Goal: Task Accomplishment & Management: Manage account settings

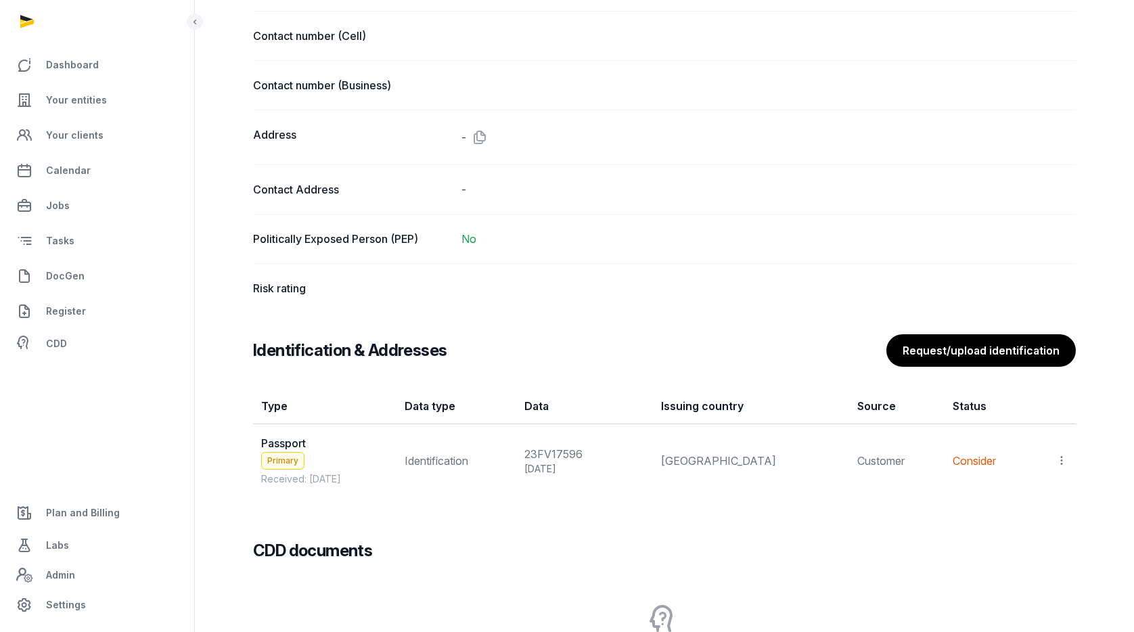
scroll to position [907, 0]
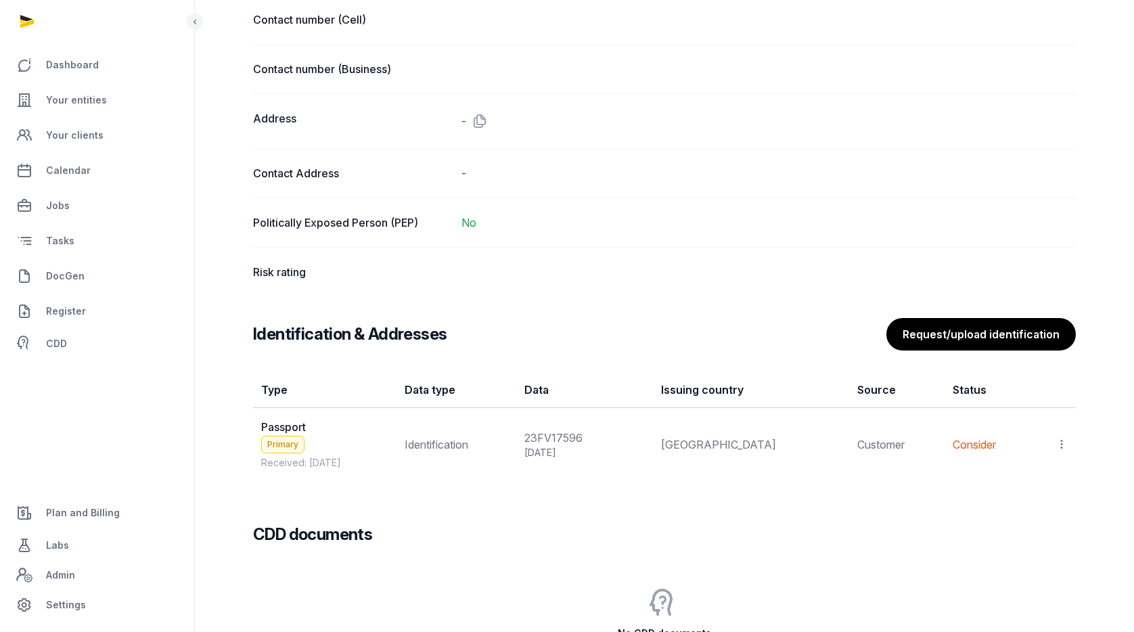
click at [1063, 445] on icon at bounding box center [1062, 444] width 12 height 14
click at [1051, 474] on span "View" at bounding box center [1042, 481] width 24 height 14
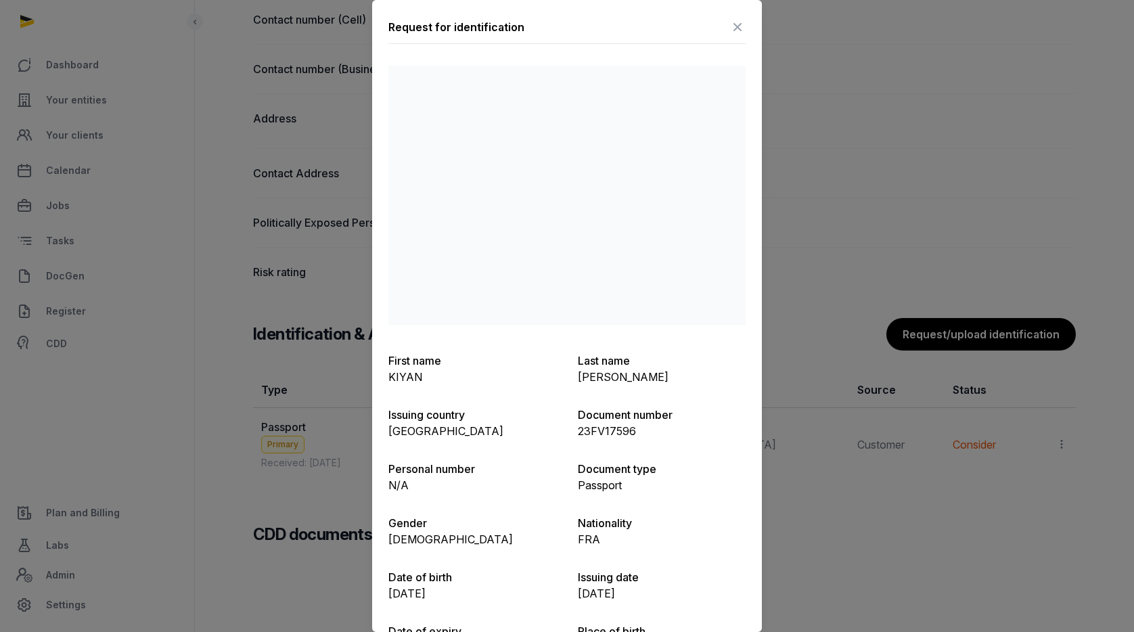
click at [741, 22] on icon at bounding box center [738, 27] width 16 height 22
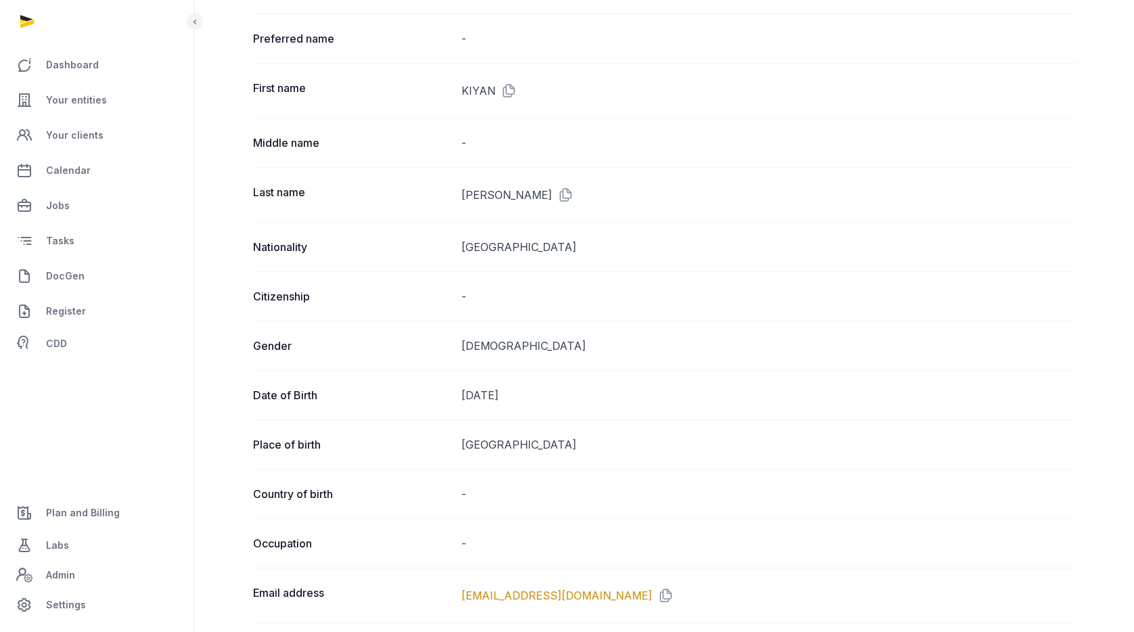
scroll to position [0, 0]
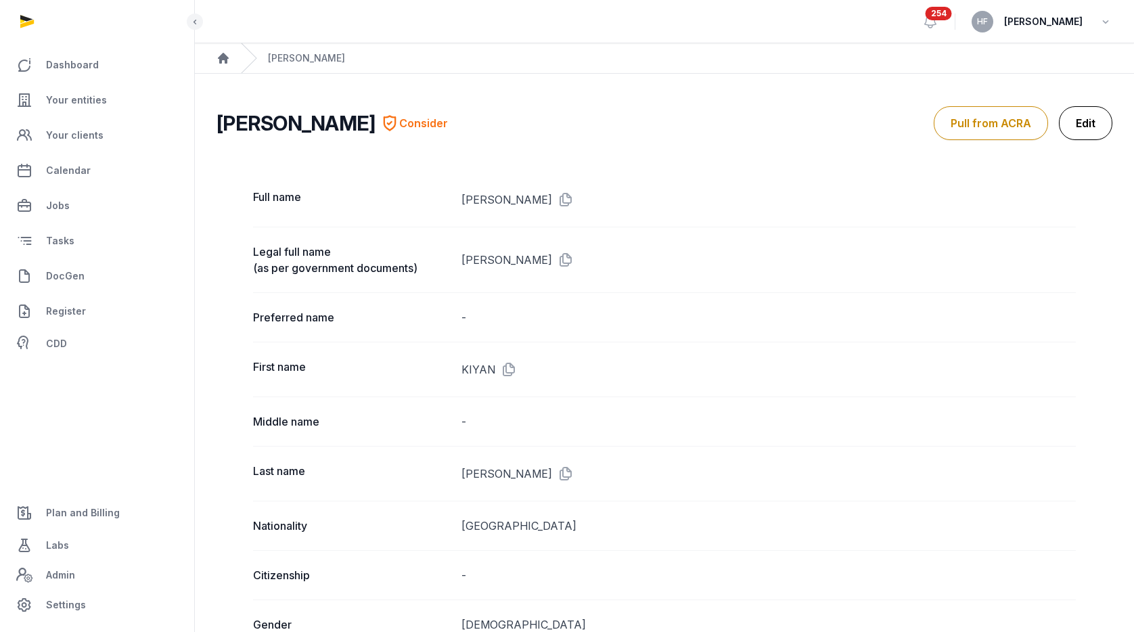
click at [1078, 125] on link "Edit" at bounding box center [1085, 123] width 53 height 34
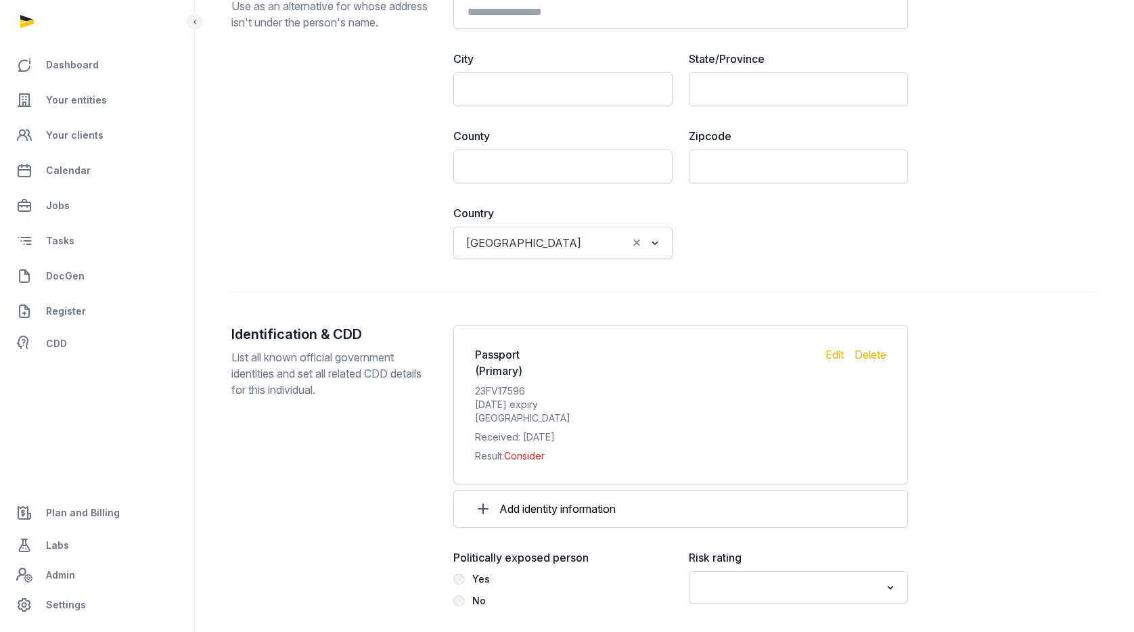
scroll to position [1356, 0]
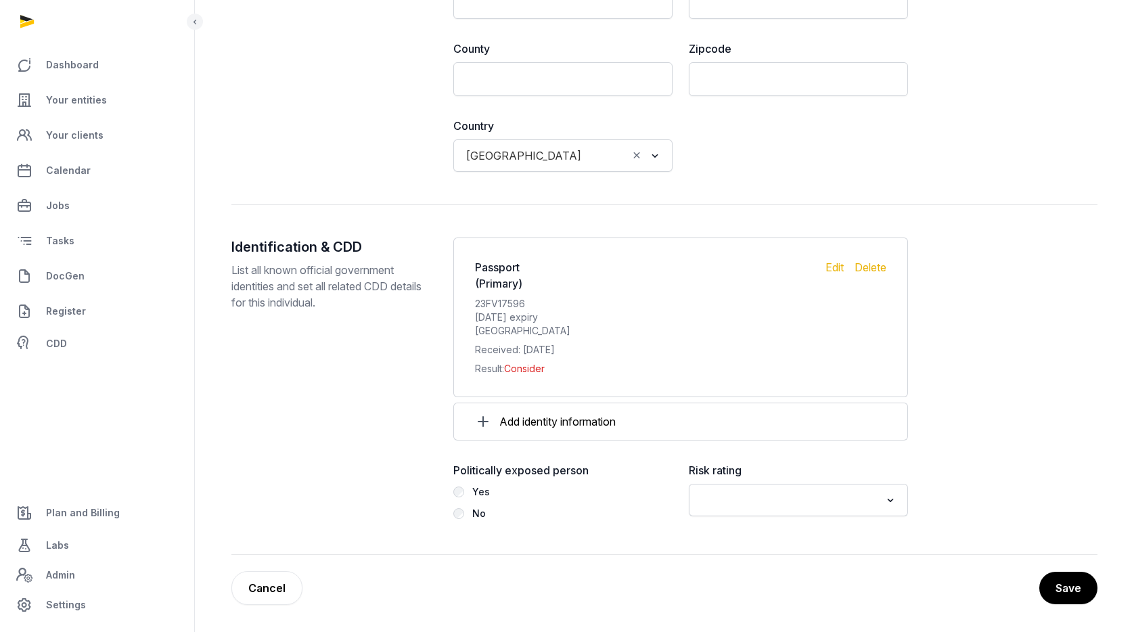
click at [758, 492] on input "Search for option" at bounding box center [788, 500] width 183 height 19
click at [728, 566] on li "Low" at bounding box center [799, 569] width 218 height 20
click at [1070, 600] on button "Save" at bounding box center [1068, 588] width 60 height 34
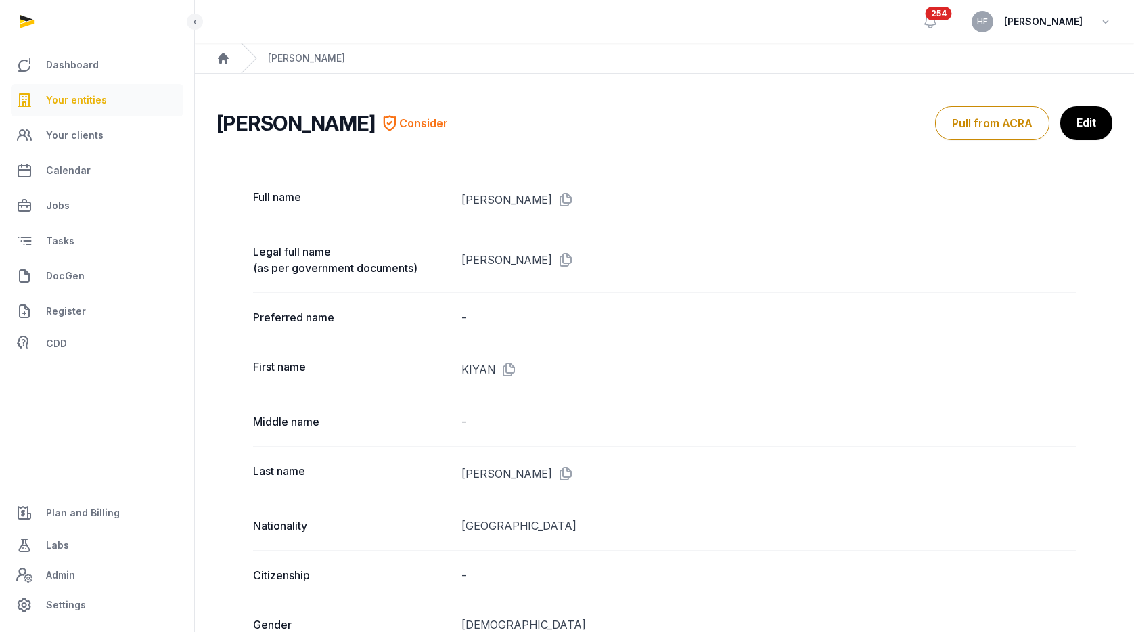
click at [95, 104] on span "Your entities" at bounding box center [76, 100] width 61 height 16
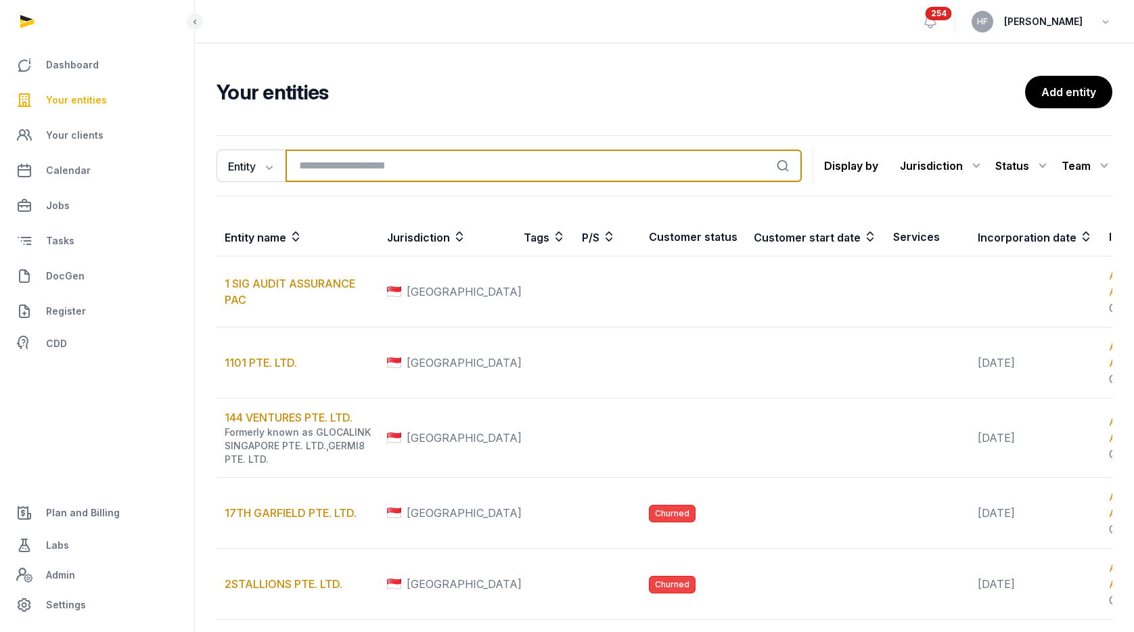
click at [403, 166] on input "search" at bounding box center [544, 166] width 516 height 32
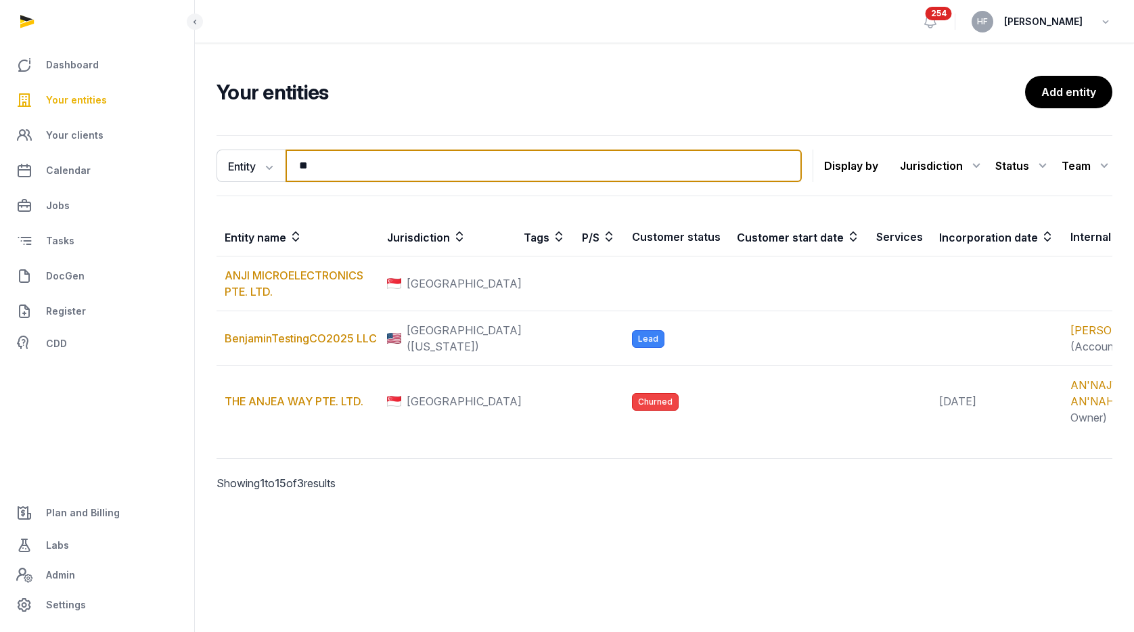
type input "*"
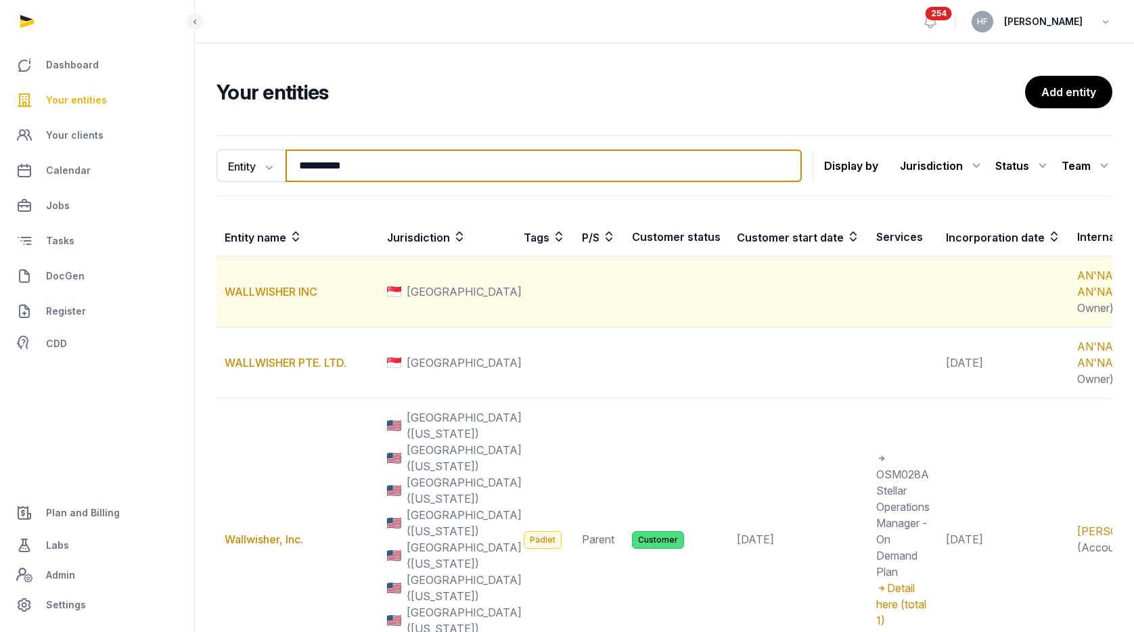
type input "**********"
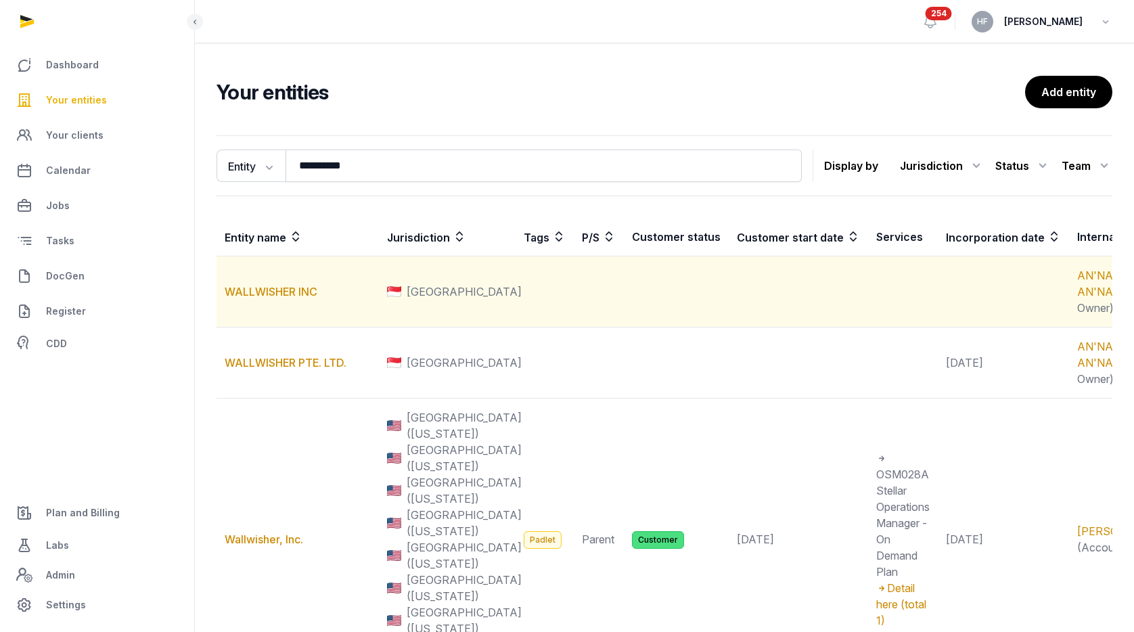
click at [315, 300] on td "WALLWISHER INC" at bounding box center [298, 292] width 162 height 71
click at [304, 299] on link "WALLWISHER INC" at bounding box center [271, 292] width 93 height 14
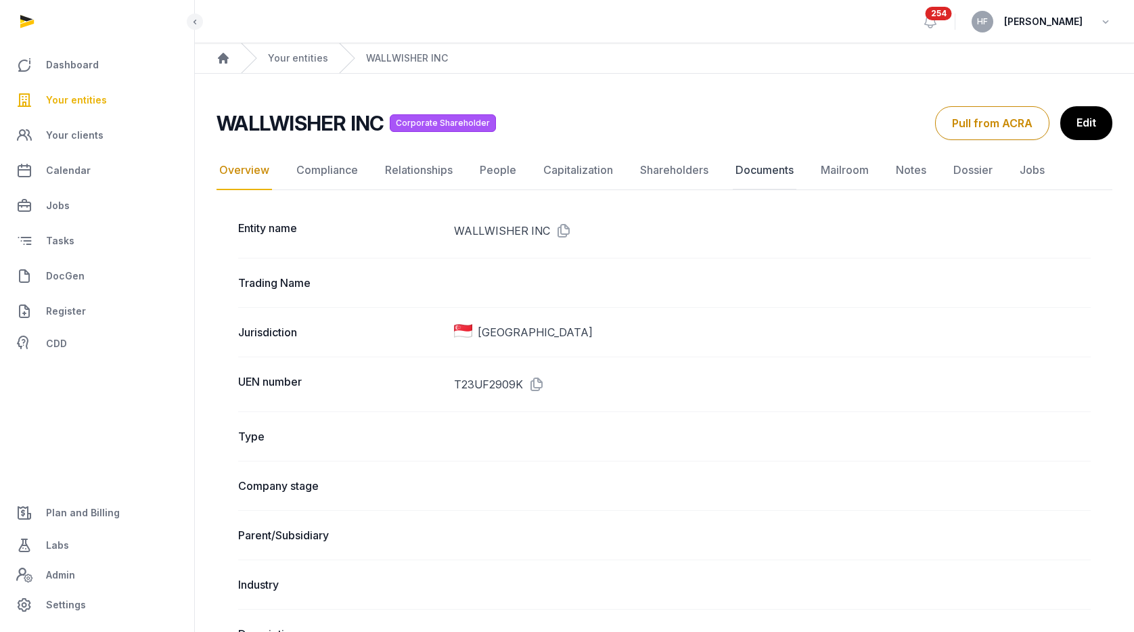
click at [772, 174] on link "Documents" at bounding box center [765, 170] width 64 height 39
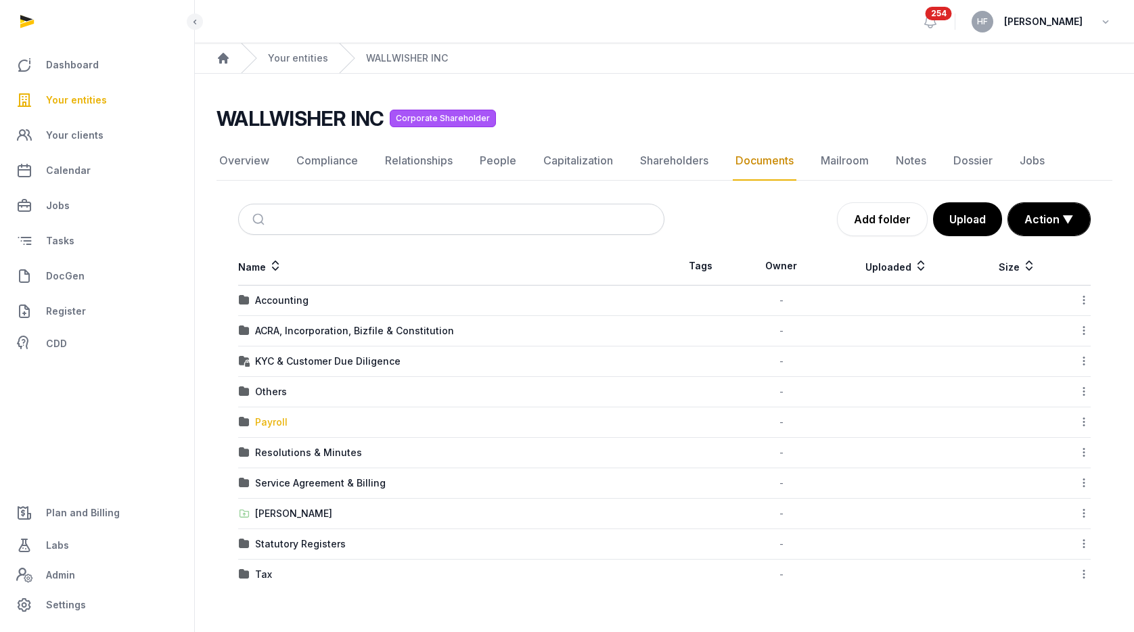
click at [277, 421] on div "Payroll" at bounding box center [271, 423] width 32 height 14
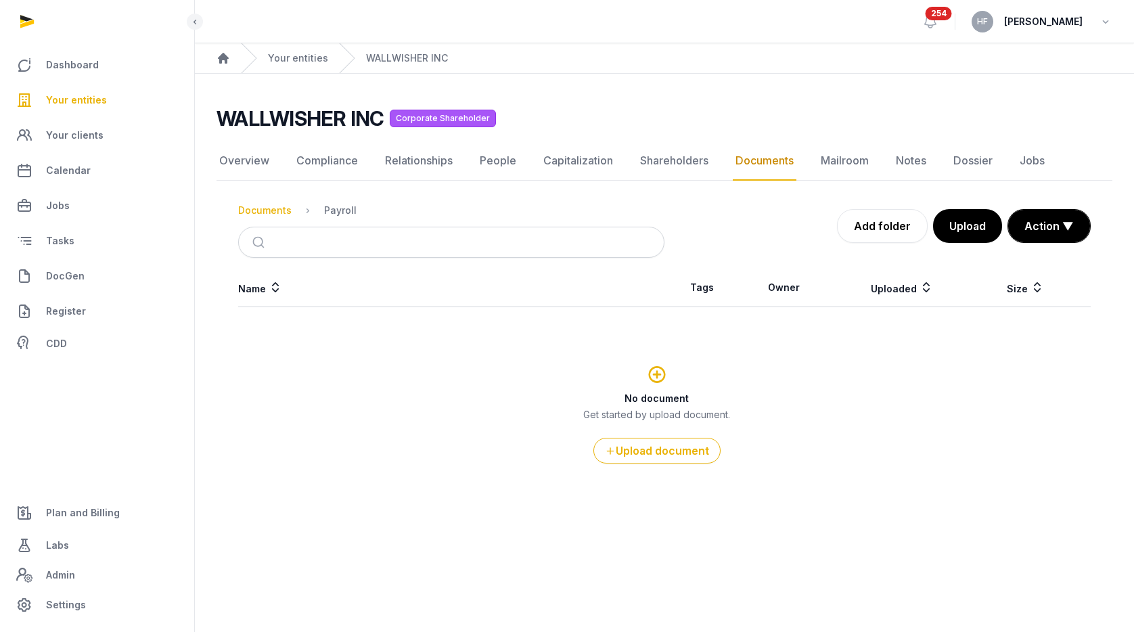
click at [284, 216] on div "Documents" at bounding box center [264, 211] width 53 height 14
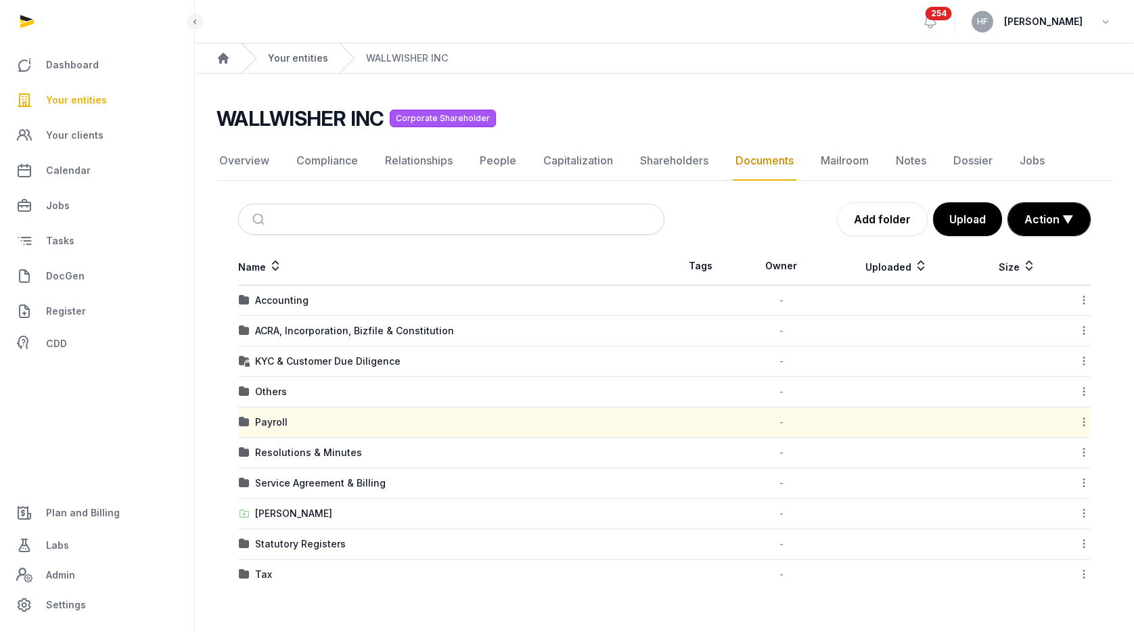
click at [294, 61] on link "Your entities" at bounding box center [298, 58] width 60 height 14
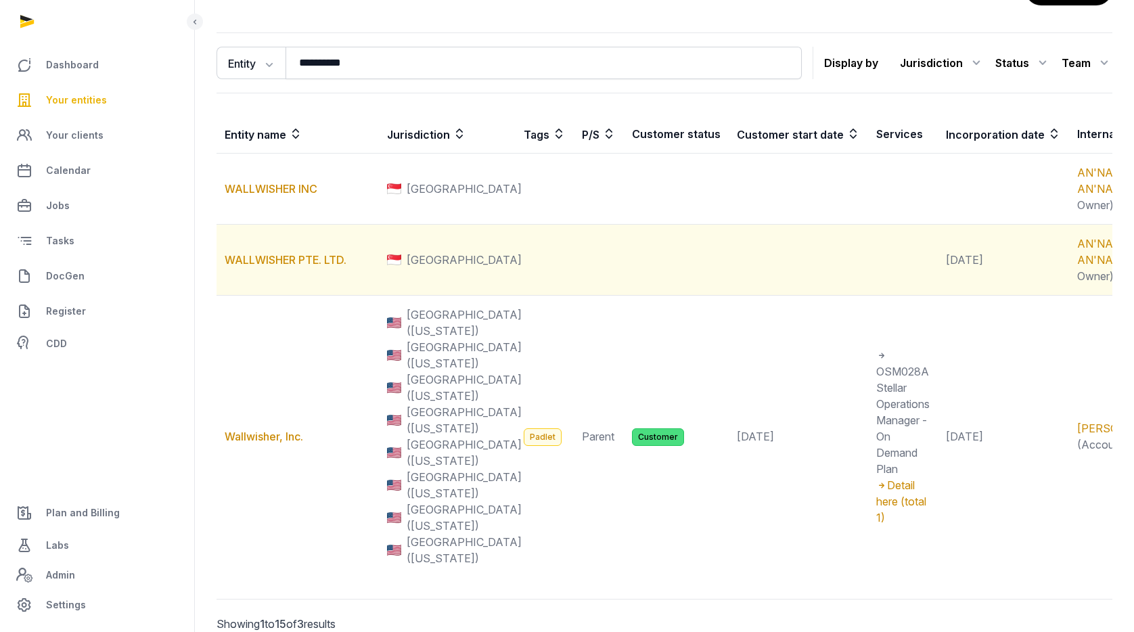
scroll to position [121, 0]
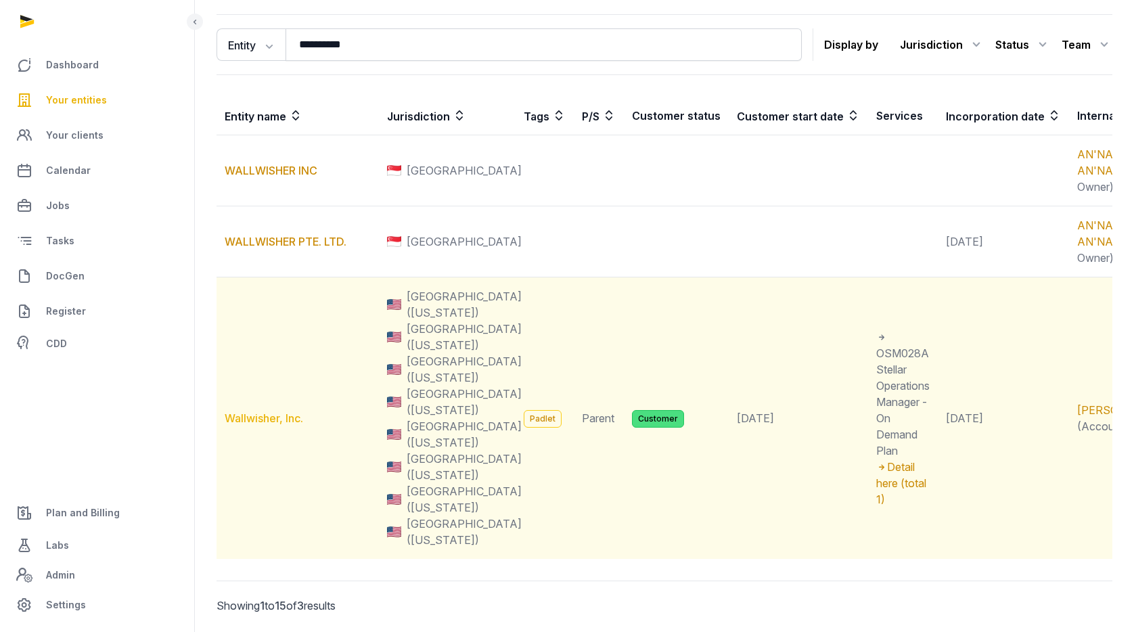
click at [282, 425] on link "Wallwisher, Inc." at bounding box center [264, 419] width 79 height 14
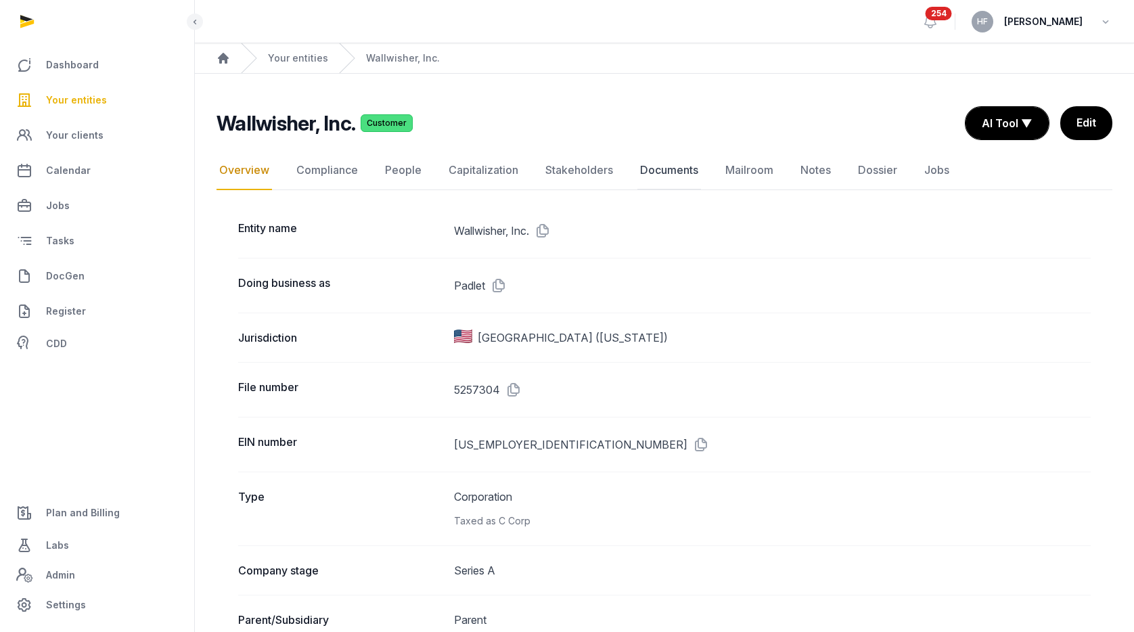
click at [676, 177] on link "Documents" at bounding box center [670, 170] width 64 height 39
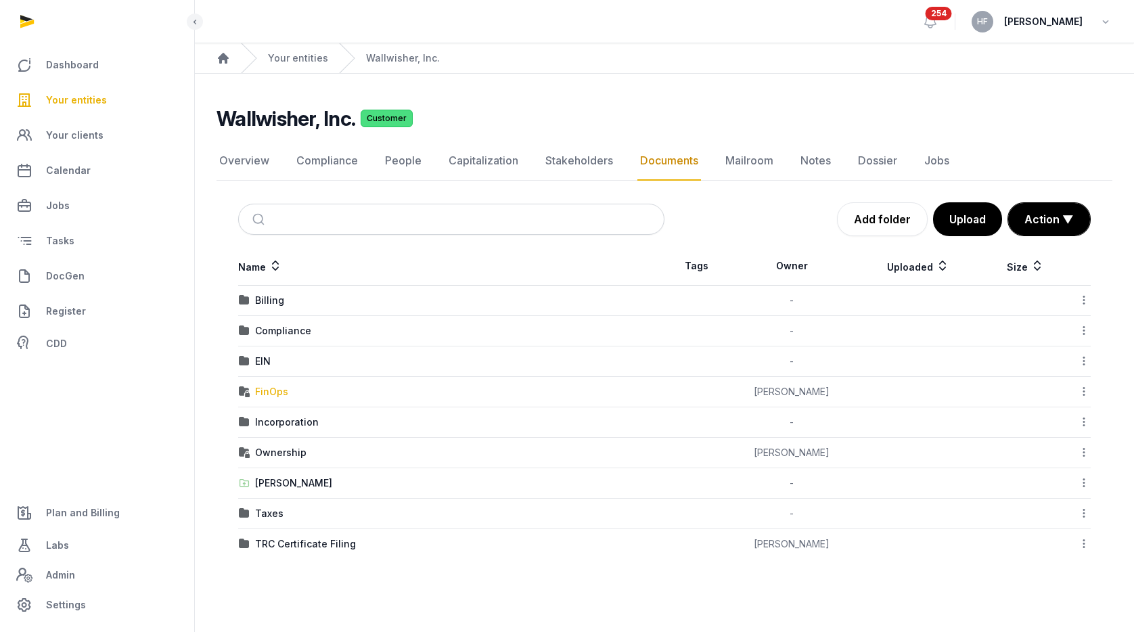
click at [283, 395] on div "FinOps" at bounding box center [271, 392] width 33 height 14
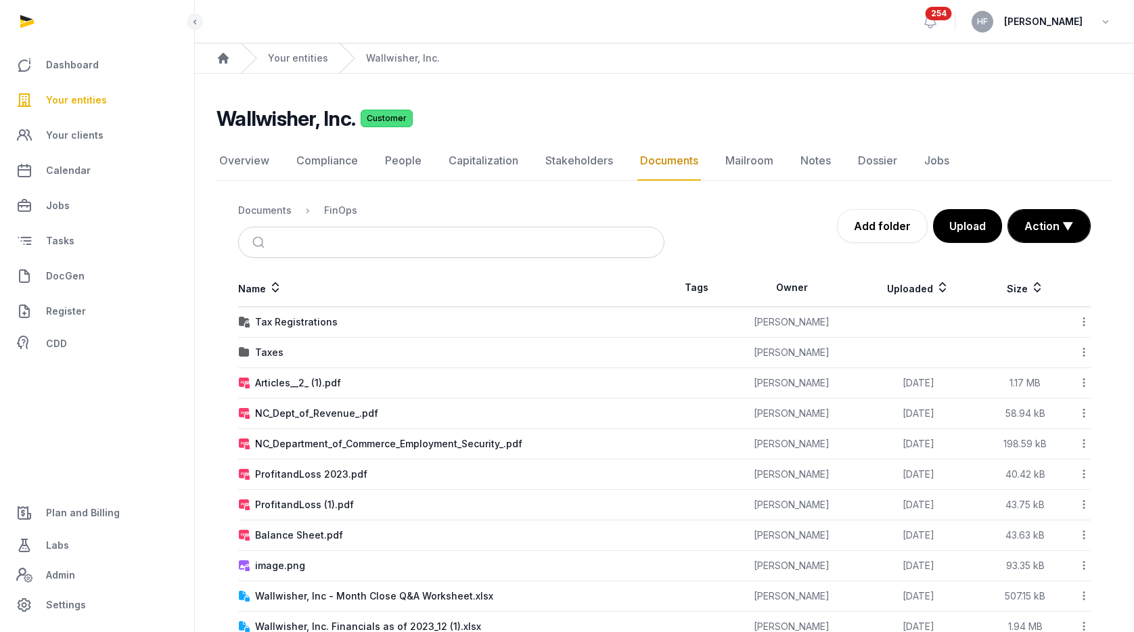
click at [276, 204] on div "Documents" at bounding box center [264, 211] width 53 height 14
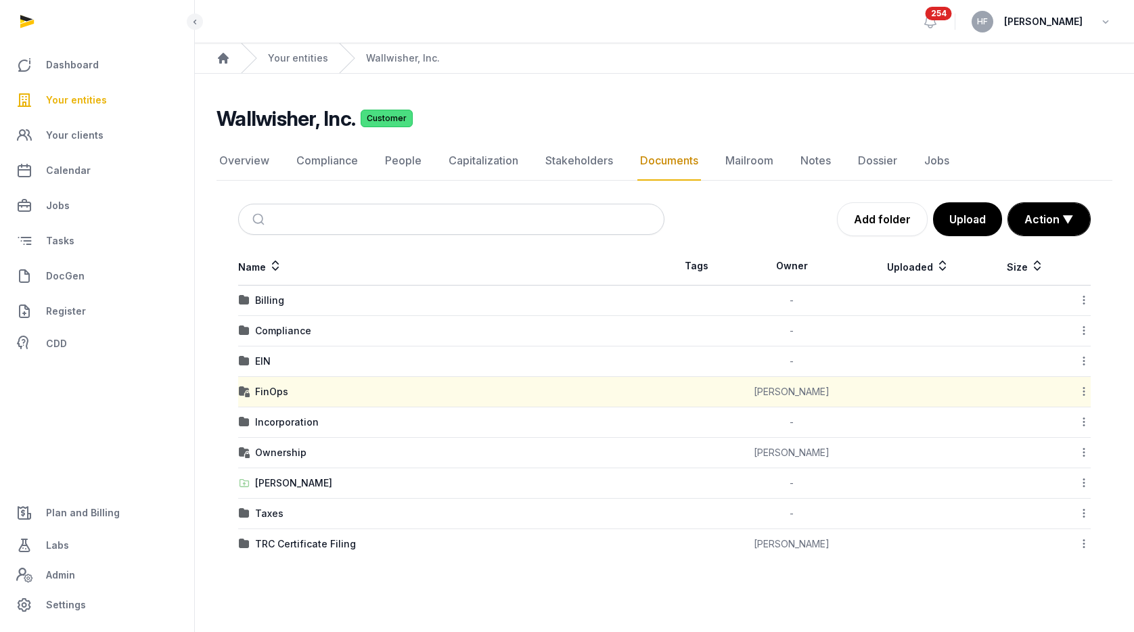
click at [1082, 390] on icon at bounding box center [1084, 391] width 12 height 14
click at [1057, 464] on div "Edit properties" at bounding box center [1036, 476] width 108 height 24
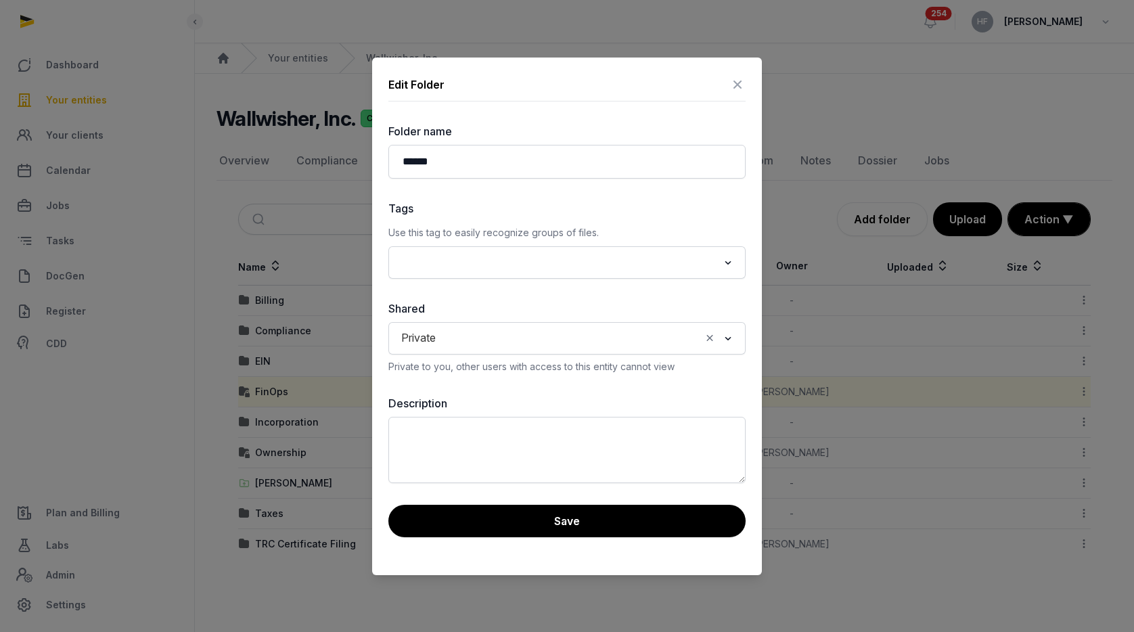
click at [709, 336] on icon "Clear Selected" at bounding box center [710, 338] width 12 height 14
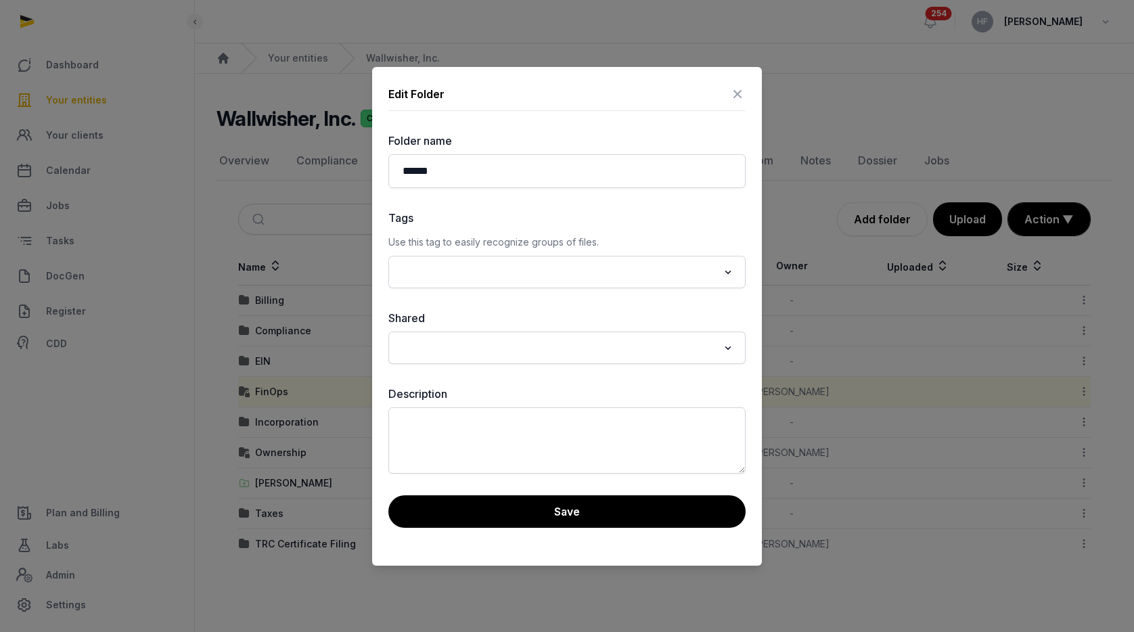
click at [548, 332] on div "Loading..." at bounding box center [567, 348] width 357 height 32
click at [535, 349] on input "Search for option" at bounding box center [558, 347] width 322 height 19
click at [449, 395] on li "Public" at bounding box center [567, 397] width 356 height 20
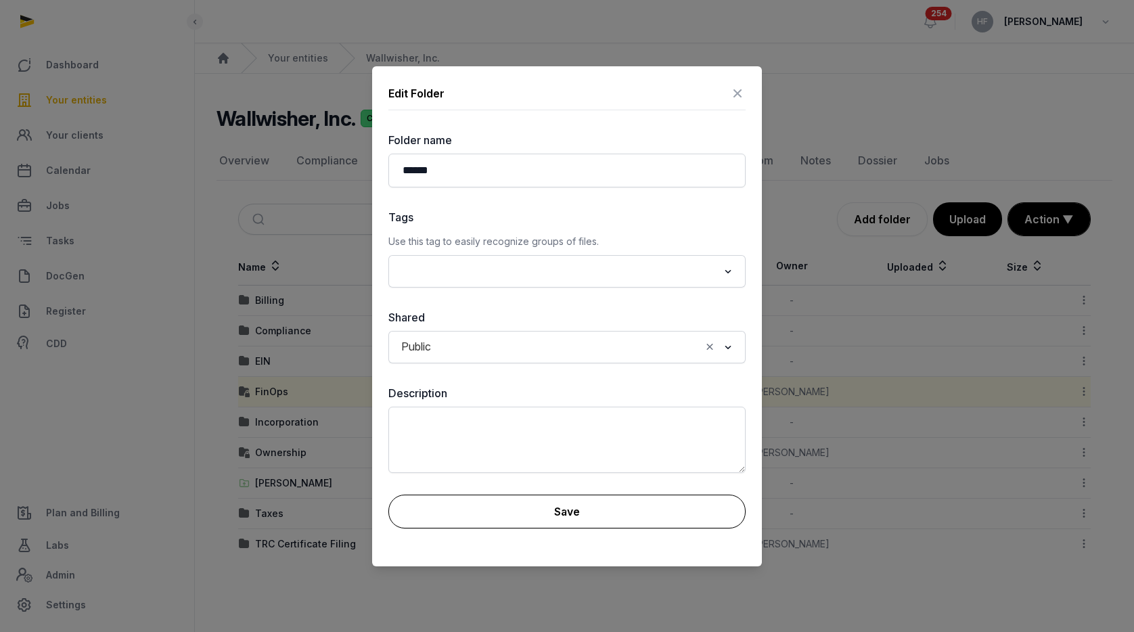
click at [583, 517] on button "Save" at bounding box center [567, 512] width 357 height 34
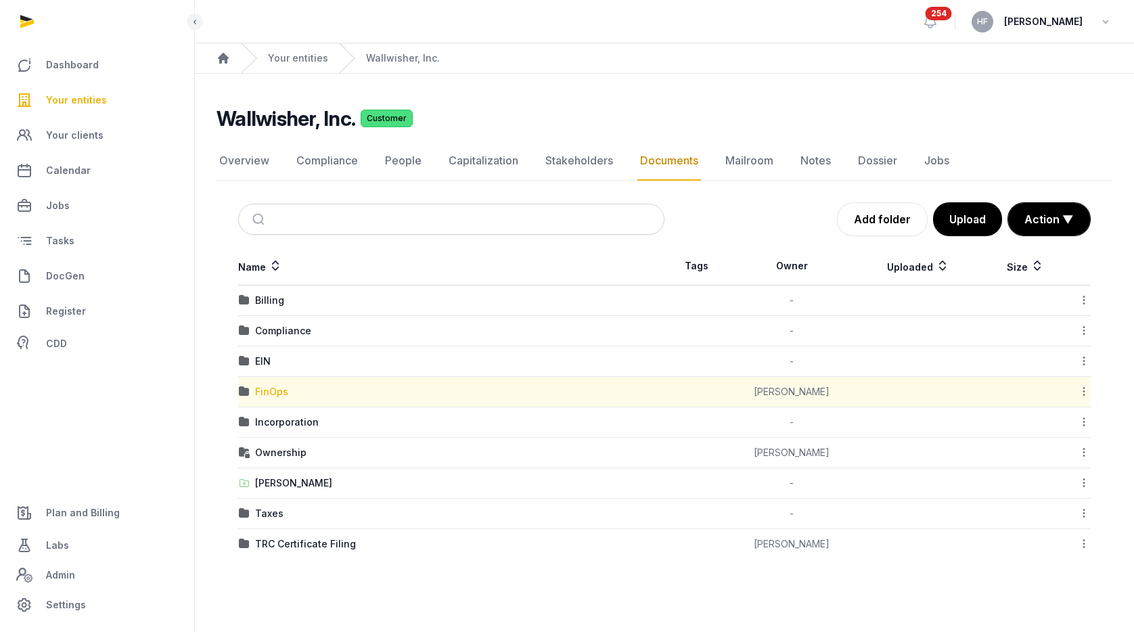
click at [278, 389] on div "FinOps" at bounding box center [271, 392] width 33 height 14
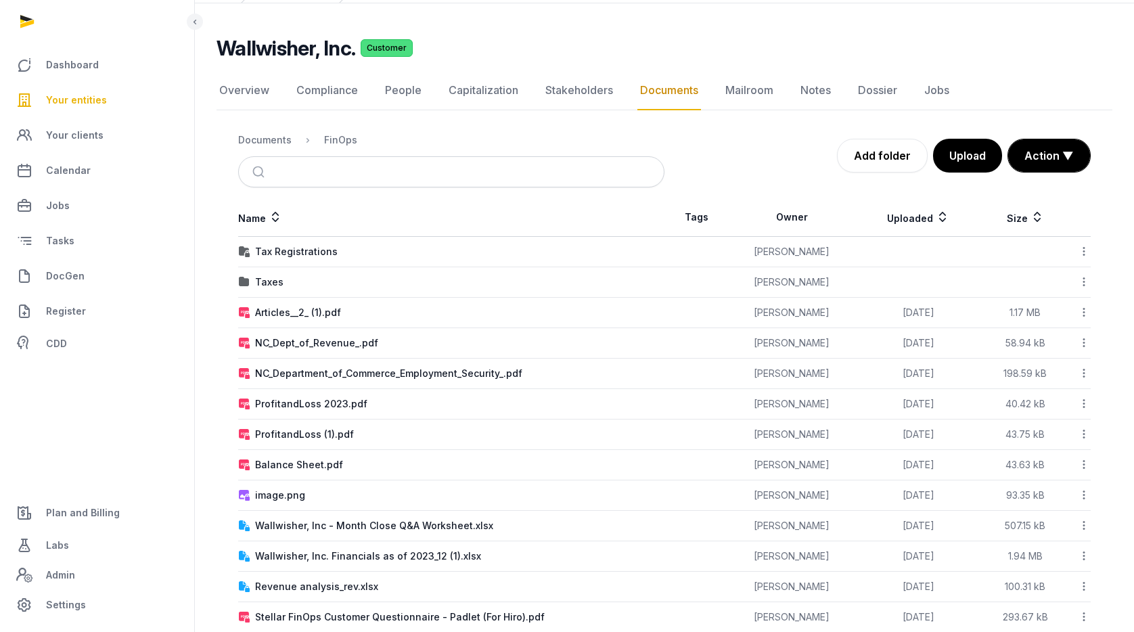
scroll to position [72, 0]
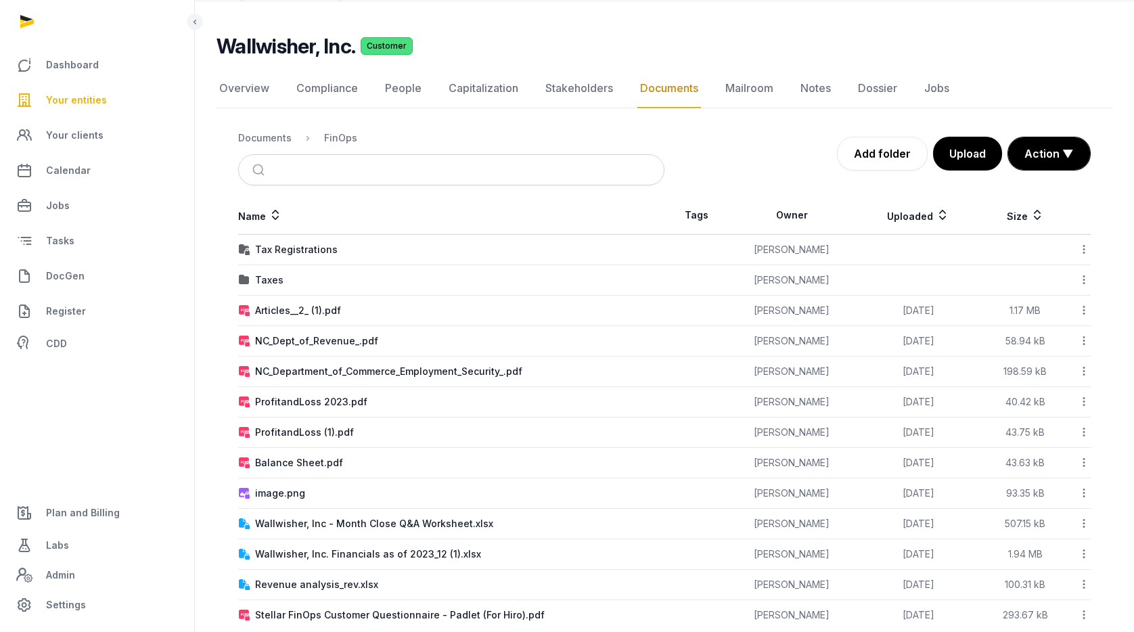
click at [299, 242] on td "Tax Registrations" at bounding box center [451, 250] width 426 height 30
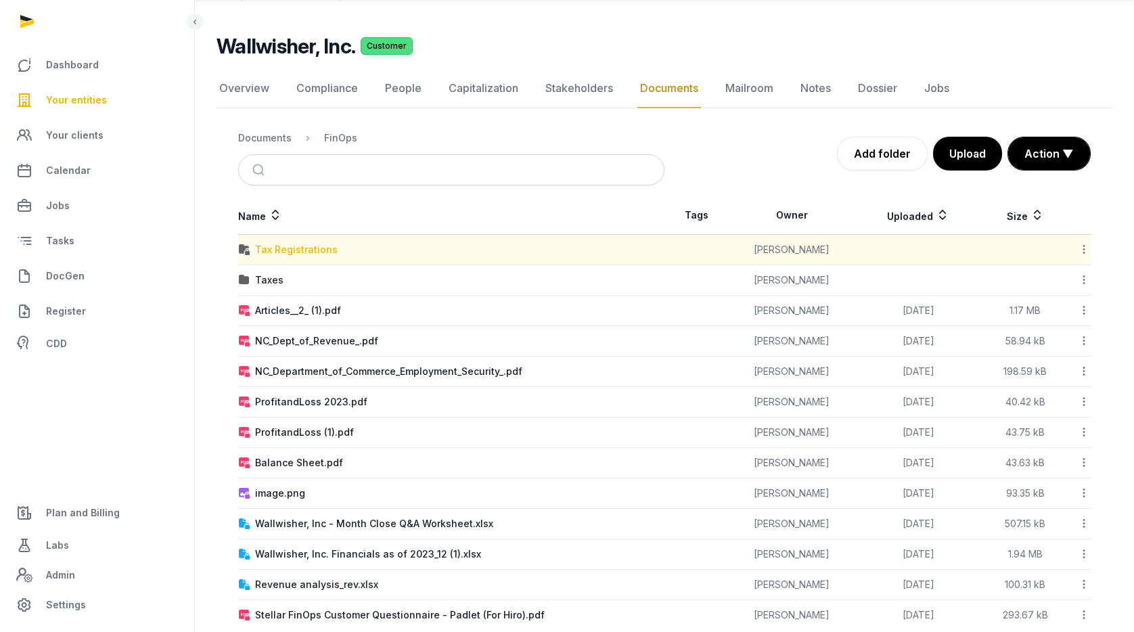
click at [297, 248] on div "Tax Registrations" at bounding box center [296, 250] width 83 height 14
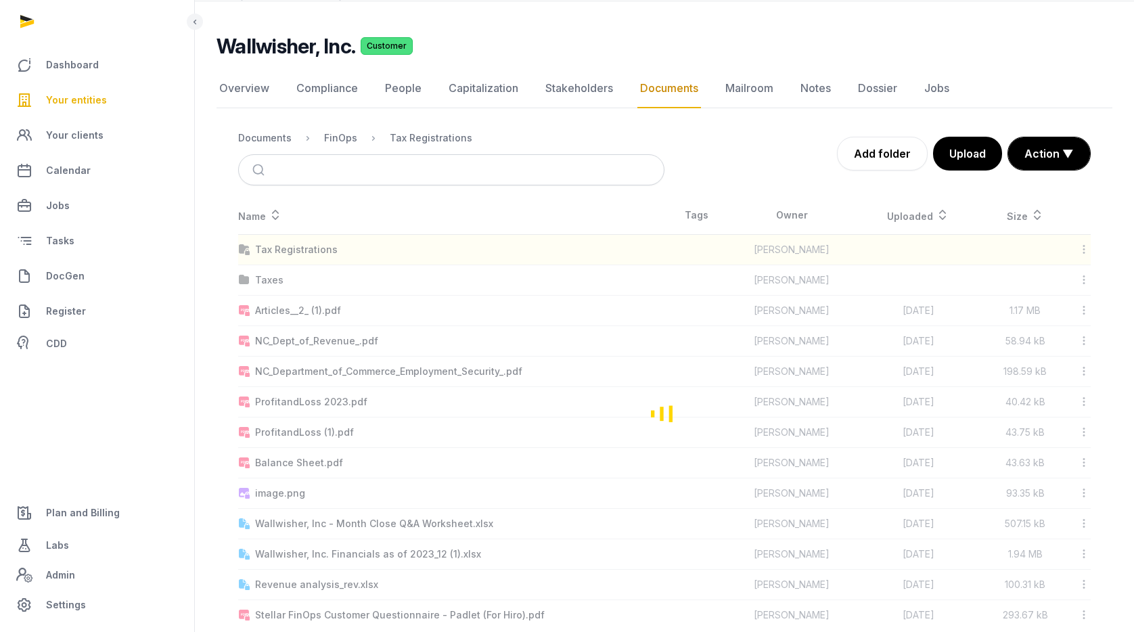
scroll to position [0, 0]
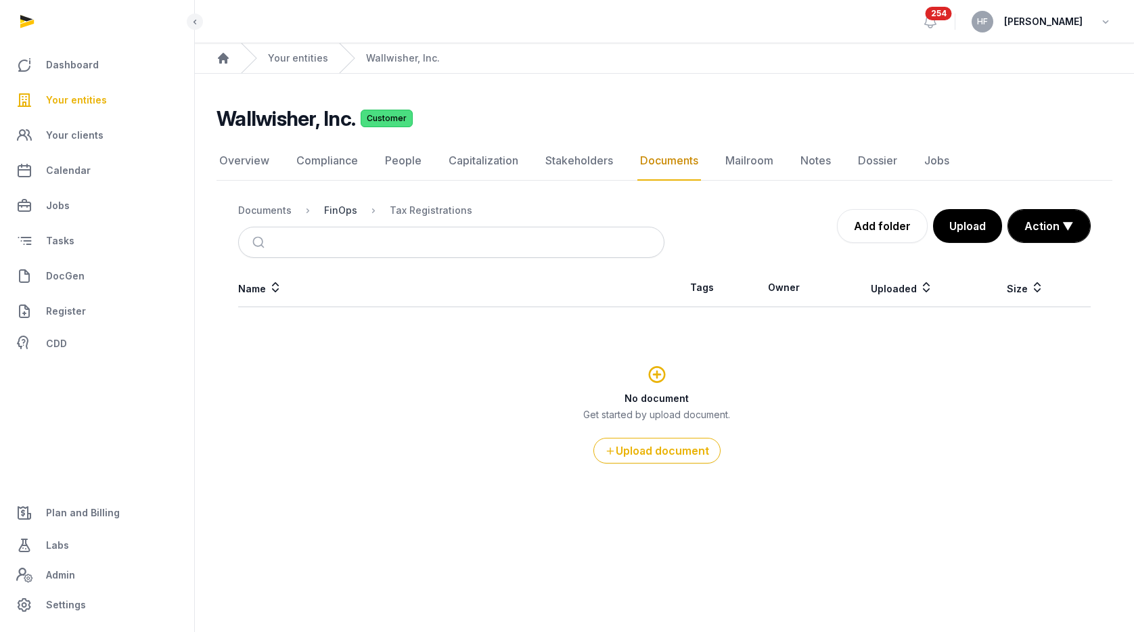
click at [333, 213] on div "FinOps" at bounding box center [340, 211] width 33 height 14
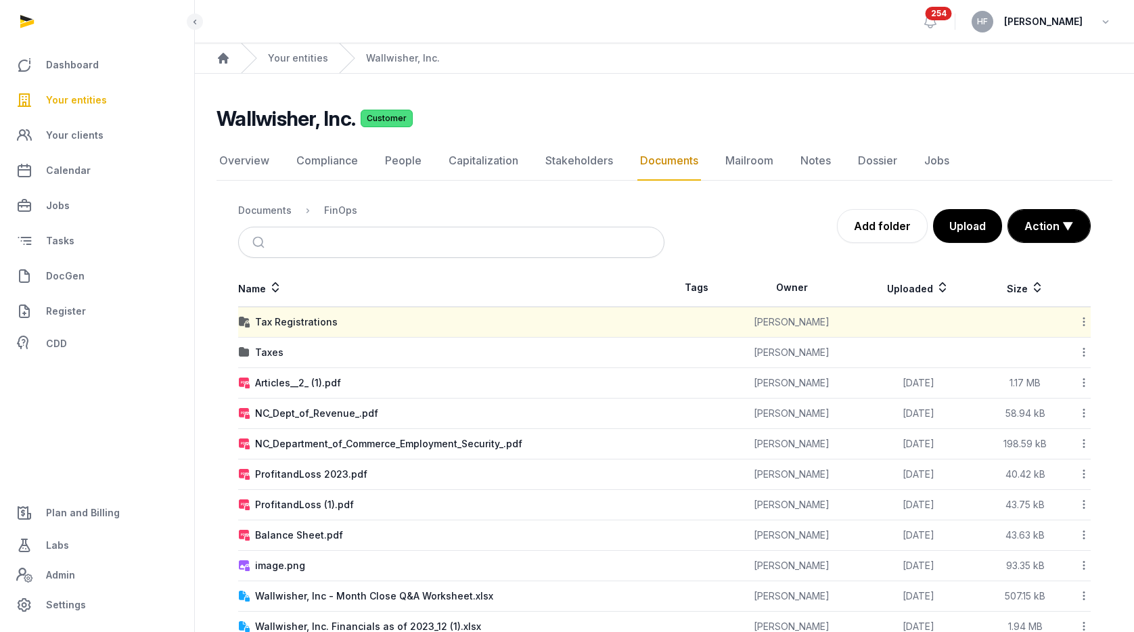
click at [1080, 321] on icon at bounding box center [1084, 322] width 12 height 14
click at [1059, 394] on div "Edit properties" at bounding box center [1036, 406] width 108 height 24
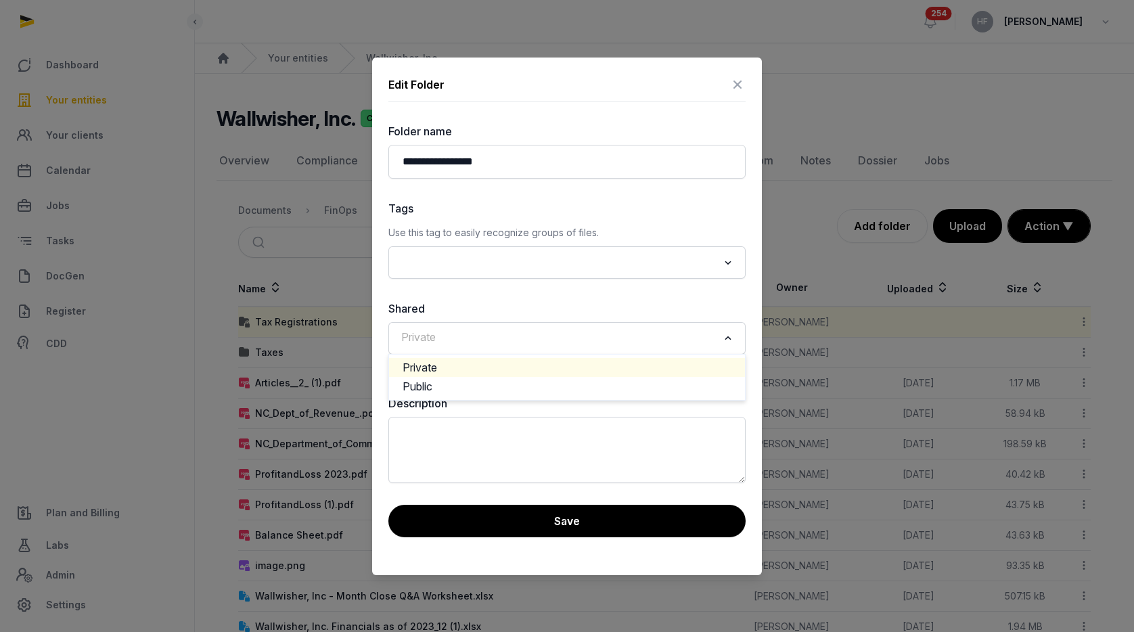
click at [536, 332] on input "Search for option" at bounding box center [558, 338] width 322 height 19
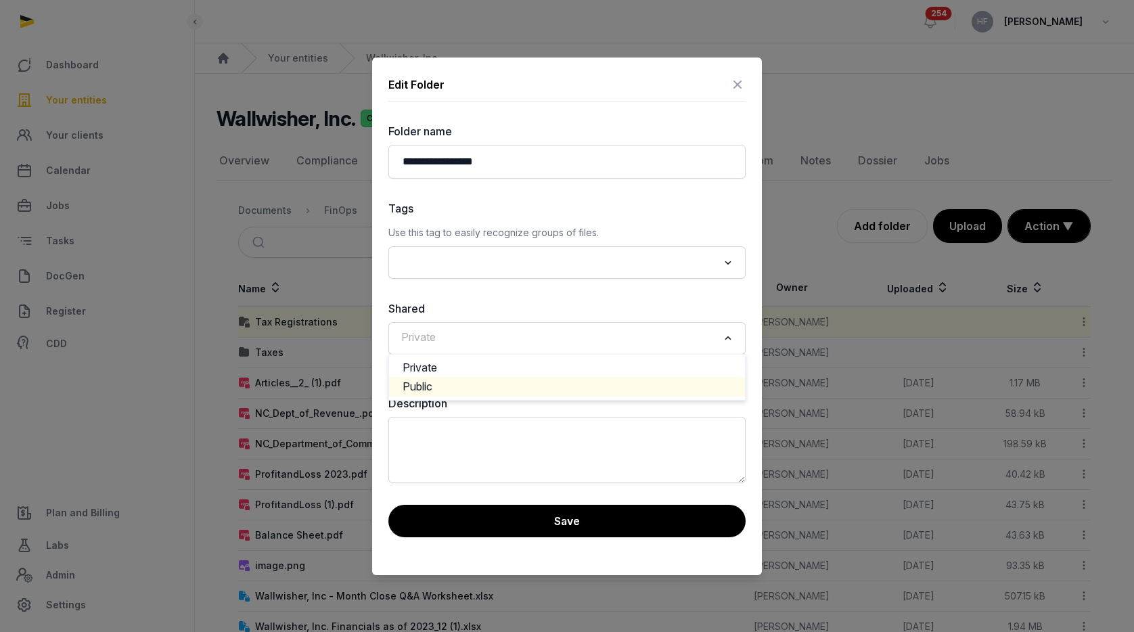
click at [461, 382] on li "Public" at bounding box center [567, 387] width 356 height 20
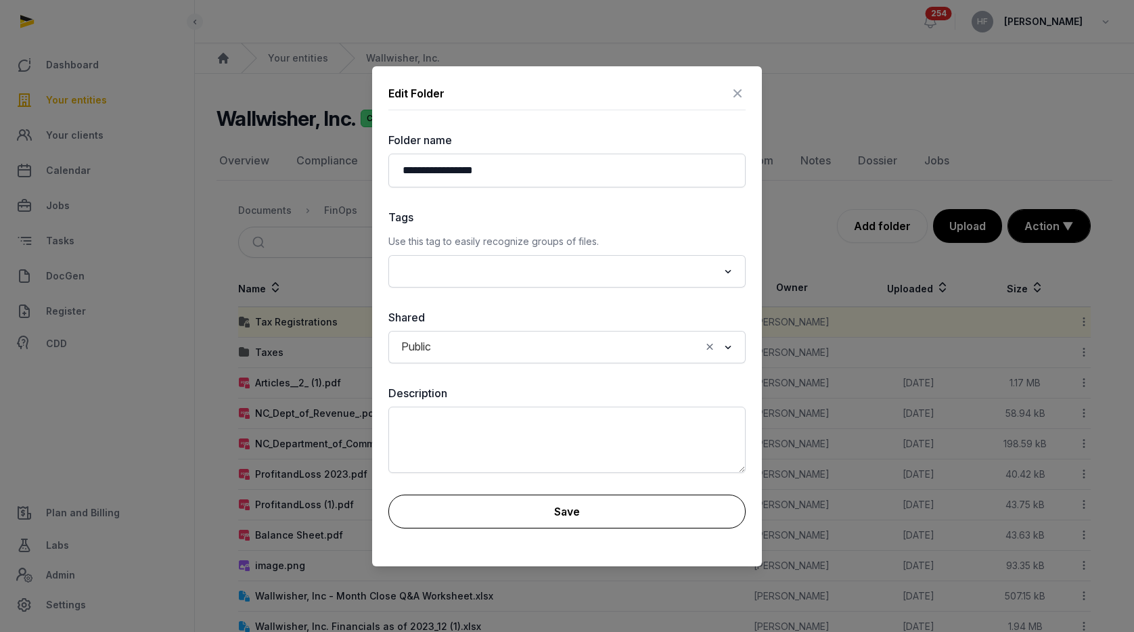
click at [615, 516] on button "Save" at bounding box center [567, 512] width 357 height 34
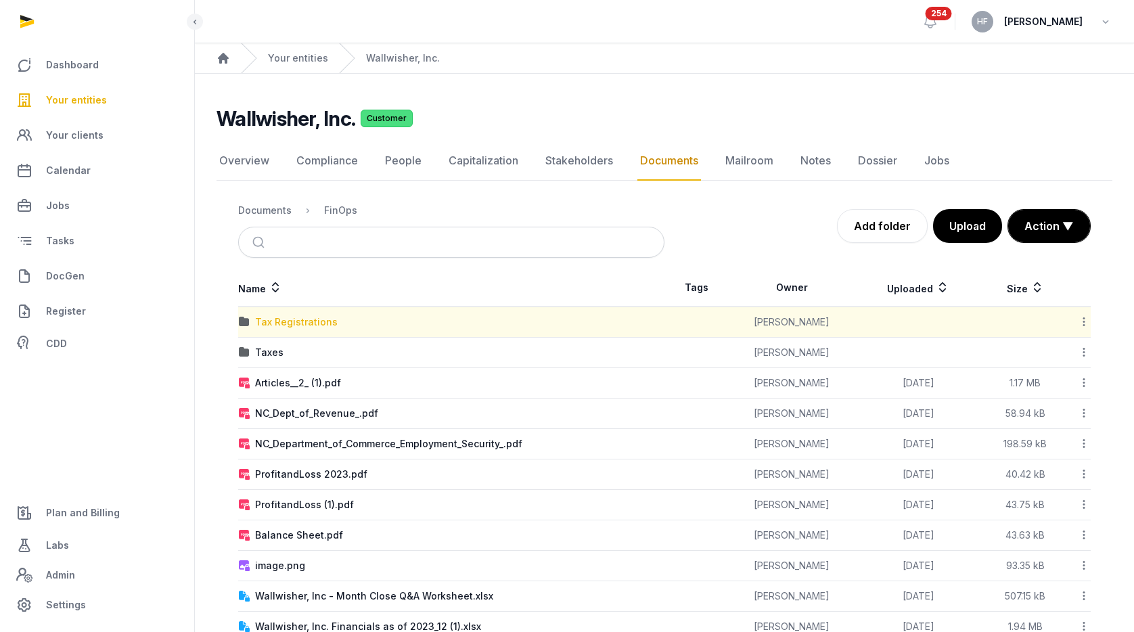
click at [305, 317] on div "Tax Registrations" at bounding box center [296, 322] width 83 height 14
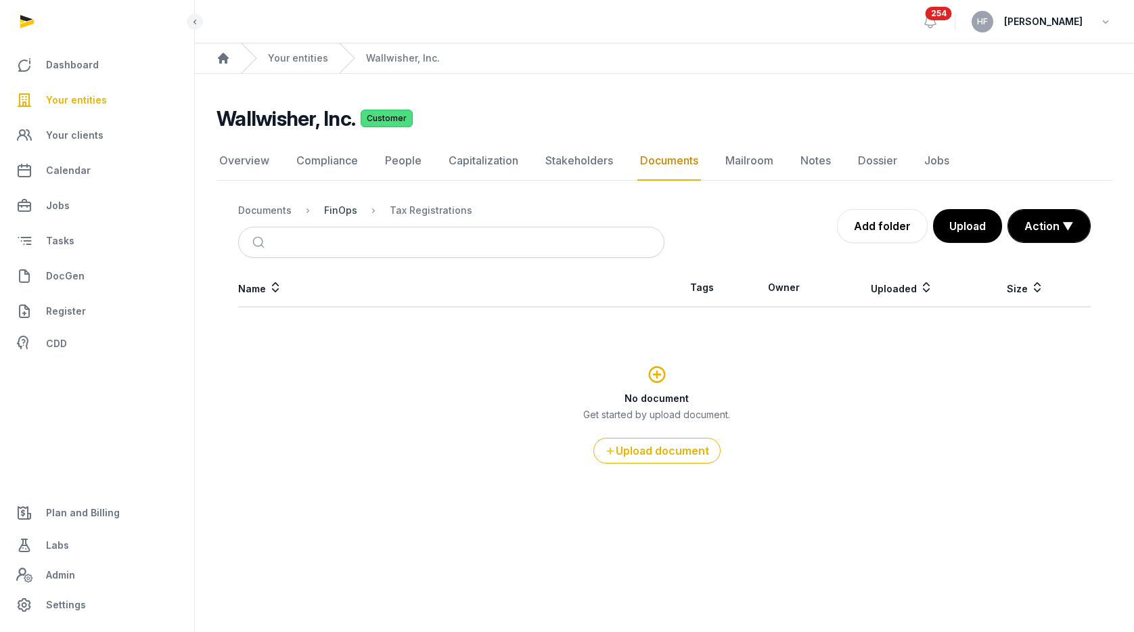
click at [340, 209] on div "FinOps" at bounding box center [340, 211] width 33 height 14
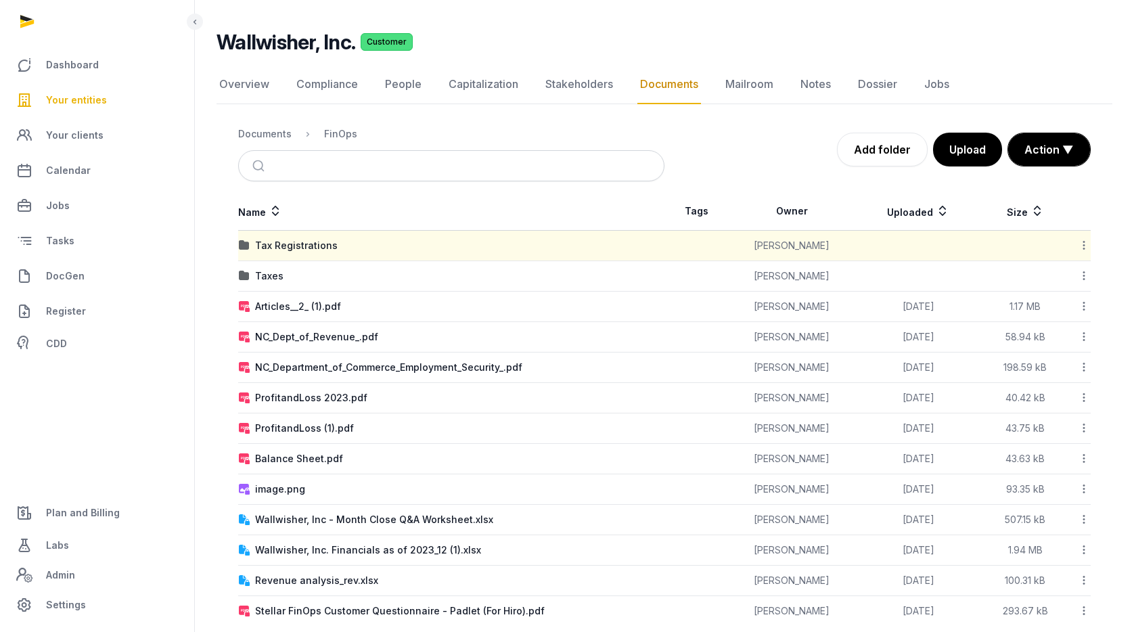
scroll to position [97, 0]
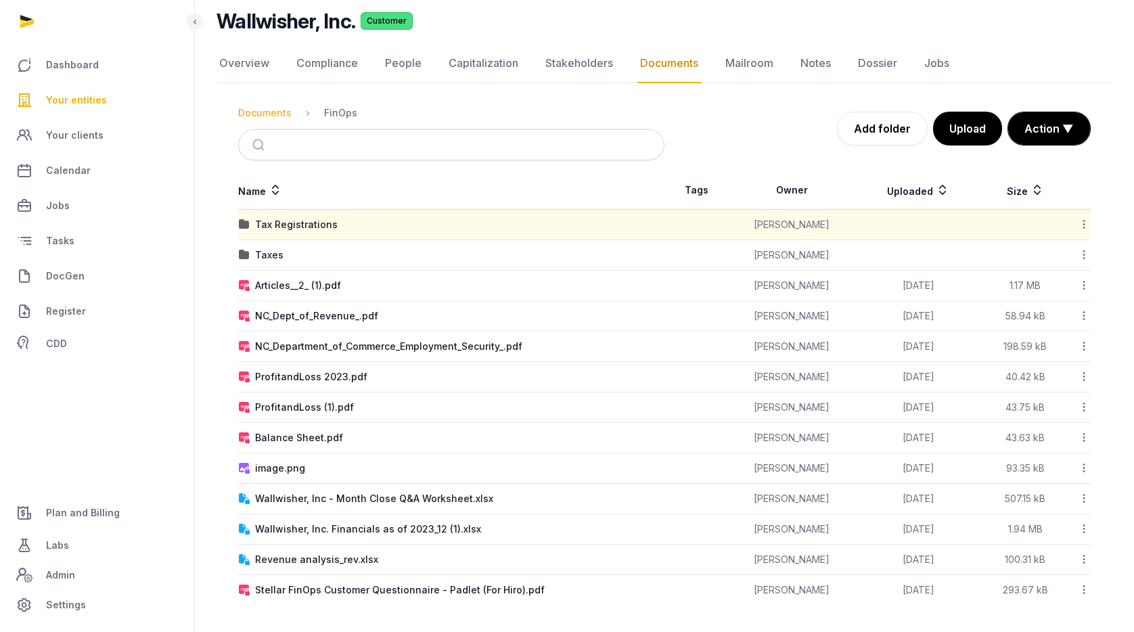
click at [274, 115] on div "Documents" at bounding box center [264, 113] width 53 height 14
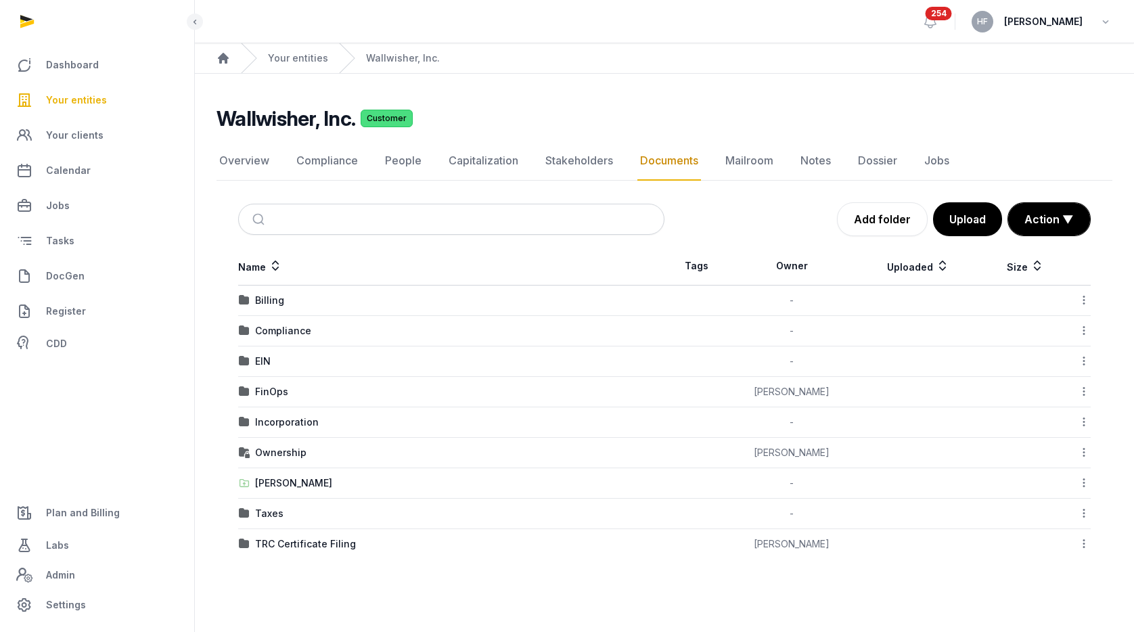
scroll to position [0, 0]
click at [279, 390] on div "FinOps" at bounding box center [271, 392] width 33 height 14
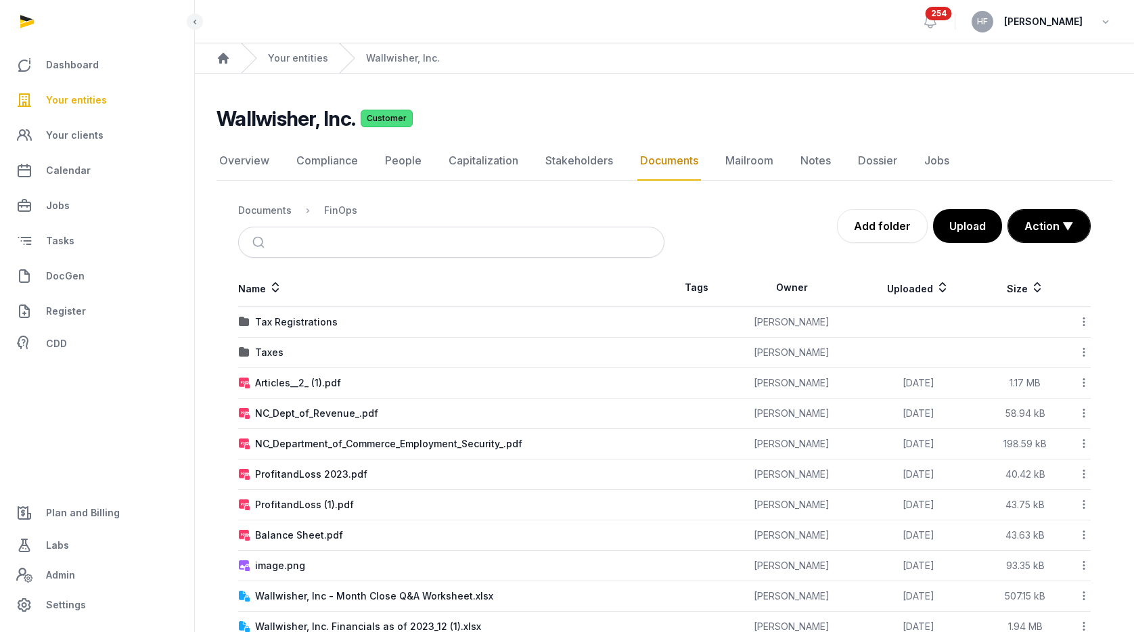
scroll to position [97, 0]
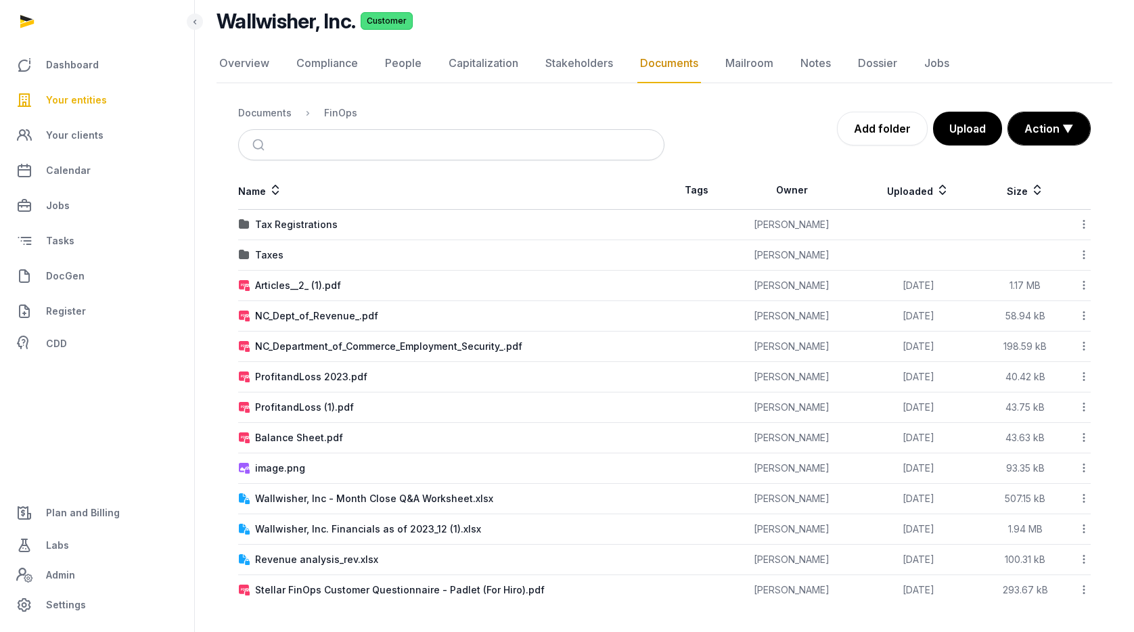
click at [268, 250] on div "Taxes" at bounding box center [269, 255] width 28 height 14
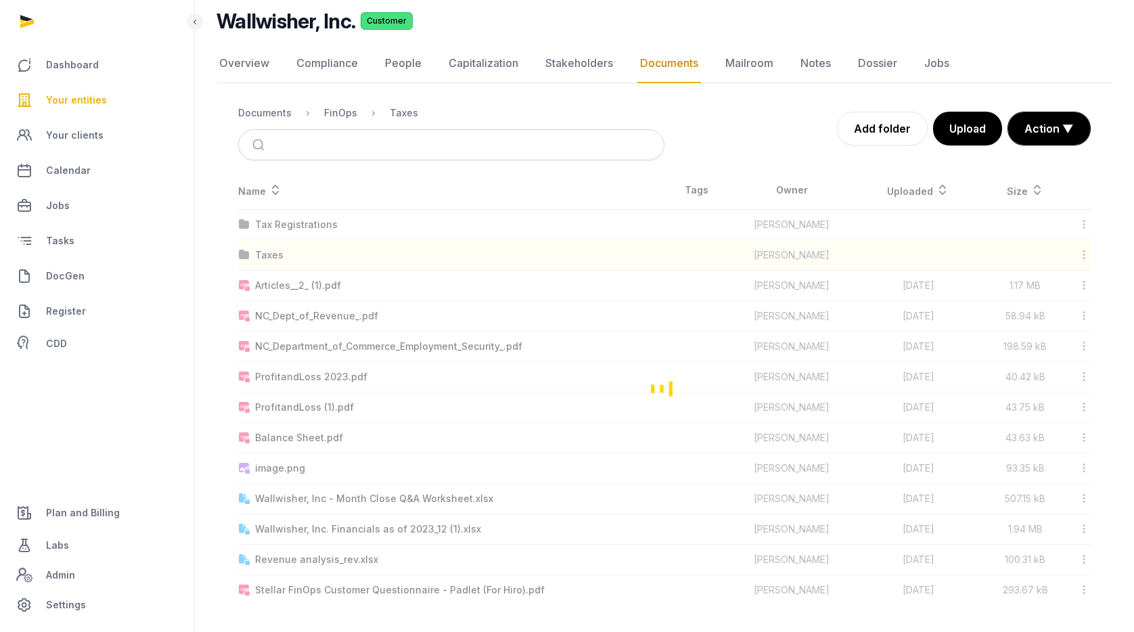
scroll to position [0, 0]
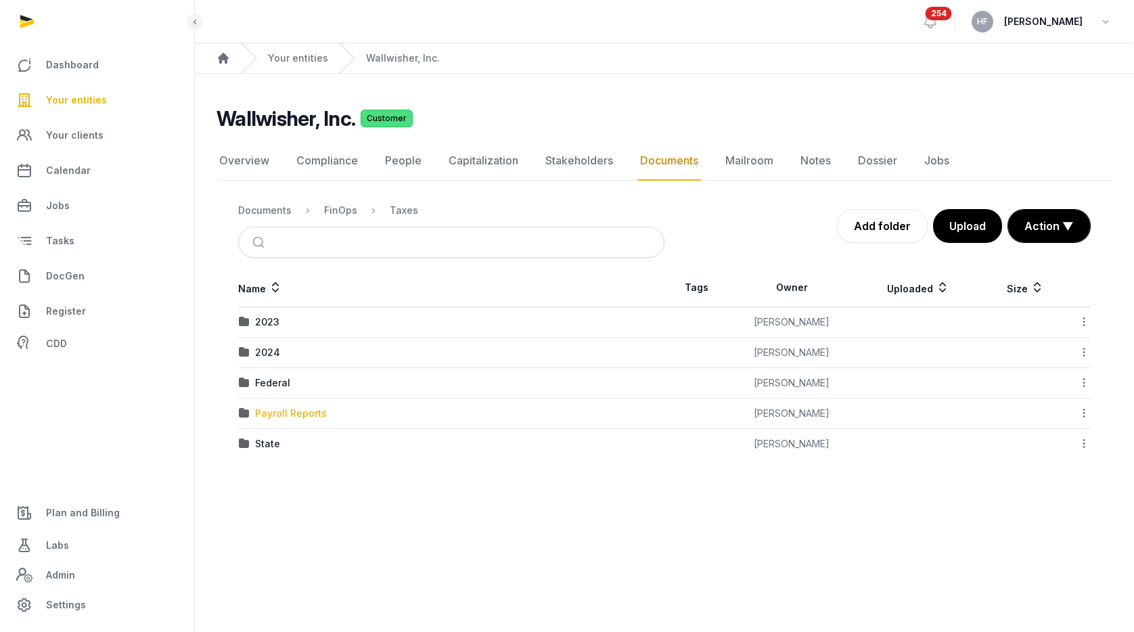
click at [301, 416] on div "Payroll Reports" at bounding box center [291, 414] width 72 height 14
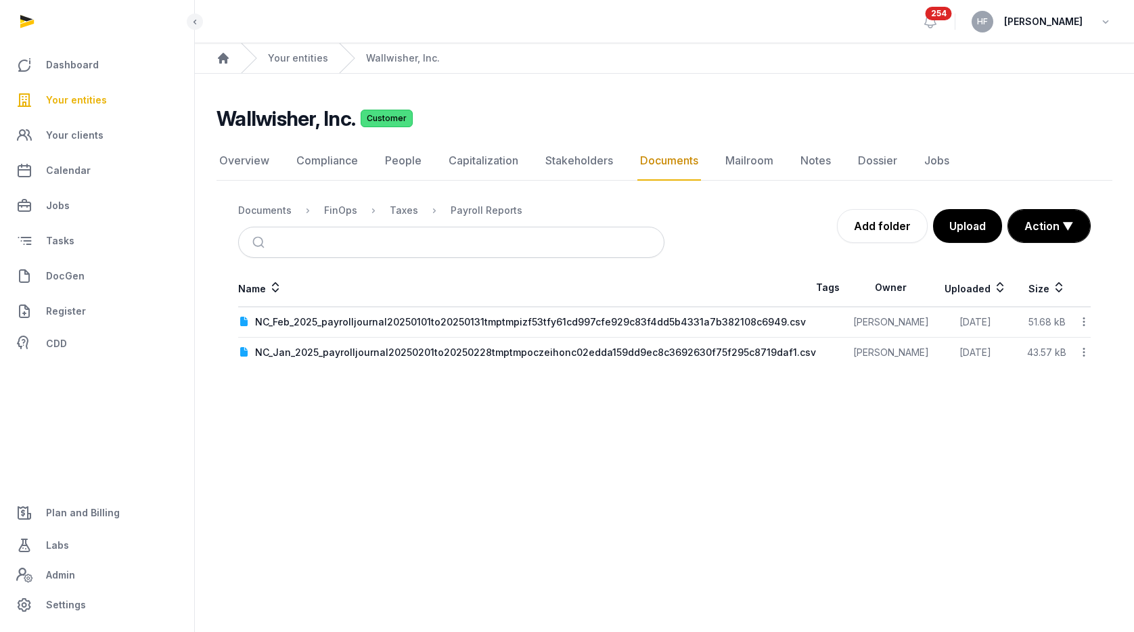
click at [273, 219] on nav "Documents FinOps Taxes Payroll Reports" at bounding box center [451, 210] width 426 height 32
click at [271, 208] on div "Documents" at bounding box center [264, 211] width 53 height 14
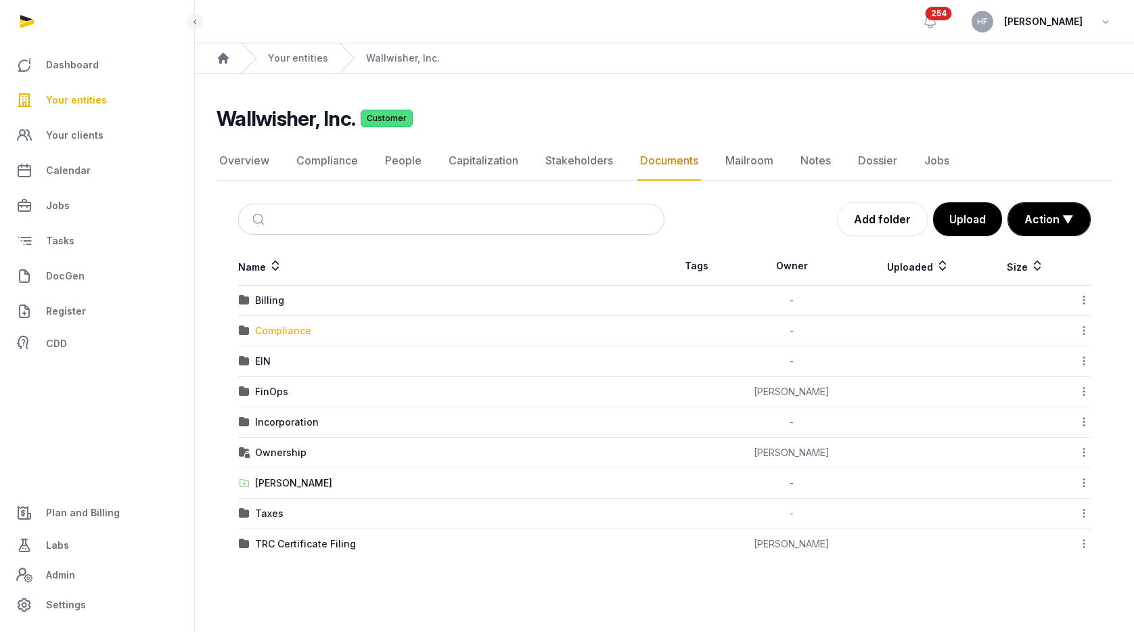
click at [278, 333] on div "Compliance" at bounding box center [283, 331] width 56 height 14
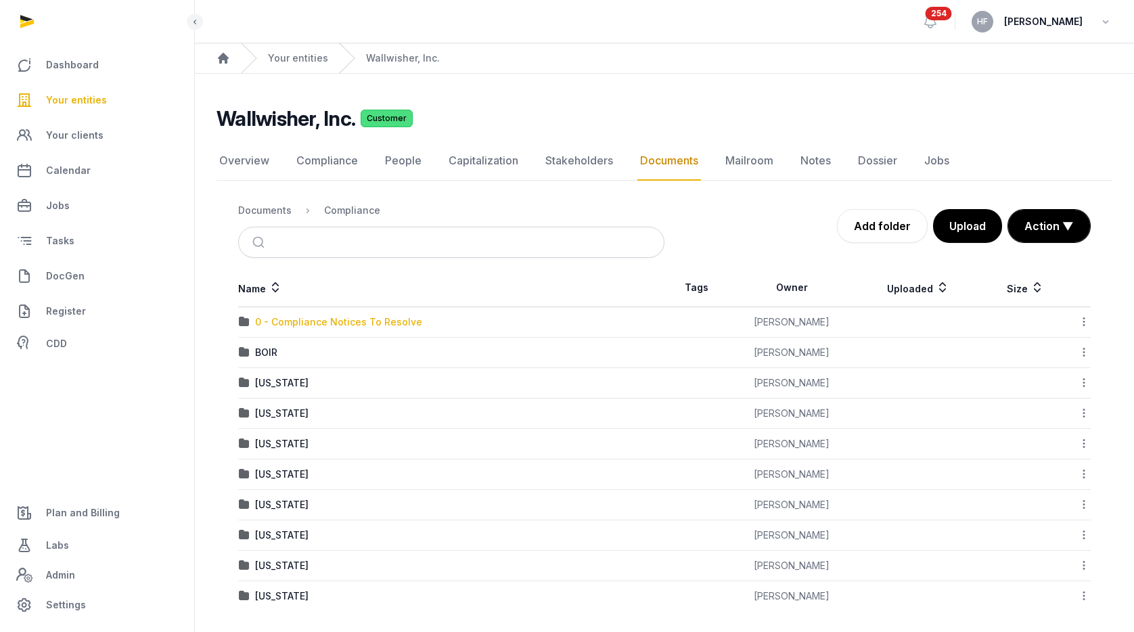
click at [363, 321] on div "0 - Compliance Notices To Resolve" at bounding box center [338, 322] width 167 height 14
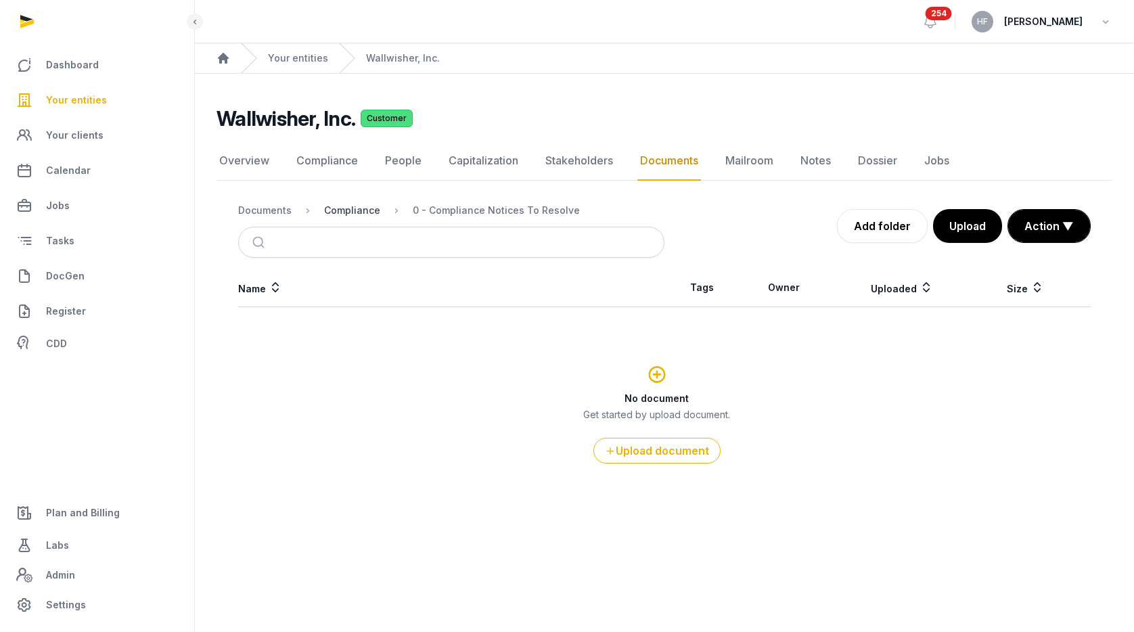
click at [359, 214] on div "Compliance" at bounding box center [352, 211] width 56 height 14
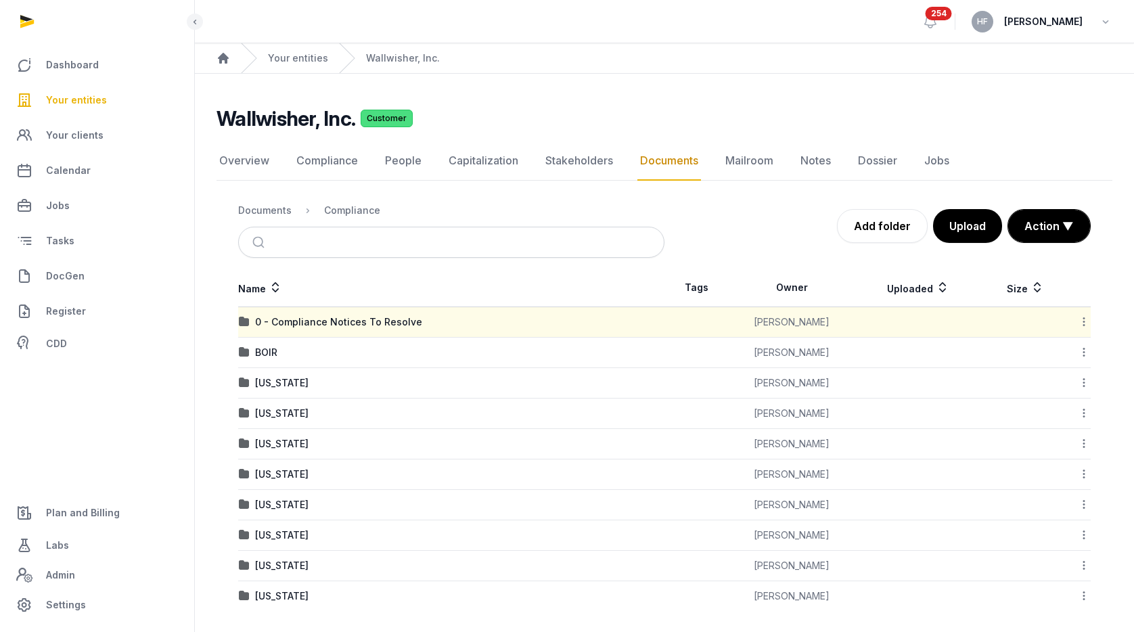
scroll to position [6, 0]
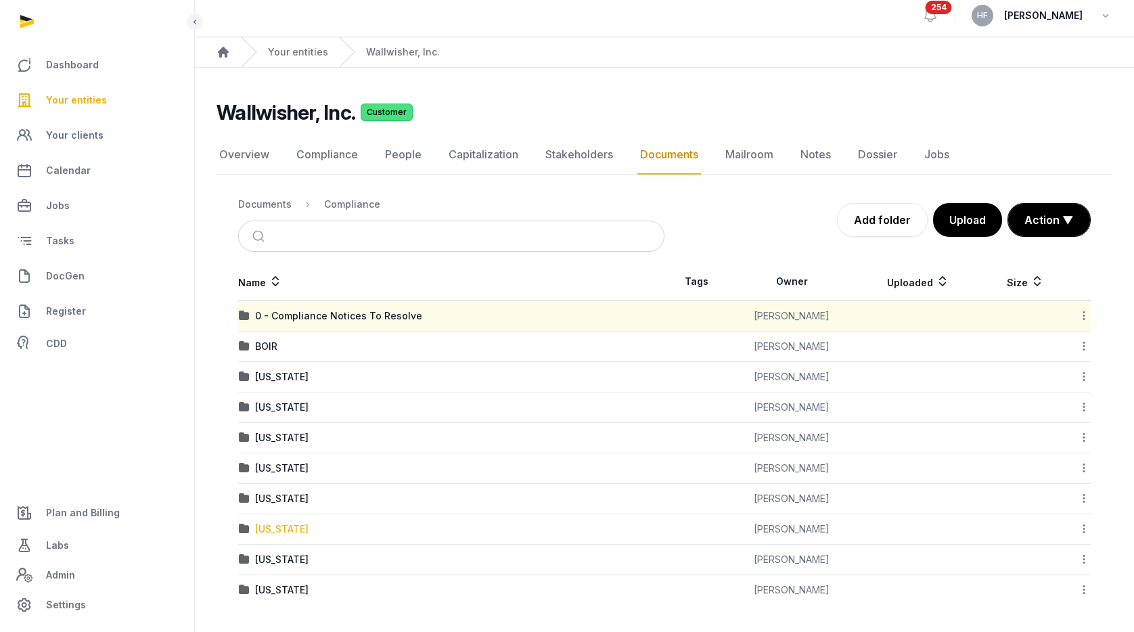
click at [301, 527] on div "New Jersey" at bounding box center [281, 530] width 53 height 14
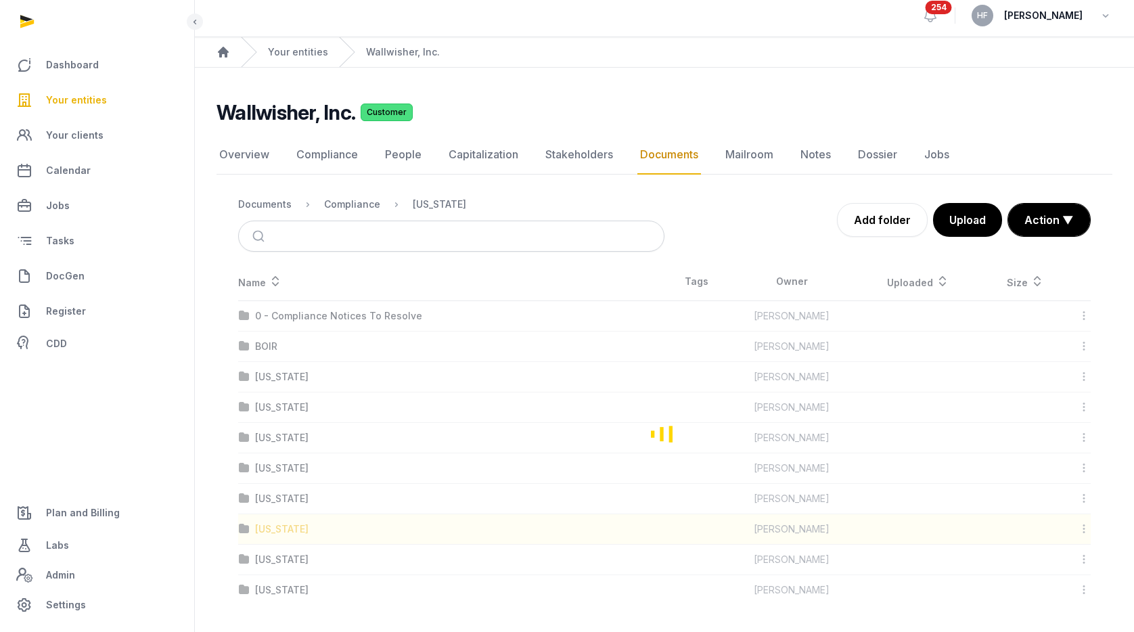
scroll to position [0, 0]
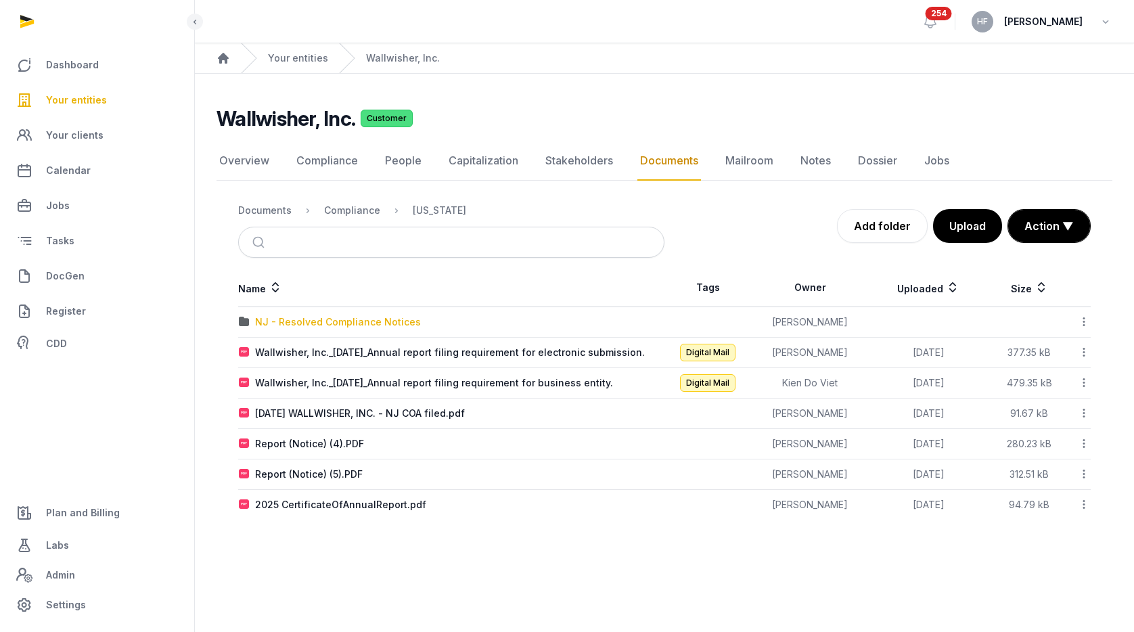
click at [391, 320] on div "NJ - Resolved Compliance Notices" at bounding box center [338, 322] width 166 height 14
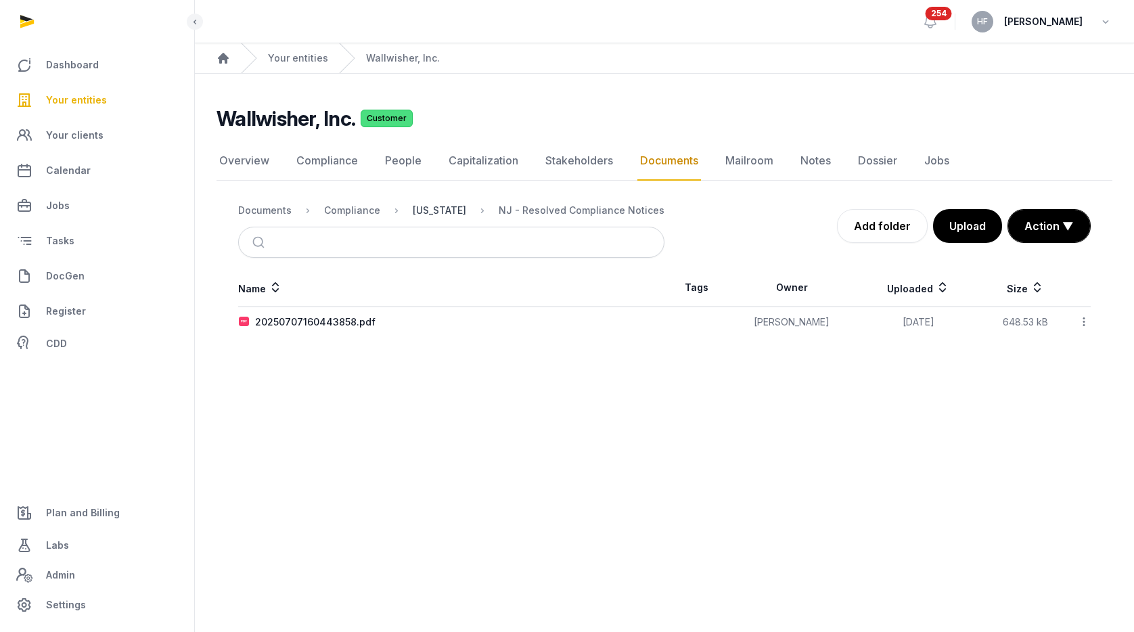
click at [439, 206] on div "New Jersey" at bounding box center [439, 211] width 53 height 14
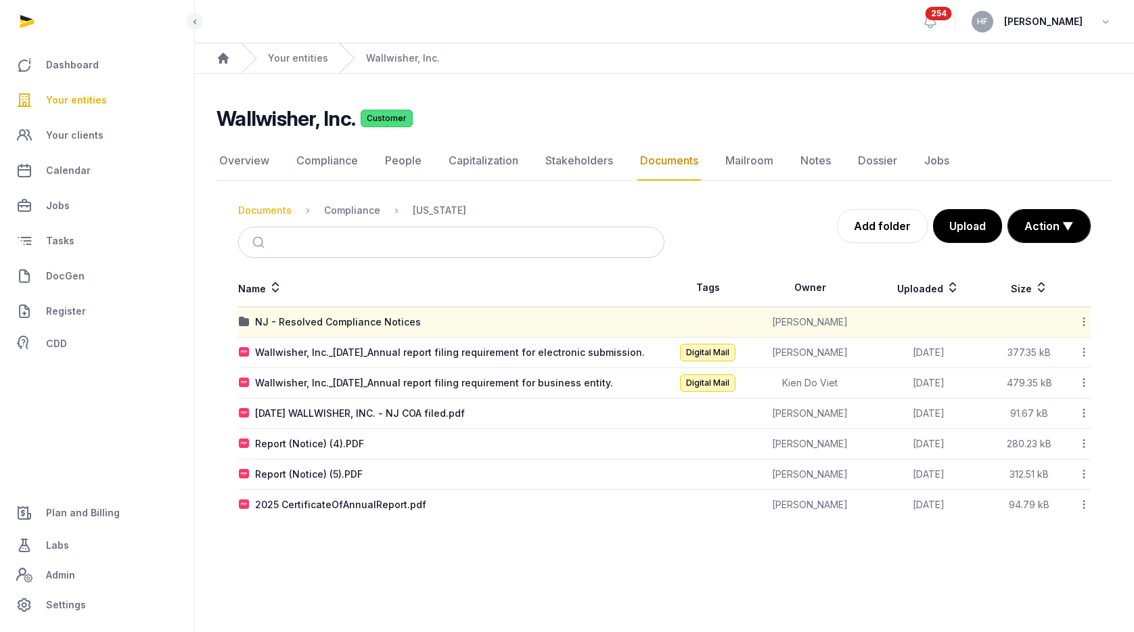
click at [269, 211] on div "Documents" at bounding box center [264, 211] width 53 height 14
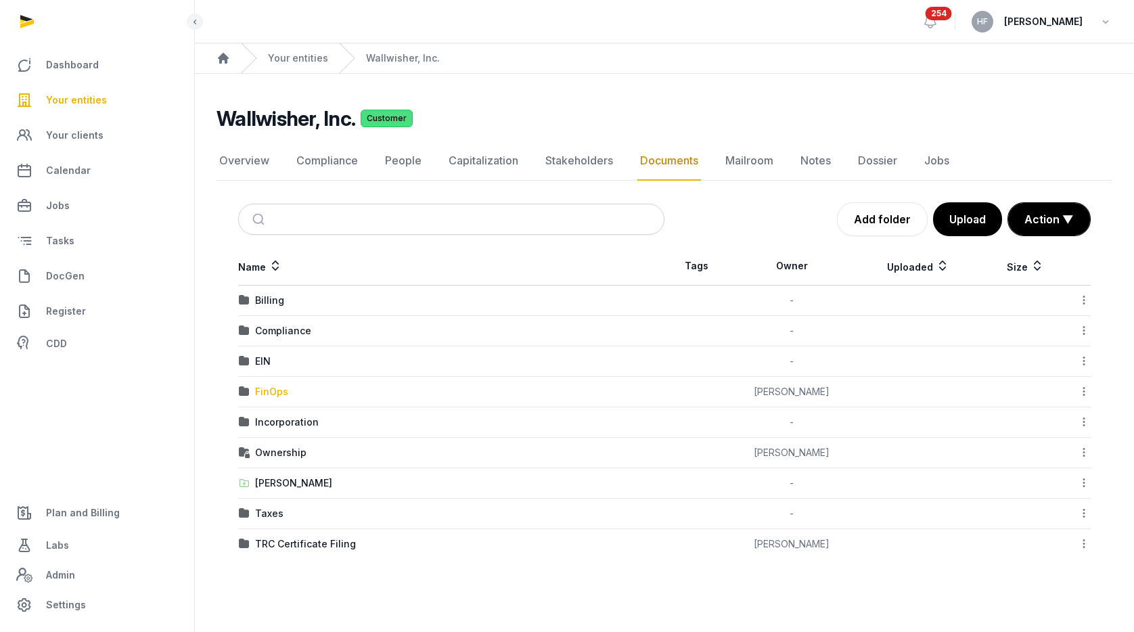
click at [283, 393] on div "FinOps" at bounding box center [271, 392] width 33 height 14
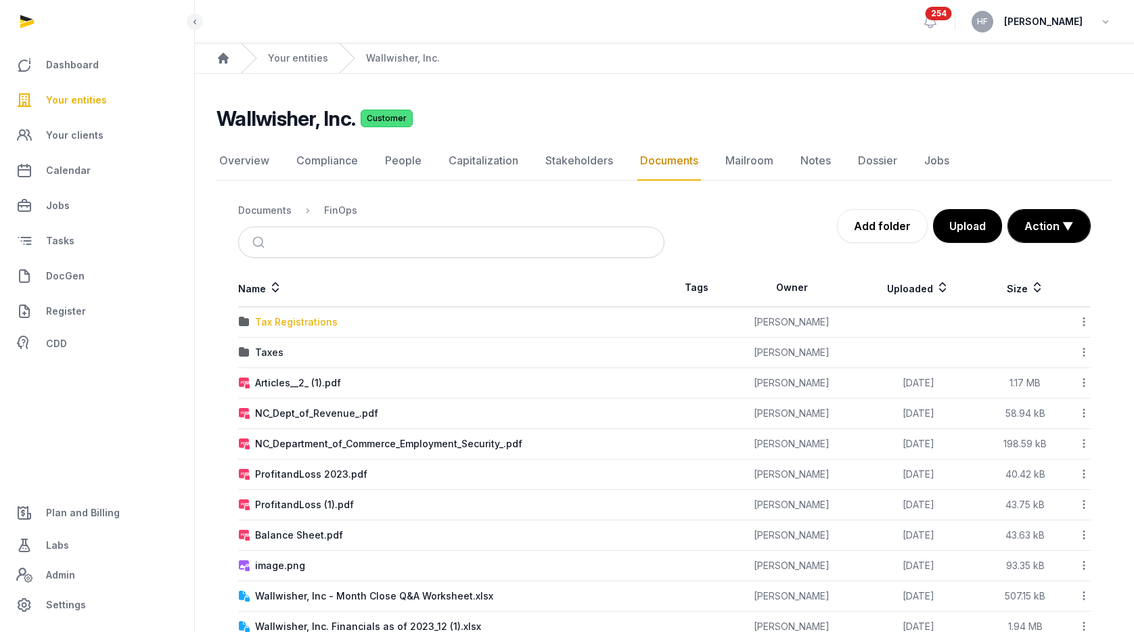
click at [317, 323] on div "Tax Registrations" at bounding box center [296, 322] width 83 height 14
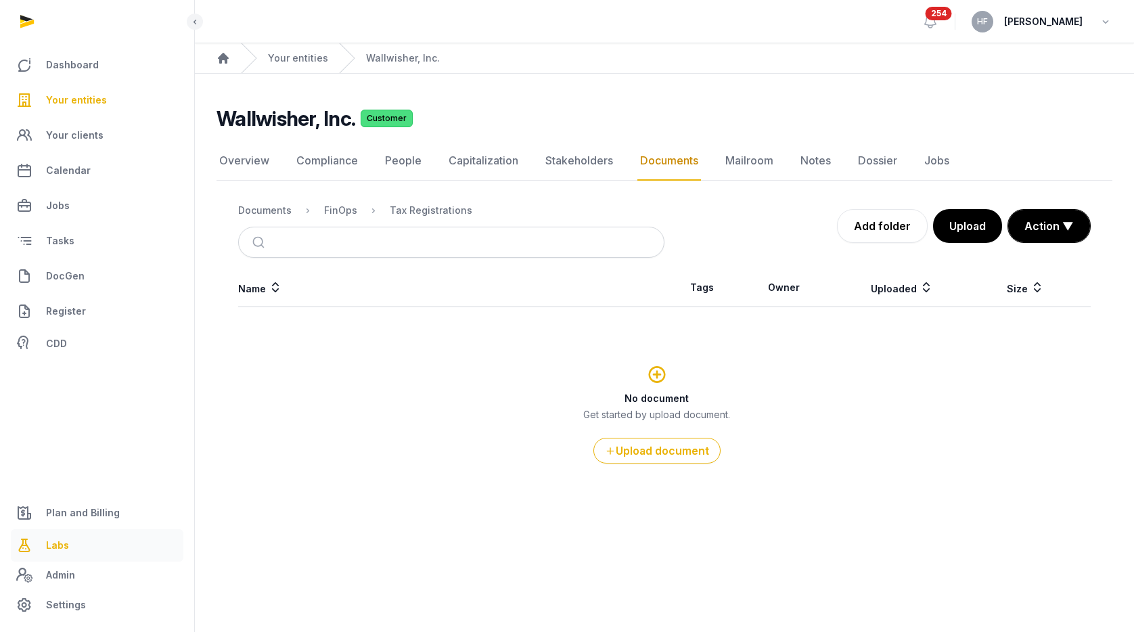
click at [73, 544] on link "Labs" at bounding box center [97, 545] width 173 height 32
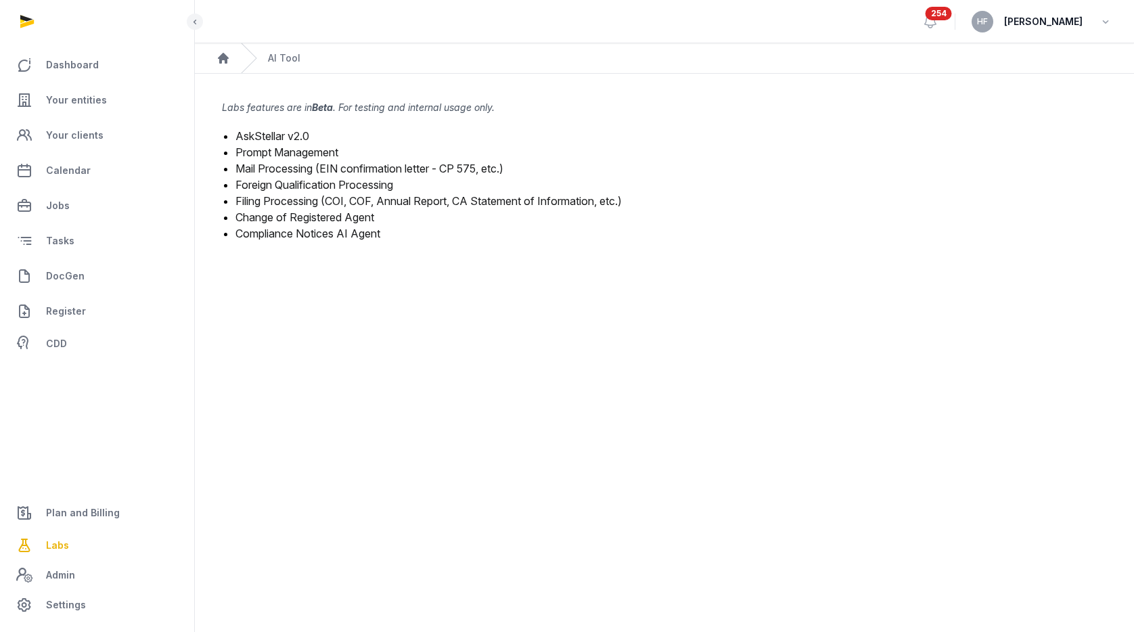
click at [322, 167] on link "Mail Processing (EIN confirmation letter - CP 575, etc.)" at bounding box center [370, 169] width 268 height 14
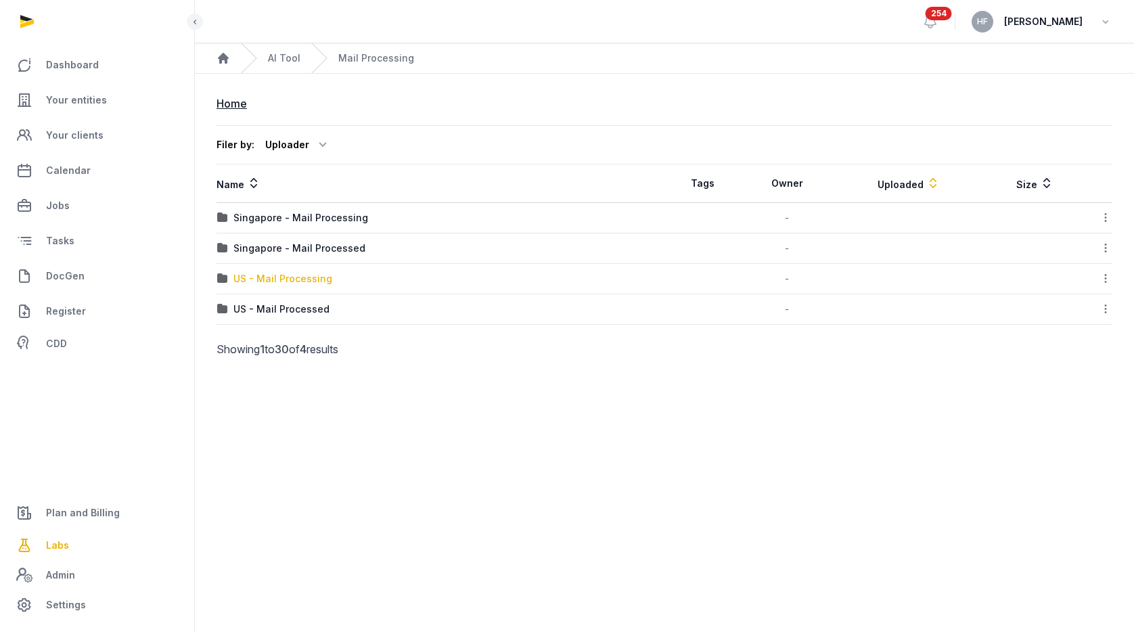
click at [314, 280] on div "US - Mail Processing" at bounding box center [283, 279] width 99 height 14
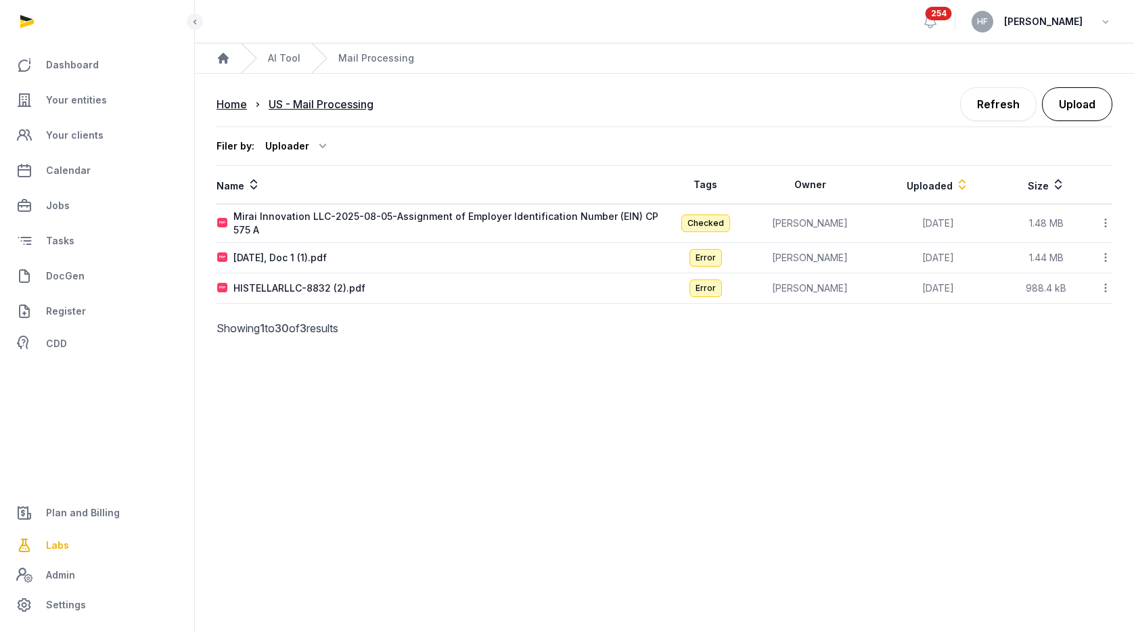
click at [1070, 100] on button "Upload" at bounding box center [1077, 104] width 70 height 34
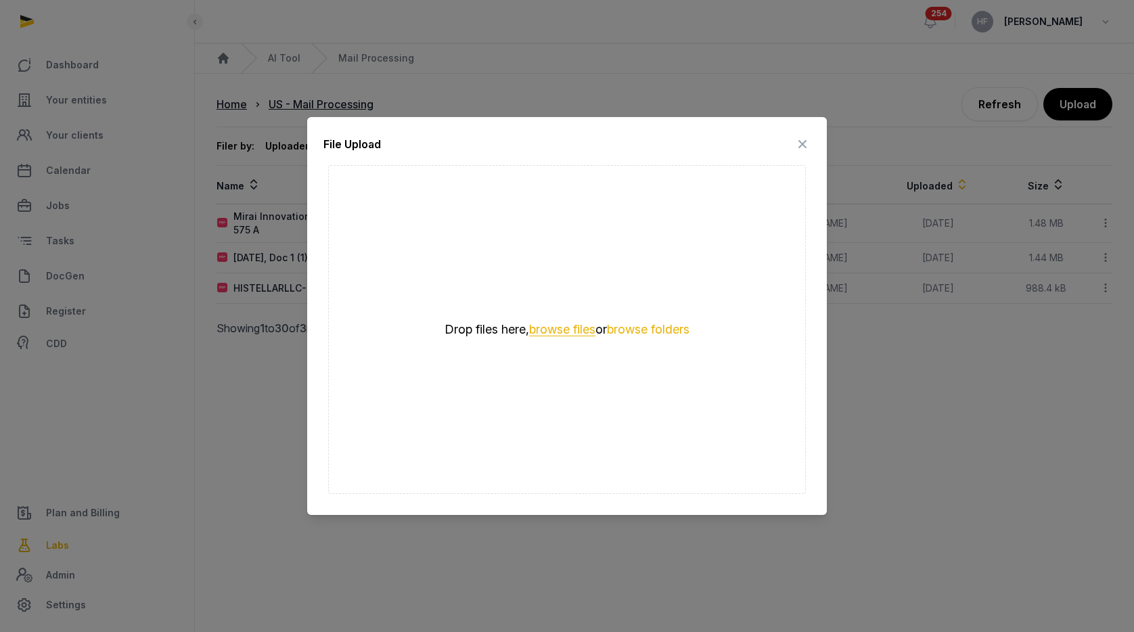
click at [570, 324] on button "browse files" at bounding box center [562, 330] width 66 height 13
click at [574, 328] on button "browse files" at bounding box center [562, 330] width 66 height 13
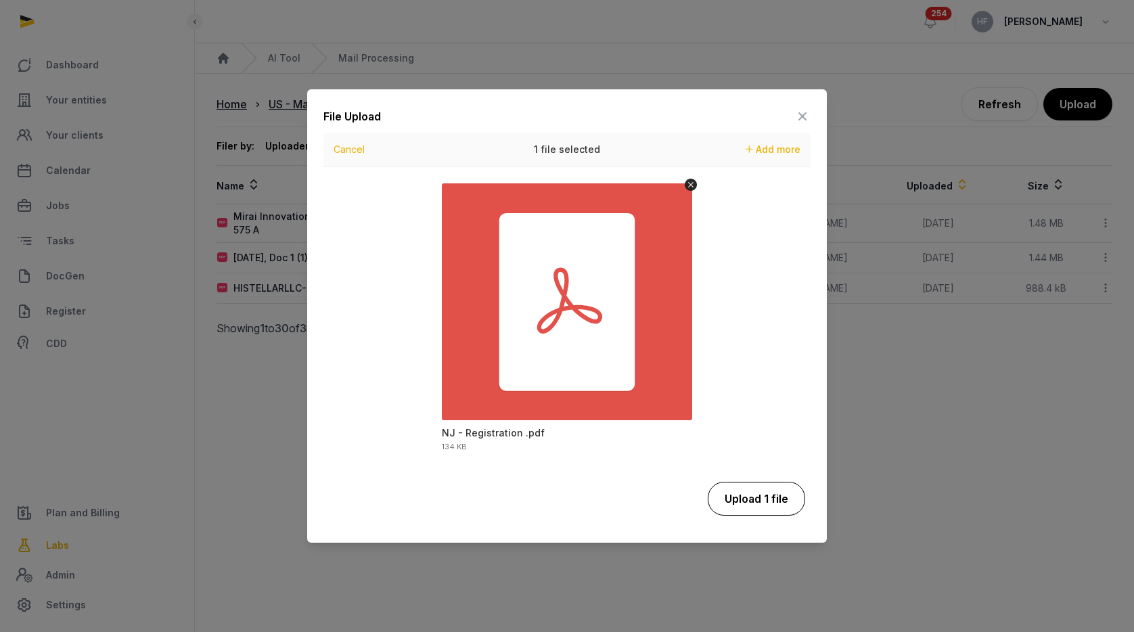
click at [789, 504] on button "Upload 1 file" at bounding box center [756, 499] width 97 height 34
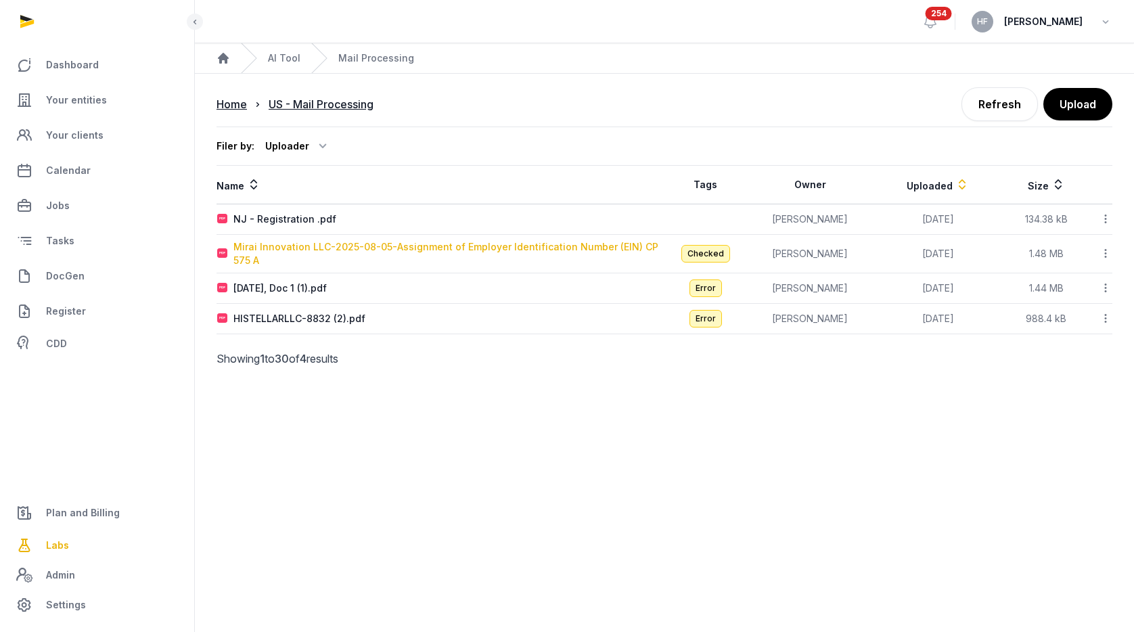
click at [567, 247] on div "Mirai Innovation LLC-2025-08-05-Assignment of Employer Identification Number (E…" at bounding box center [449, 253] width 430 height 27
type input "**********"
type textarea "**********"
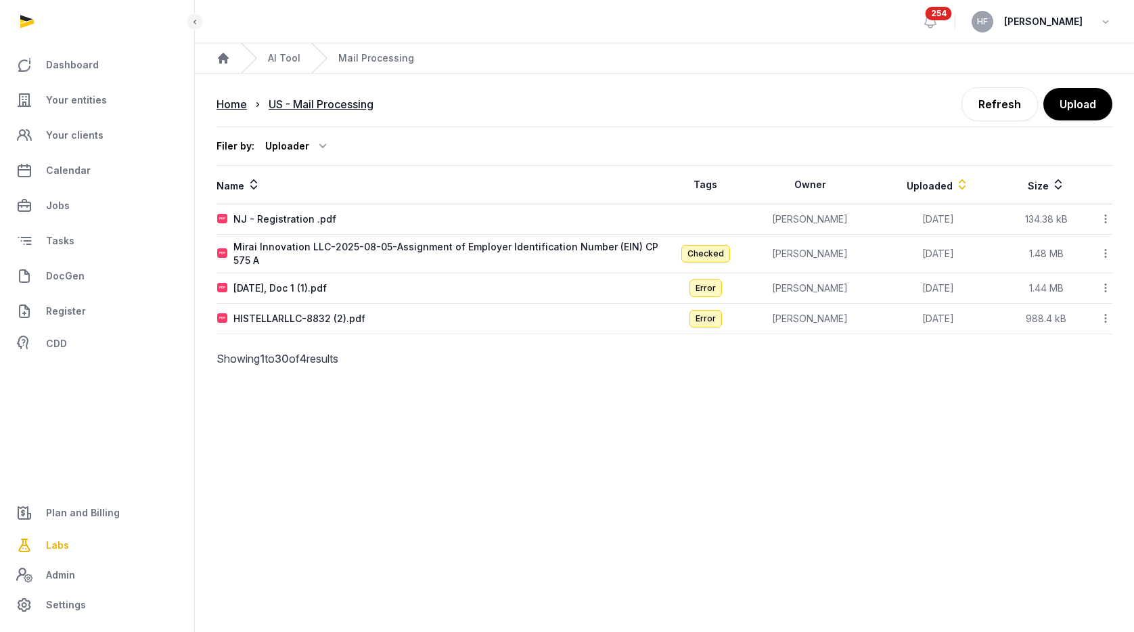
type input "**********"
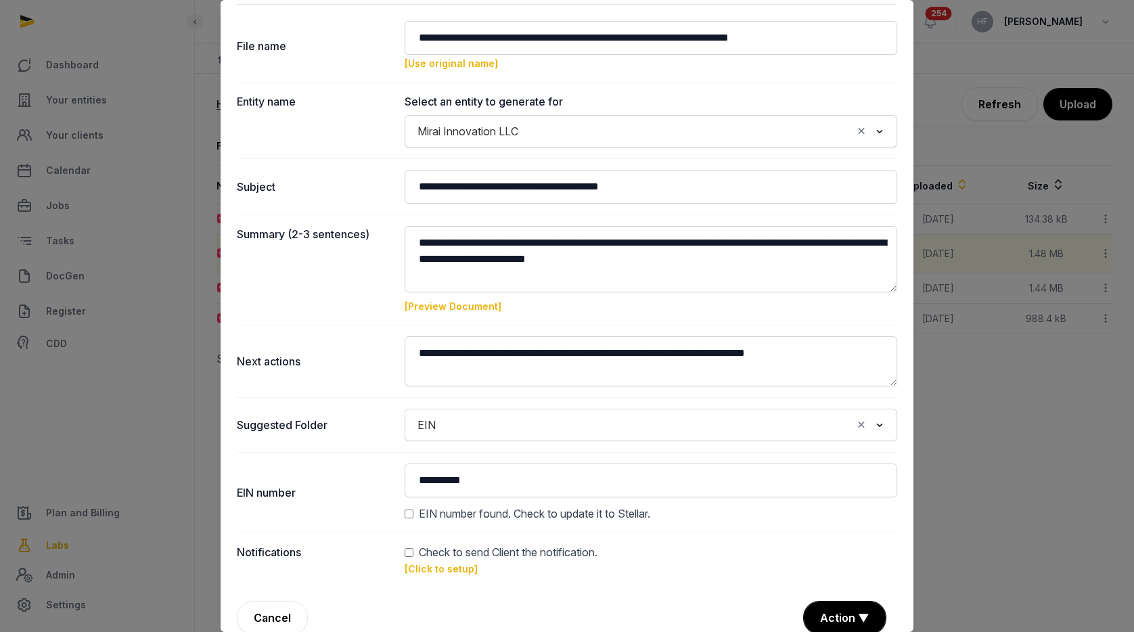
scroll to position [58, 0]
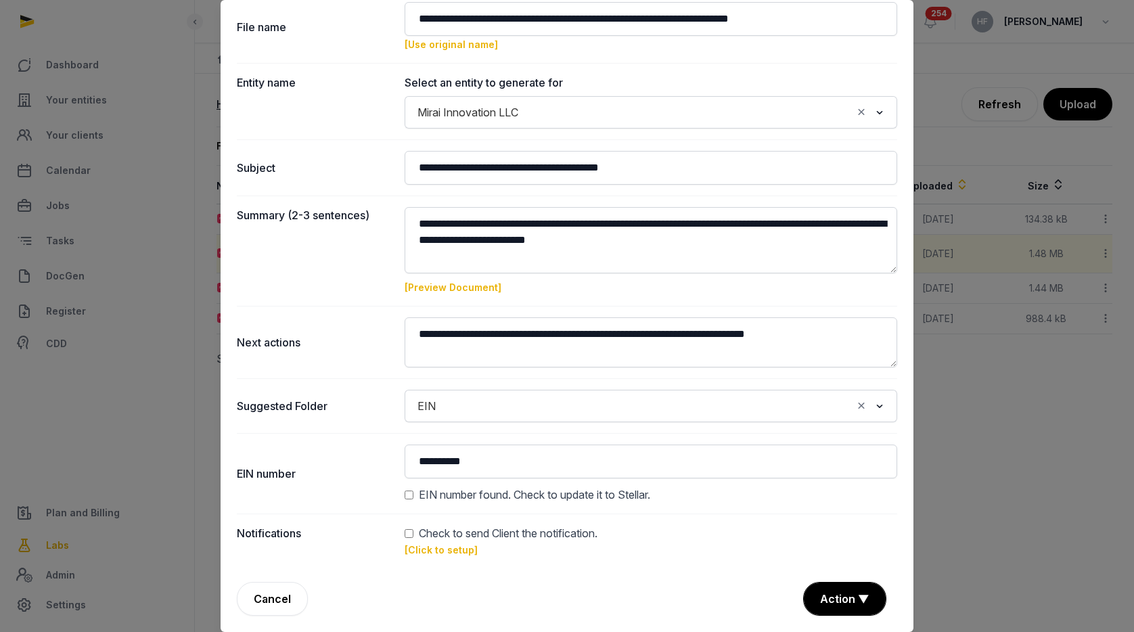
click at [442, 549] on link "[Click to setup]" at bounding box center [441, 550] width 73 height 12
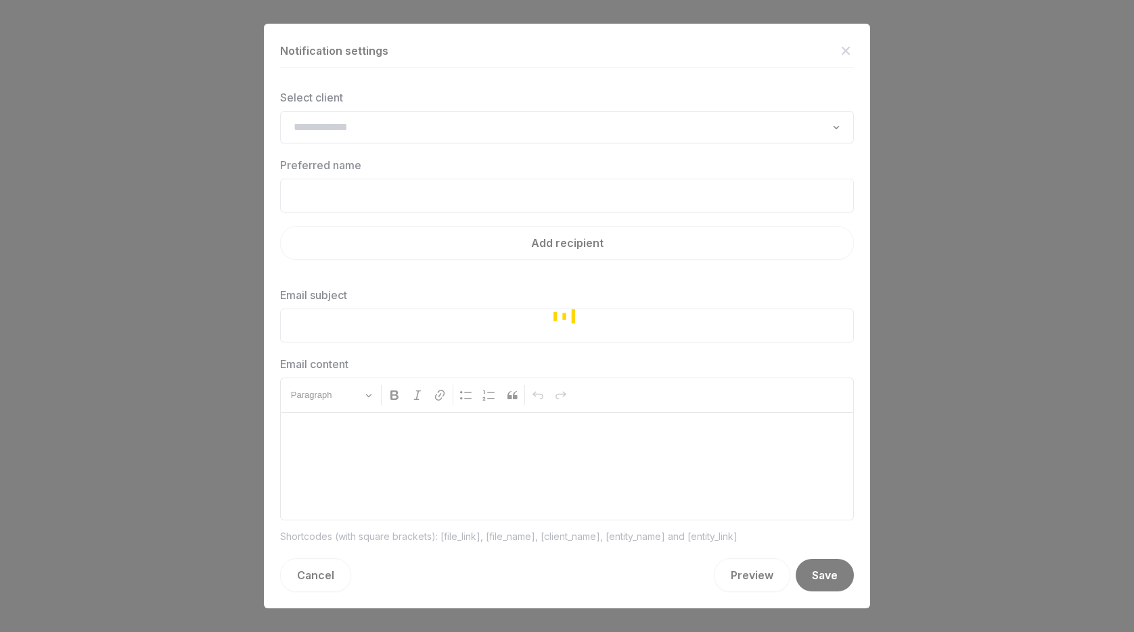
type input "**********"
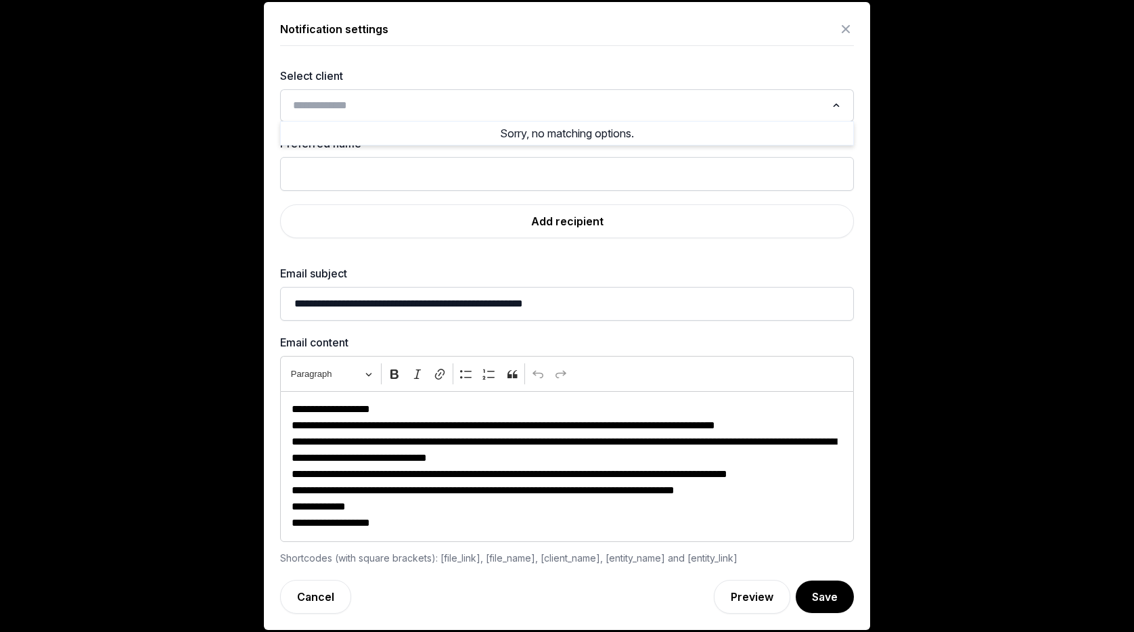
click at [408, 101] on input "Search for option" at bounding box center [557, 105] width 538 height 19
click at [408, 100] on input "Search for option" at bounding box center [557, 105] width 538 height 19
click at [848, 32] on icon at bounding box center [846, 29] width 16 height 22
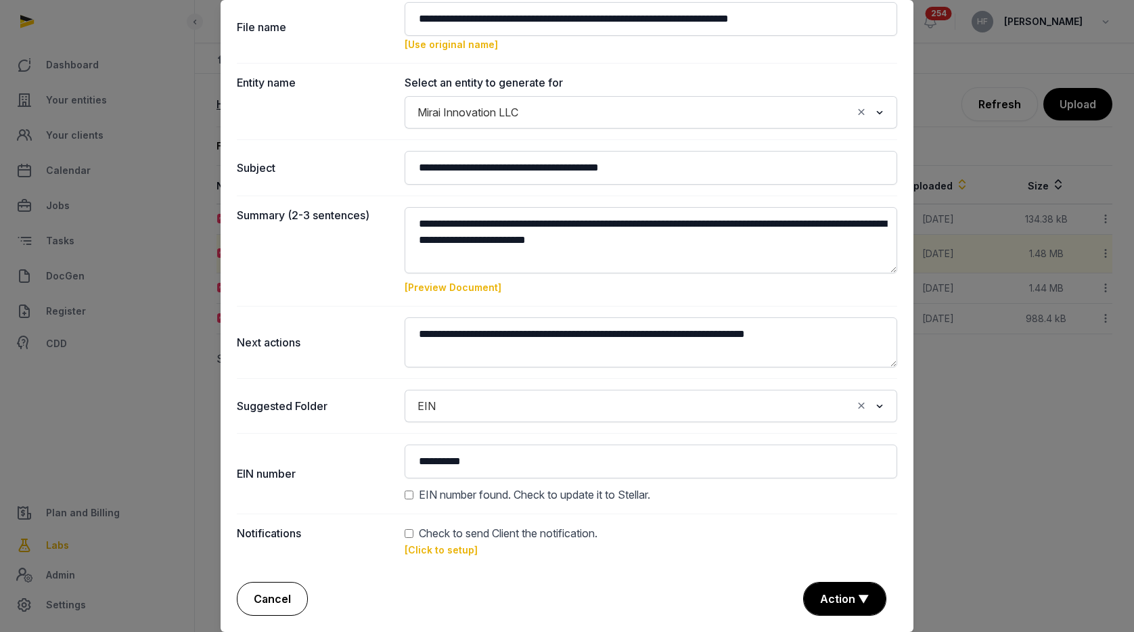
click at [268, 605] on link "Cancel" at bounding box center [272, 599] width 71 height 34
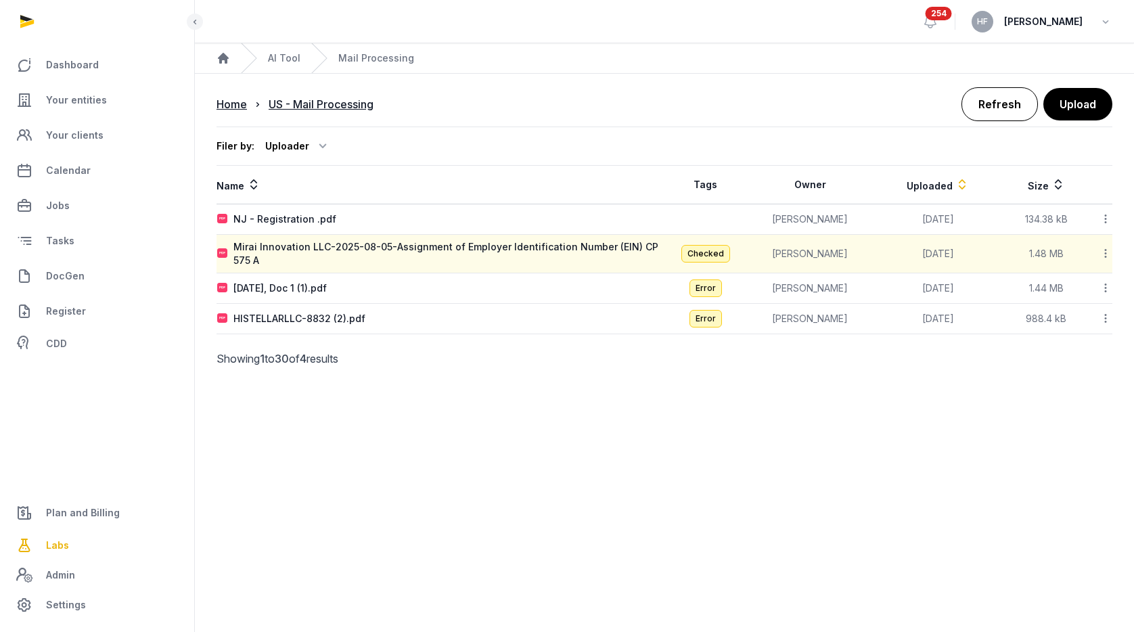
click at [1010, 114] on link "Refresh" at bounding box center [1000, 104] width 76 height 34
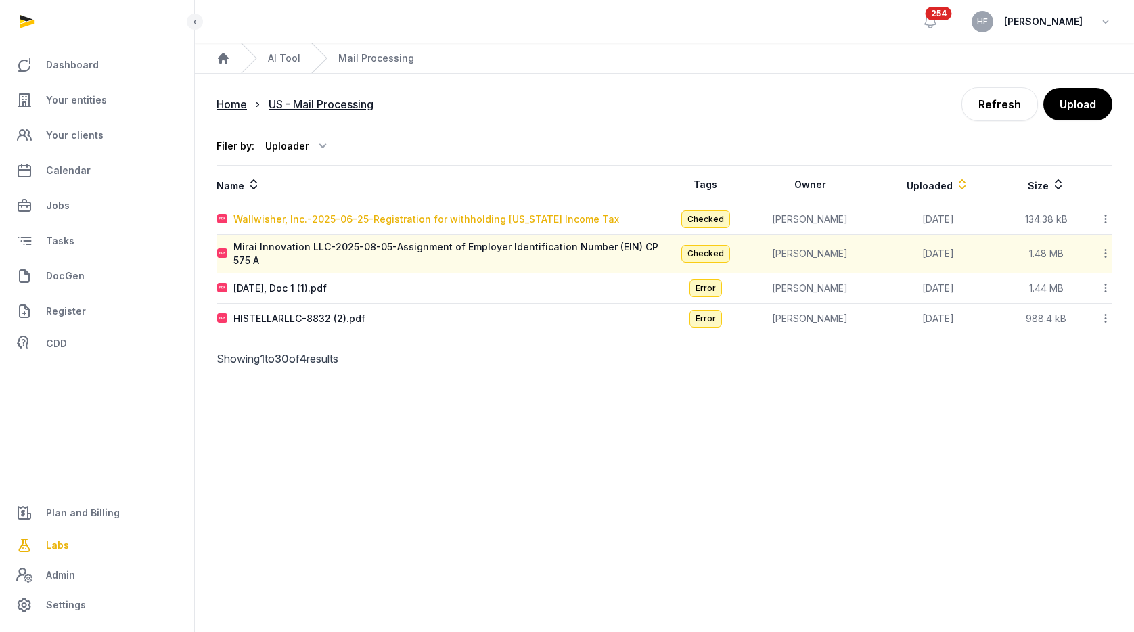
click at [512, 221] on div "Wallwisher, Inc.-2025-06-25-Registration for withholding New Jersey Income Tax" at bounding box center [427, 220] width 386 height 14
type input "**********"
type textarea "**********"
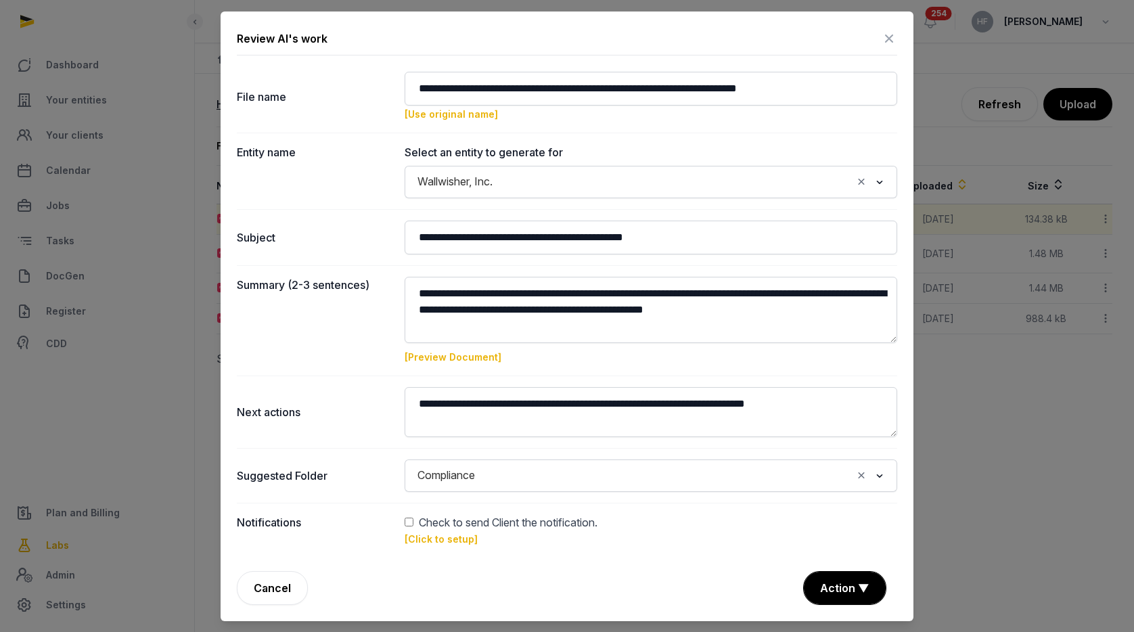
scroll to position [0, 0]
click at [462, 477] on span "Compliance" at bounding box center [446, 475] width 64 height 19
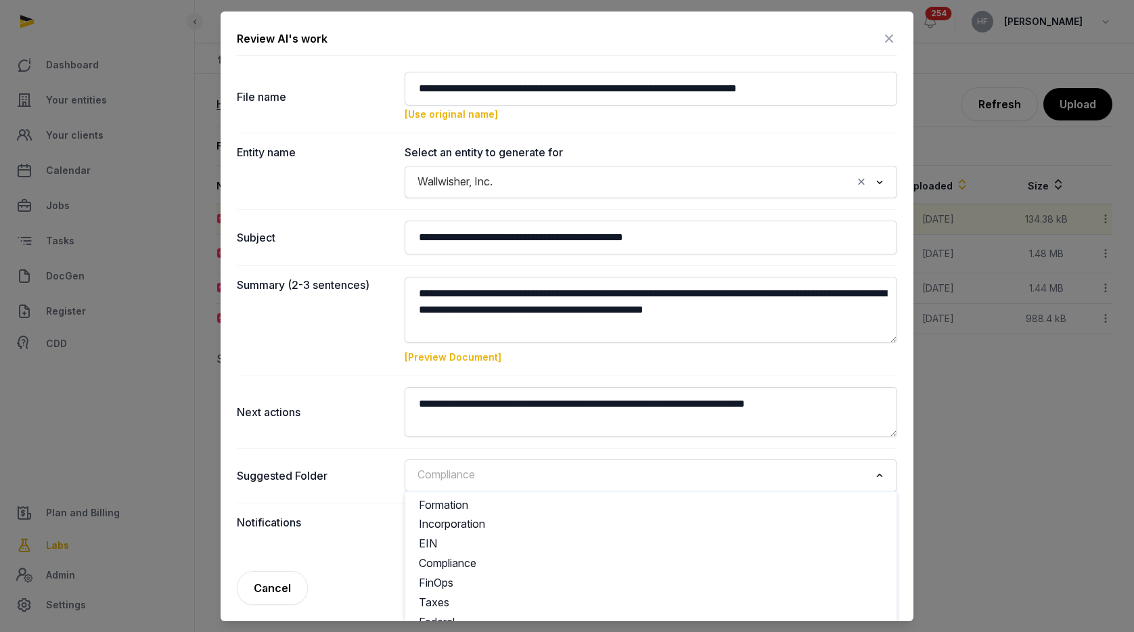
scroll to position [73, 0]
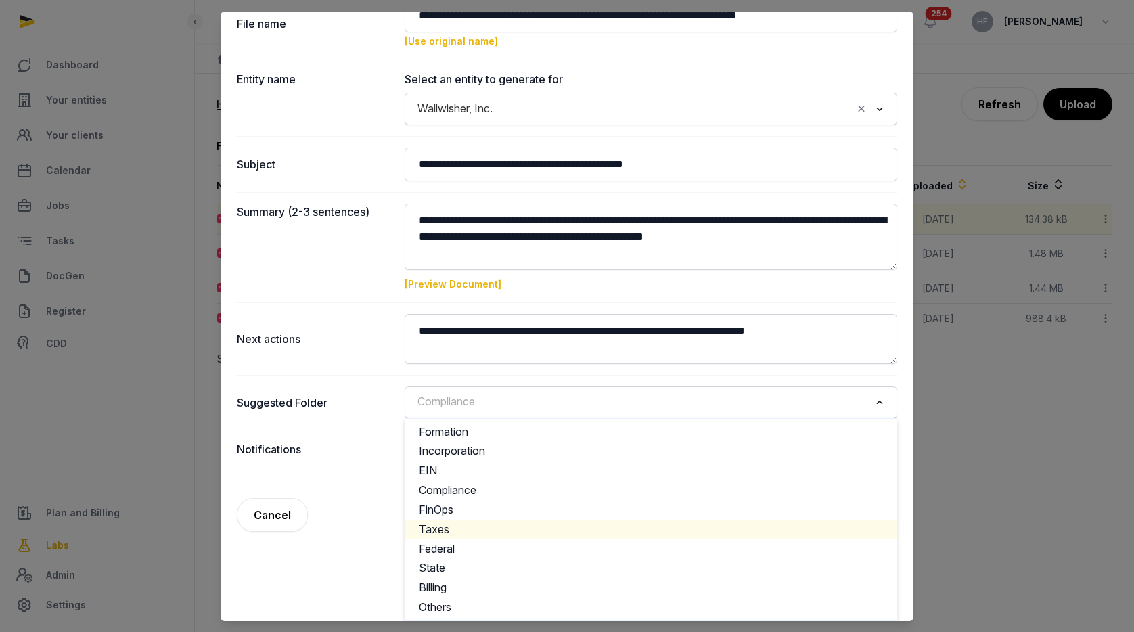
click at [442, 526] on li "Taxes" at bounding box center [650, 530] width 491 height 20
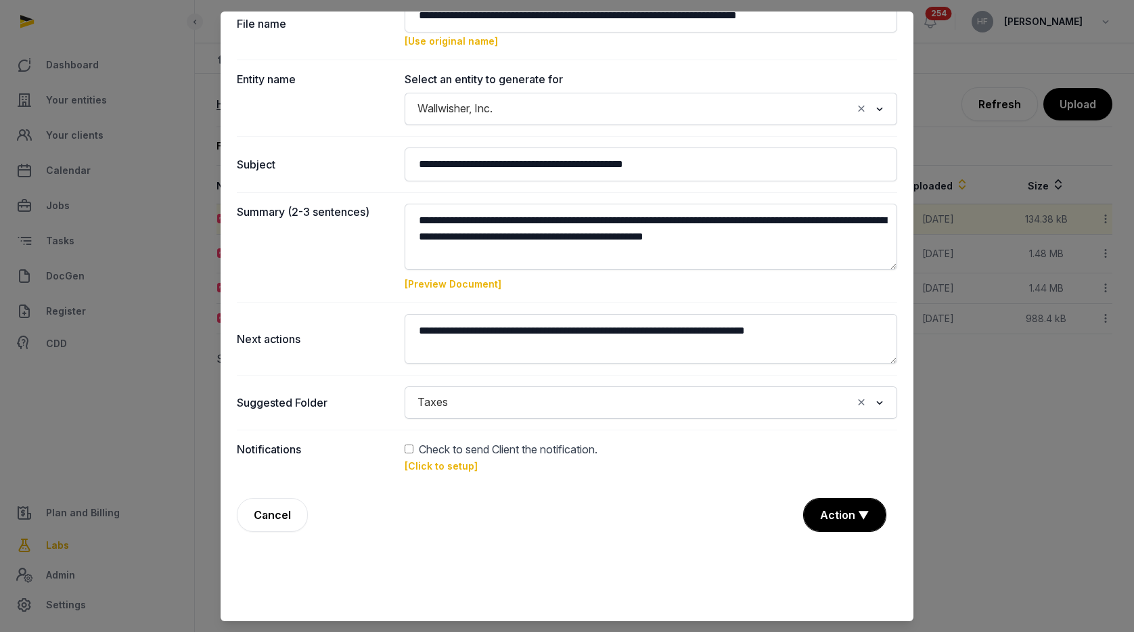
scroll to position [0, 0]
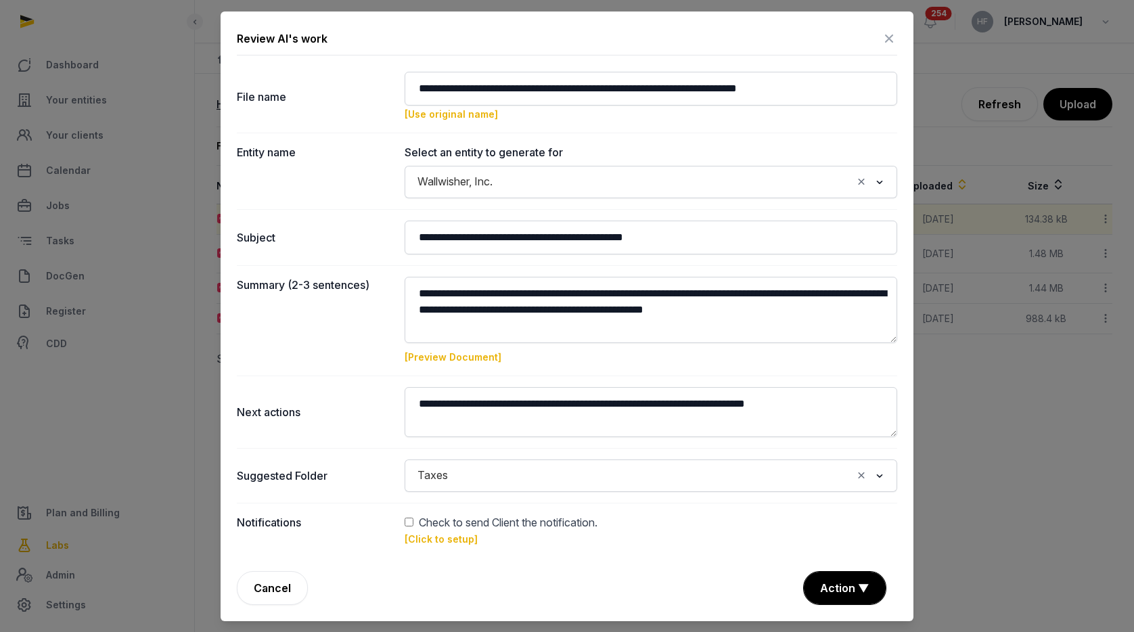
click at [510, 466] on input "Search for option" at bounding box center [653, 475] width 398 height 19
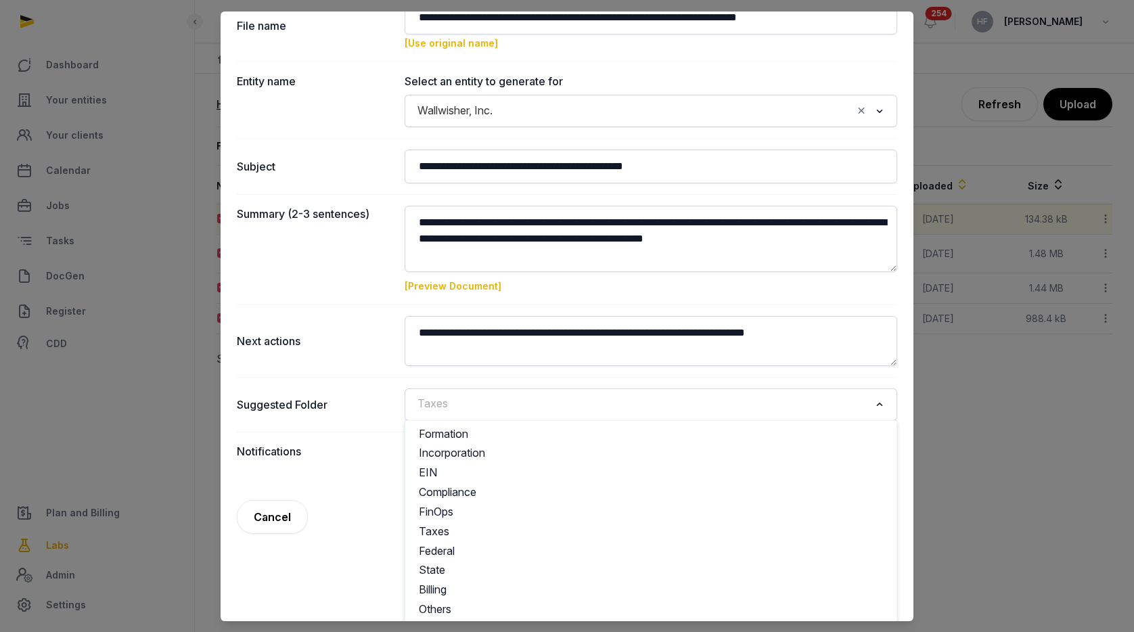
scroll to position [73, 0]
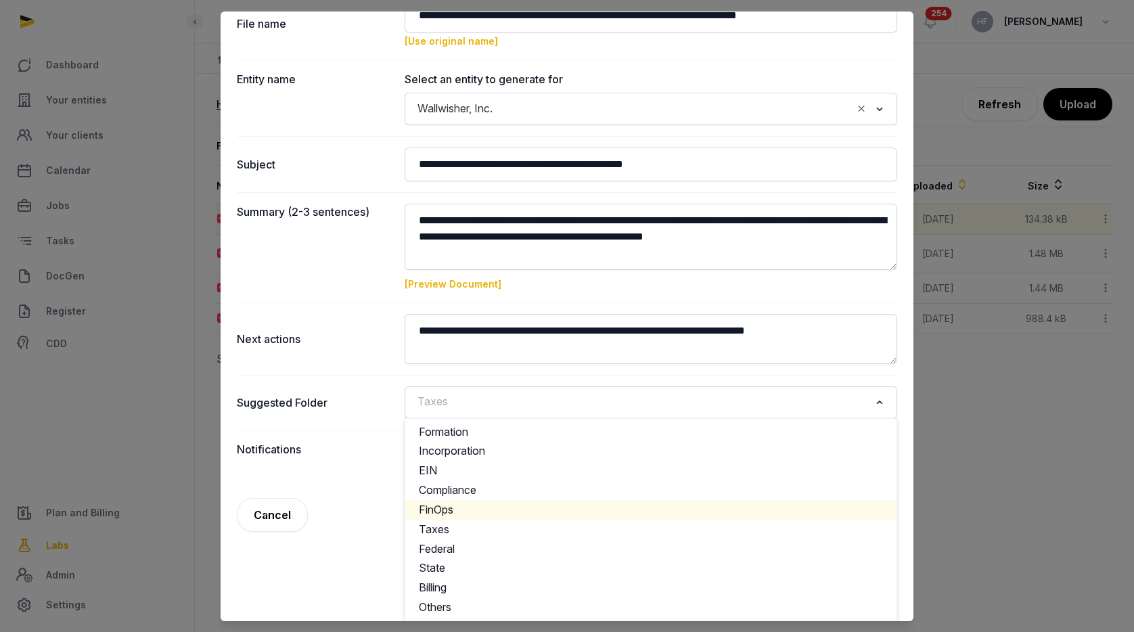
click at [443, 510] on li "FinOps" at bounding box center [650, 510] width 491 height 20
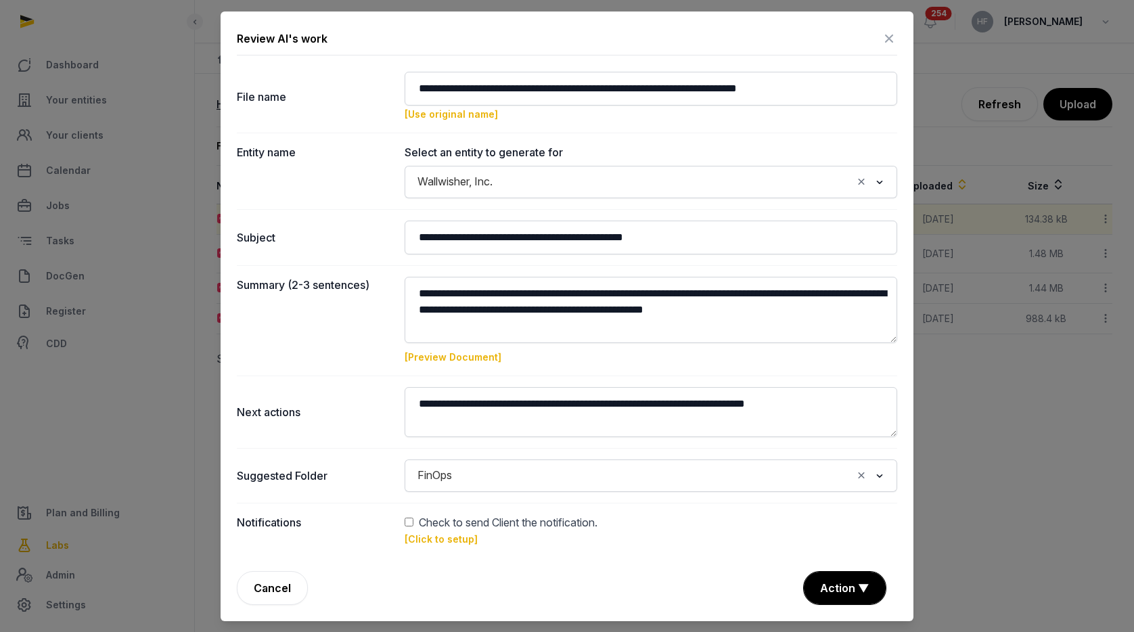
scroll to position [0, 0]
click at [853, 587] on button "Action ▼" at bounding box center [845, 588] width 82 height 32
click at [815, 524] on div "Approve" at bounding box center [843, 537] width 108 height 27
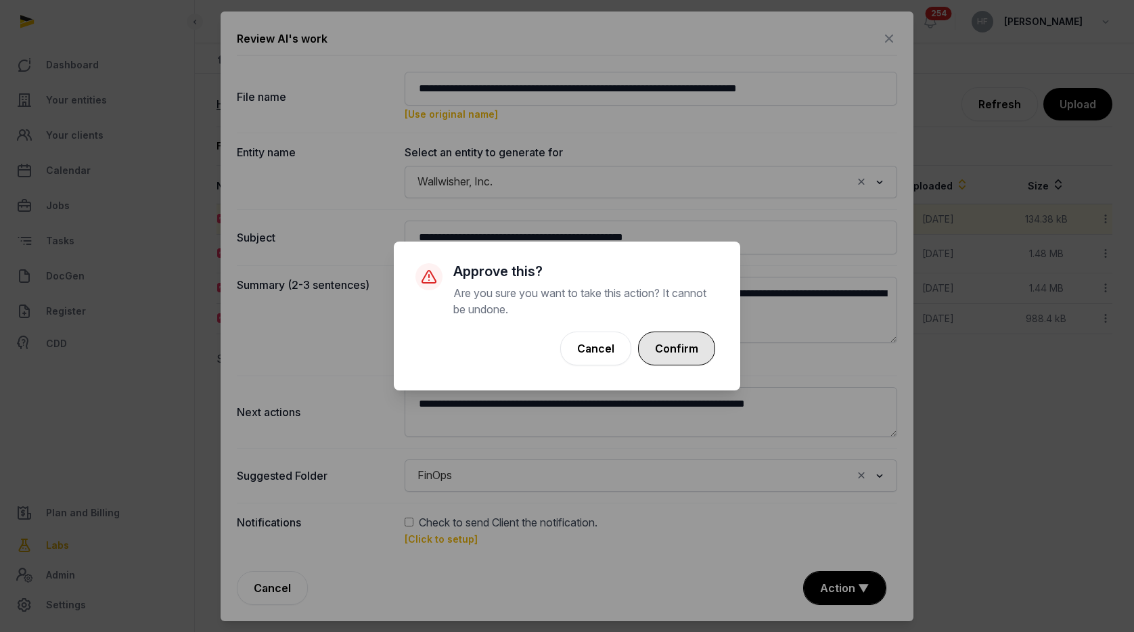
click at [676, 351] on button "Confirm" at bounding box center [676, 349] width 77 height 34
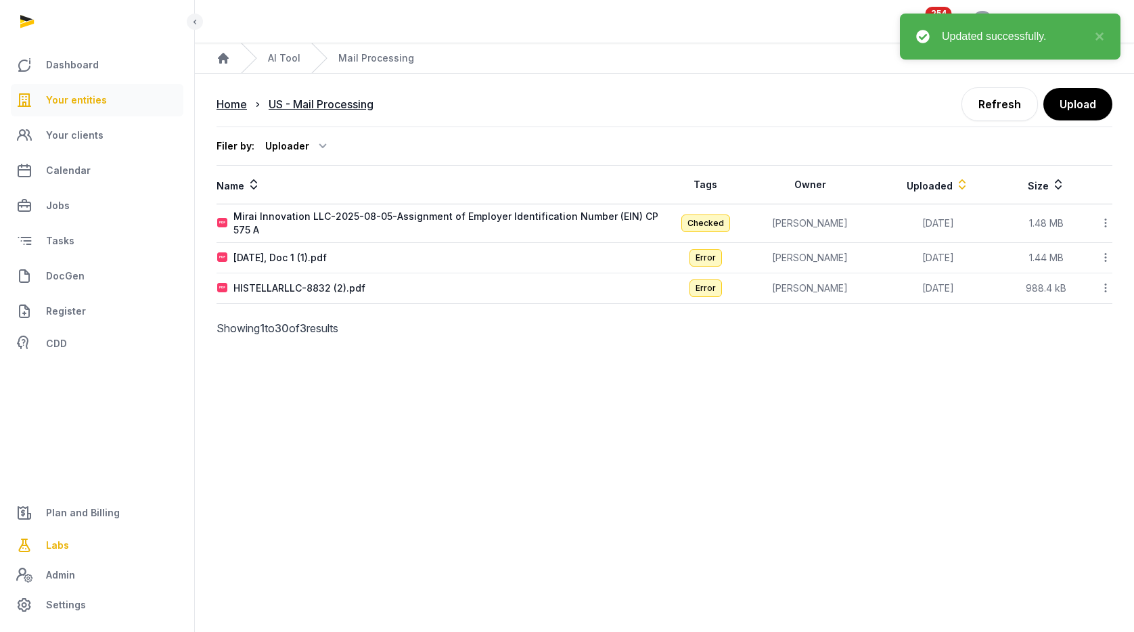
click at [80, 106] on span "Your entities" at bounding box center [76, 100] width 61 height 16
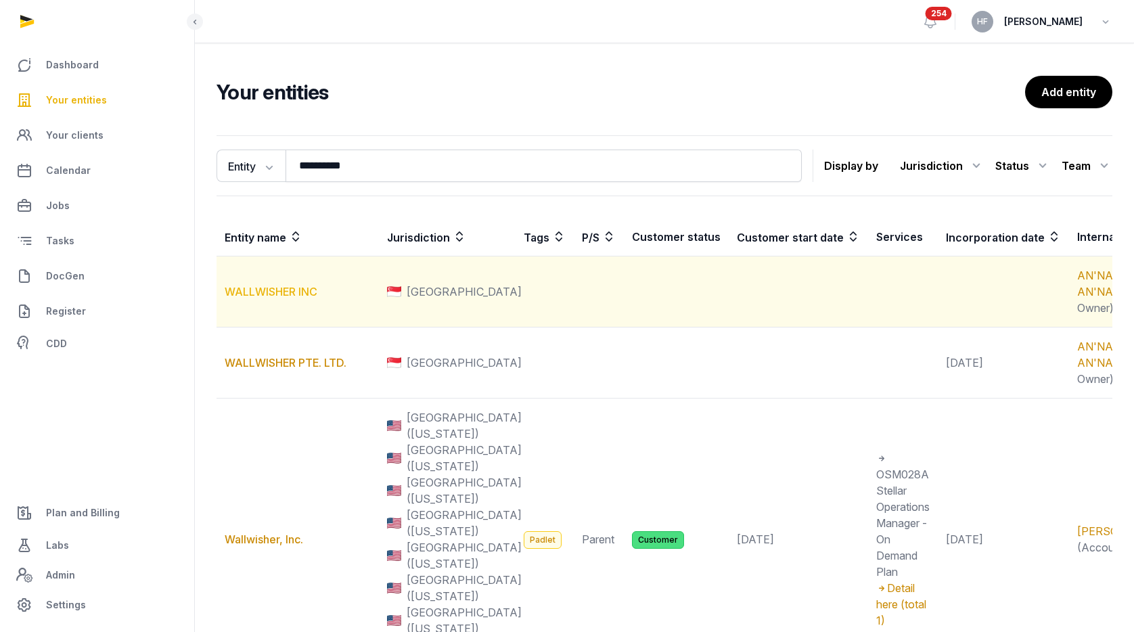
click at [296, 299] on link "WALLWISHER INC" at bounding box center [271, 292] width 93 height 14
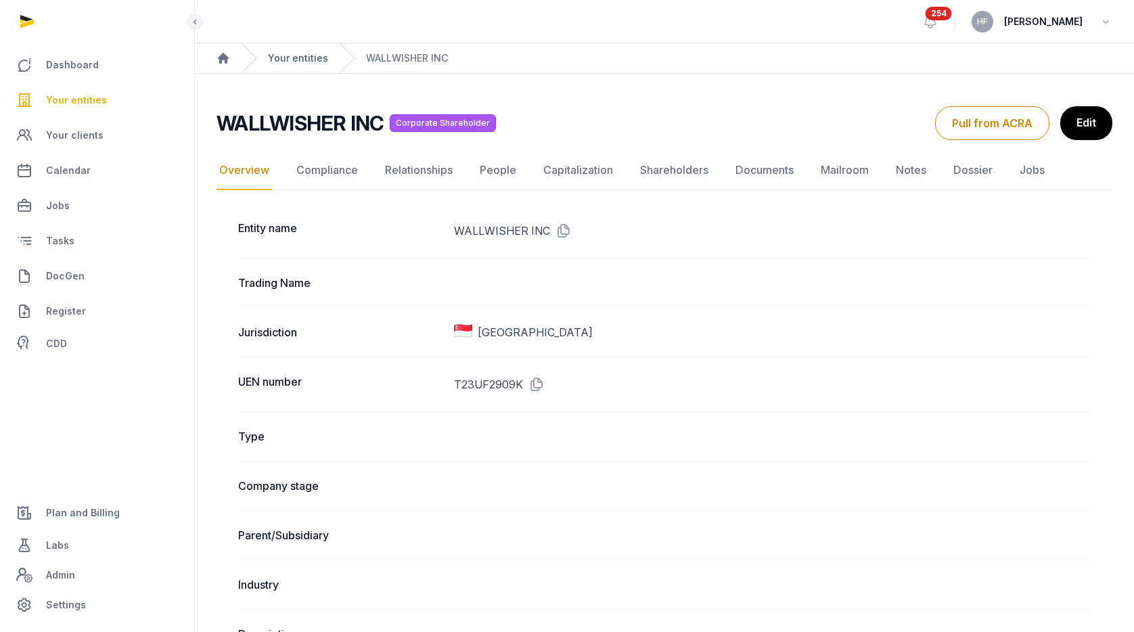
click at [310, 56] on link "Your entities" at bounding box center [298, 58] width 60 height 14
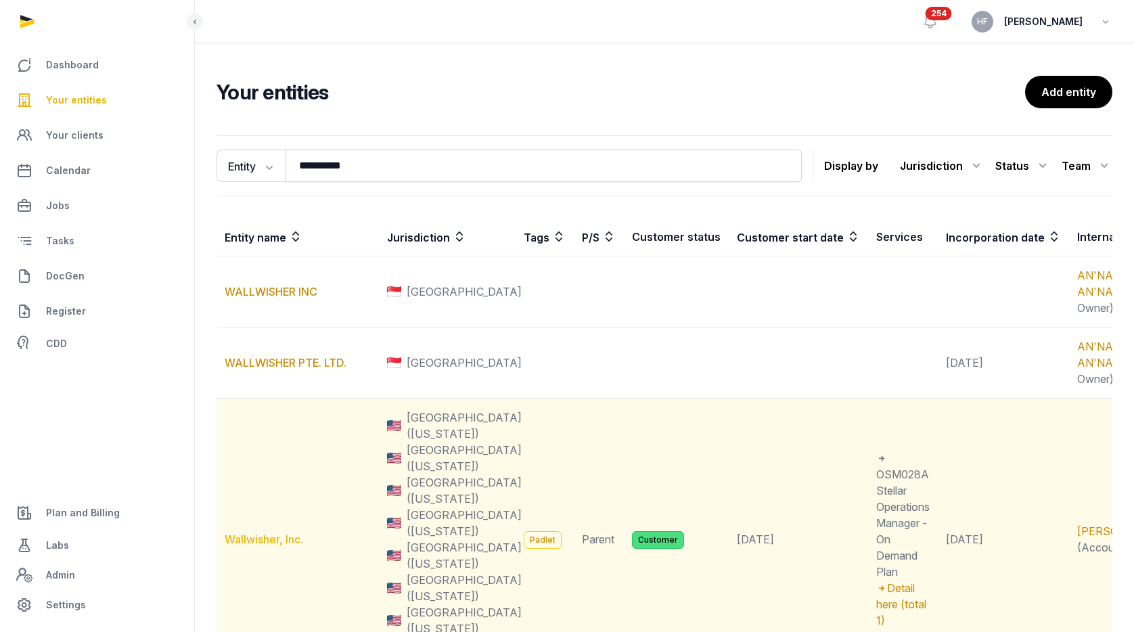
click at [280, 546] on link "Wallwisher, Inc." at bounding box center [264, 540] width 79 height 14
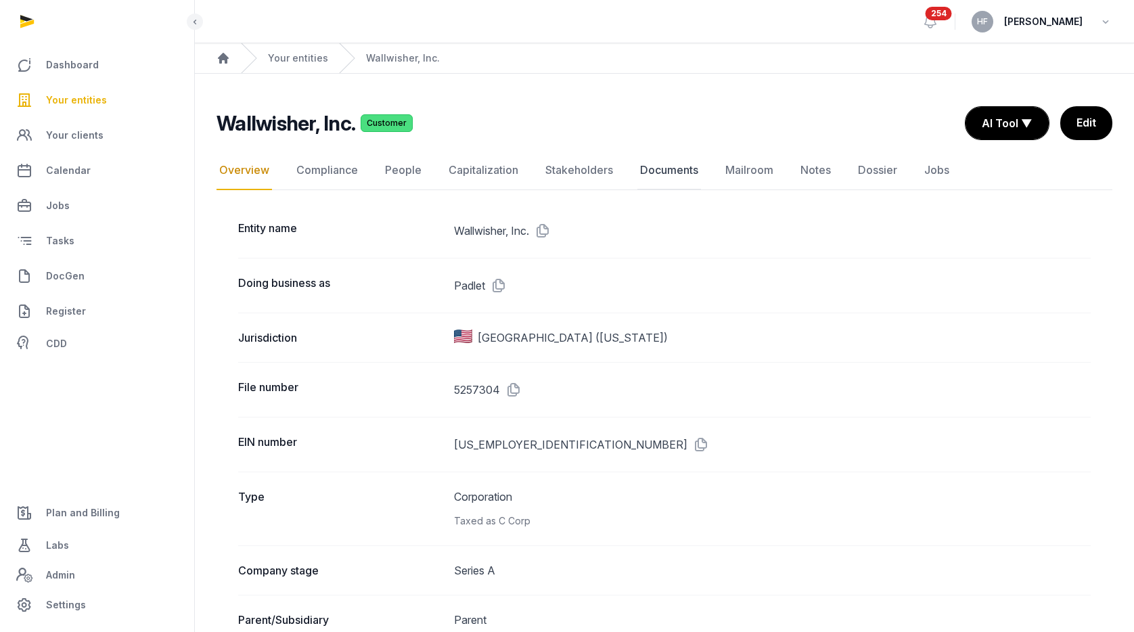
click at [664, 167] on link "Documents" at bounding box center [670, 170] width 64 height 39
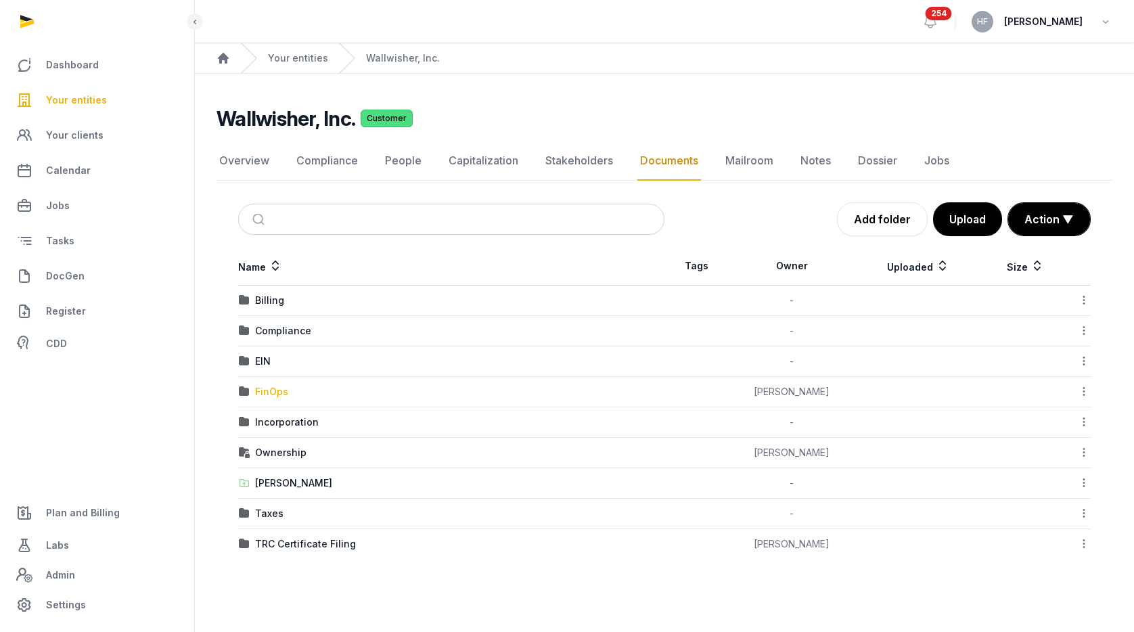
click at [278, 389] on div "FinOps" at bounding box center [271, 392] width 33 height 14
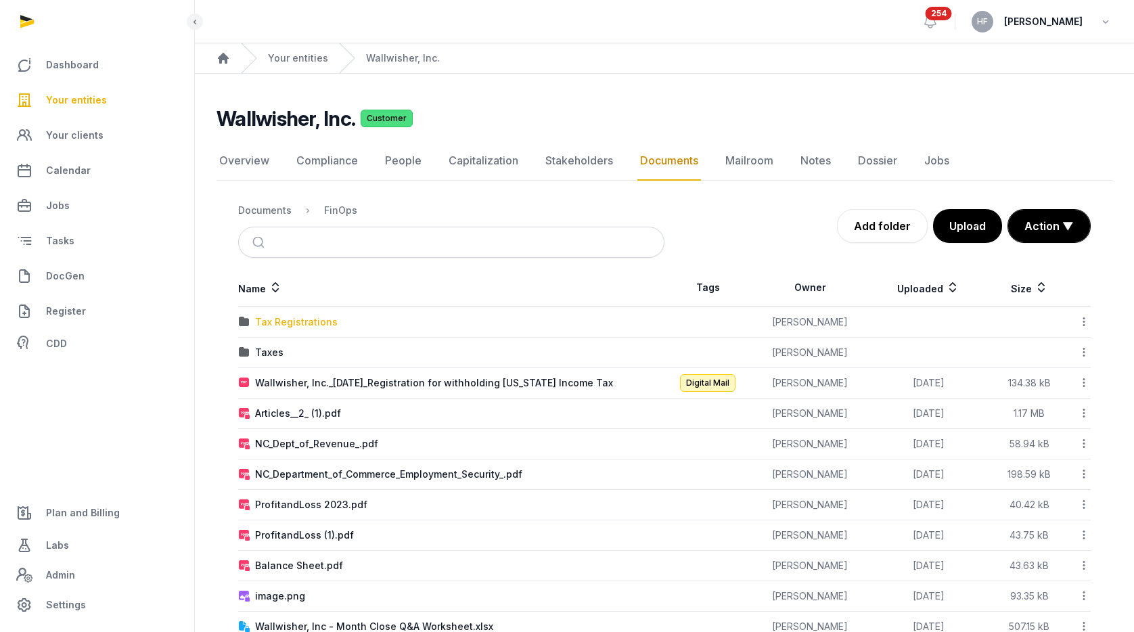
click at [307, 323] on div "Tax Registrations" at bounding box center [296, 322] width 83 height 14
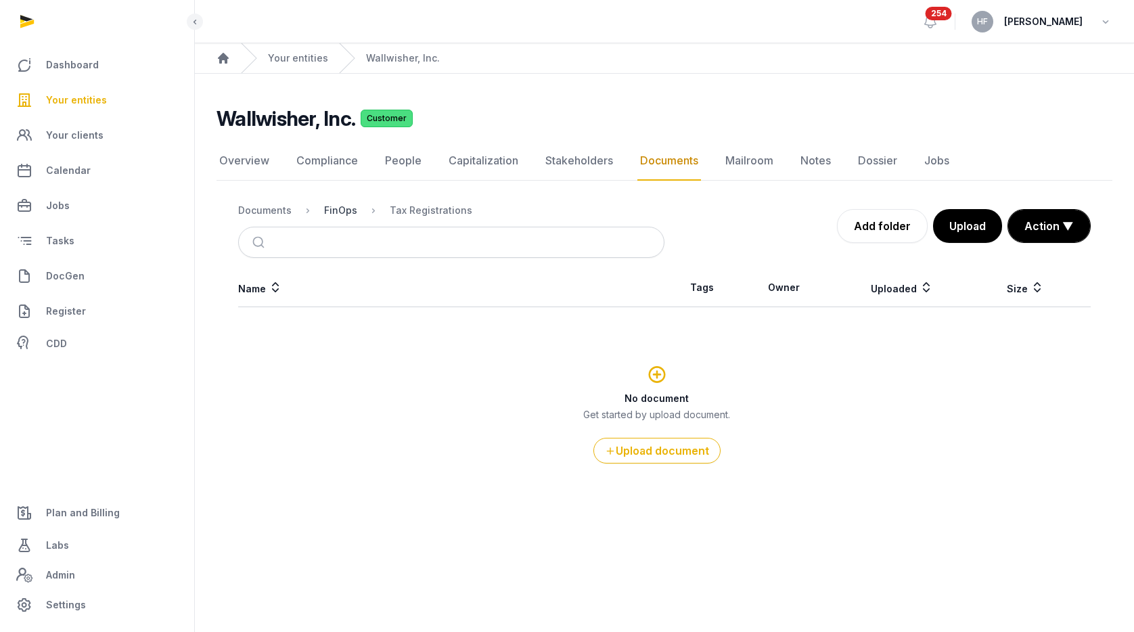
click at [324, 206] on div "FinOps" at bounding box center [340, 211] width 33 height 14
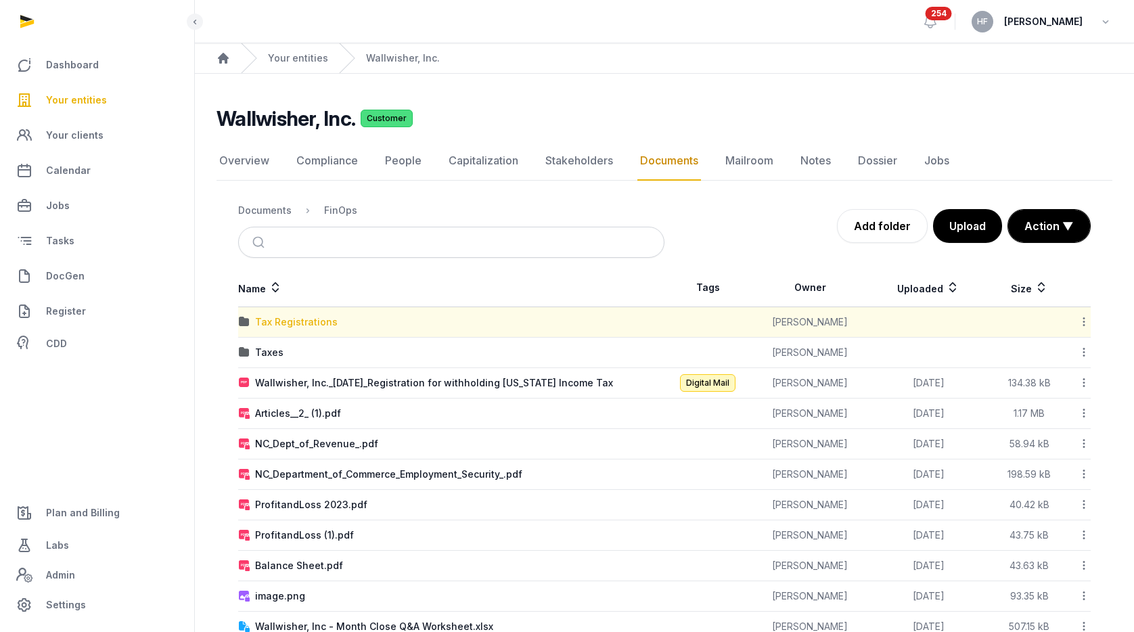
click at [311, 327] on div "Tax Registrations" at bounding box center [296, 322] width 83 height 14
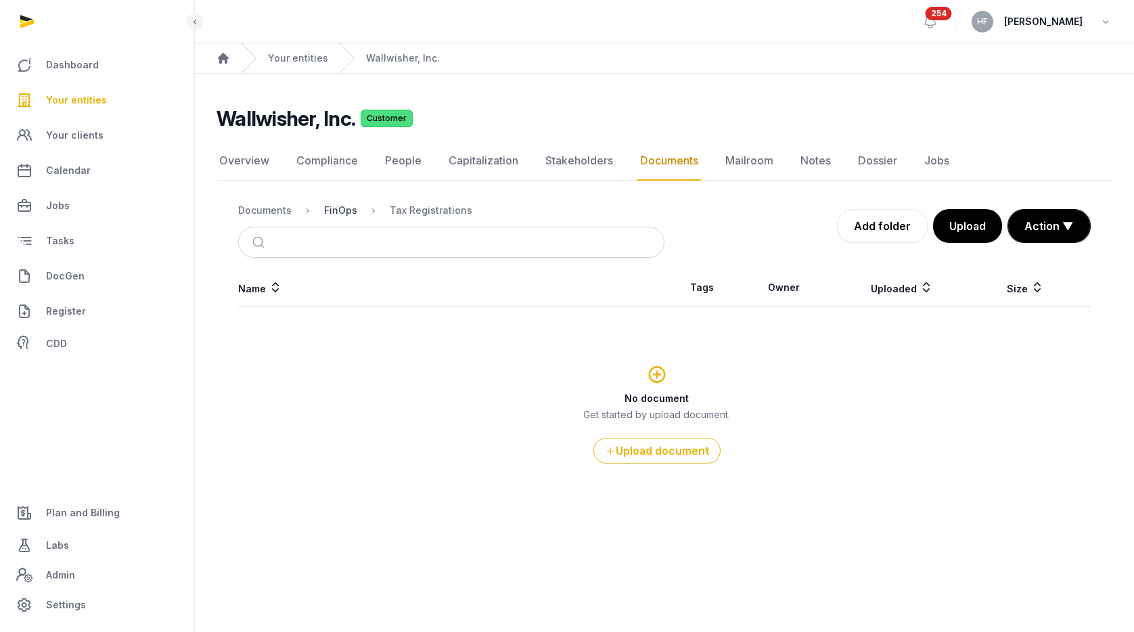
click at [342, 211] on div "FinOps" at bounding box center [340, 211] width 33 height 14
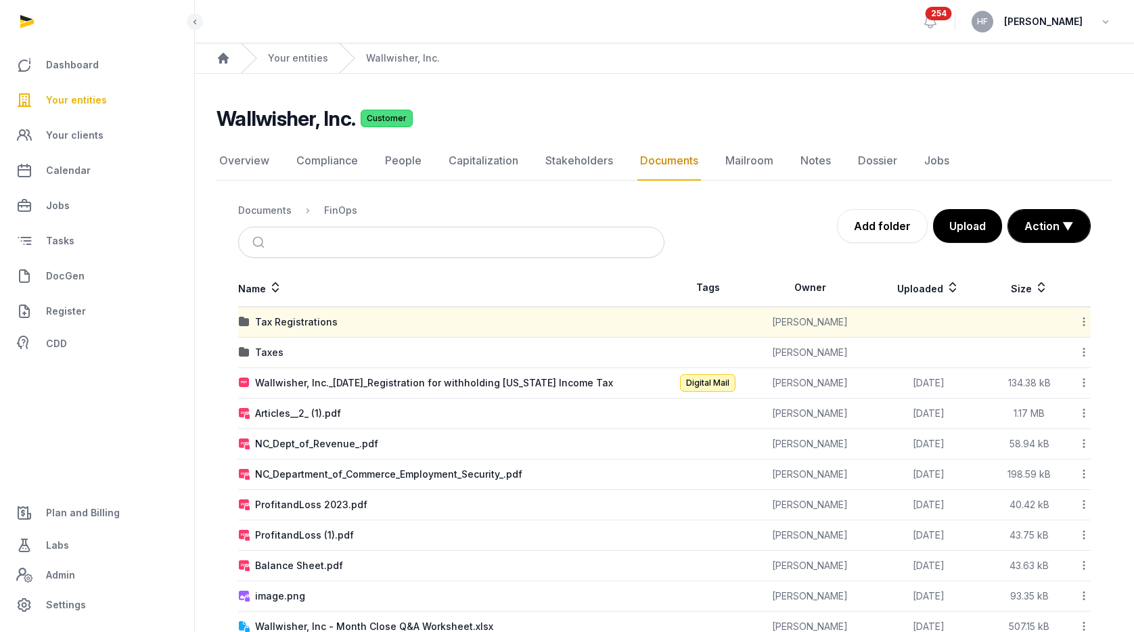
scroll to position [128, 0]
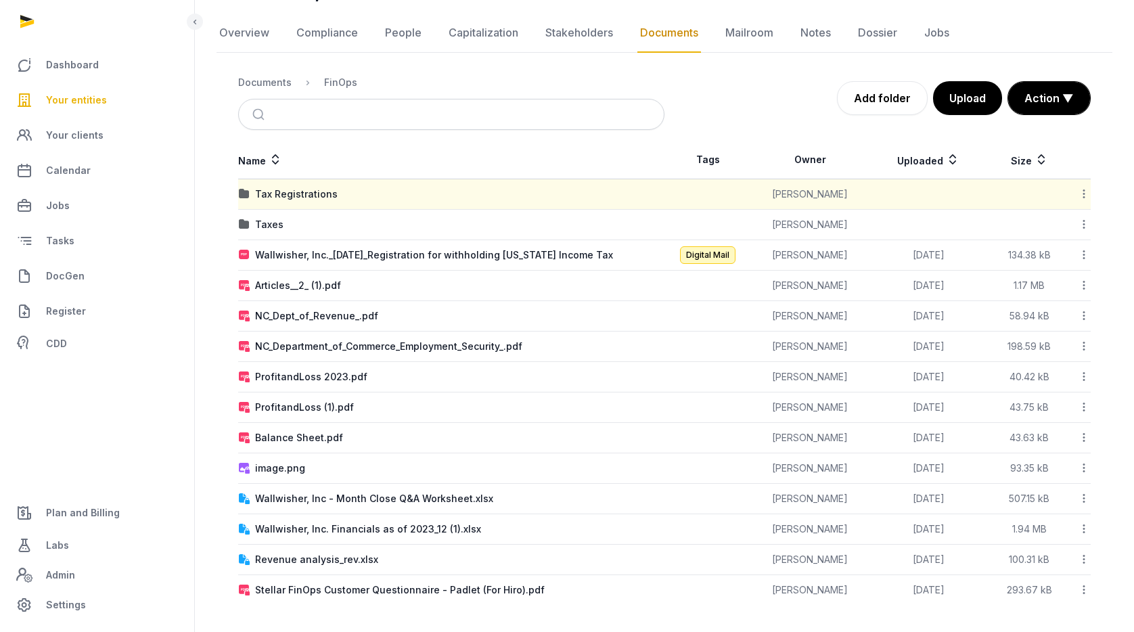
click at [1084, 252] on icon at bounding box center [1084, 255] width 12 height 14
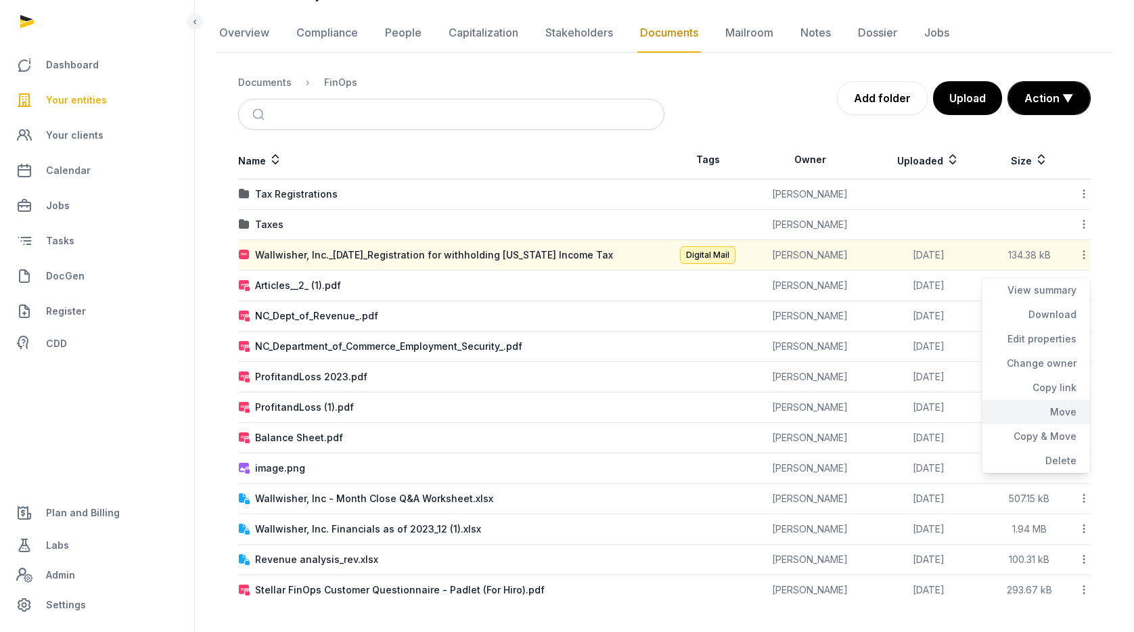
click at [1063, 424] on div "Move" at bounding box center [1036, 436] width 108 height 24
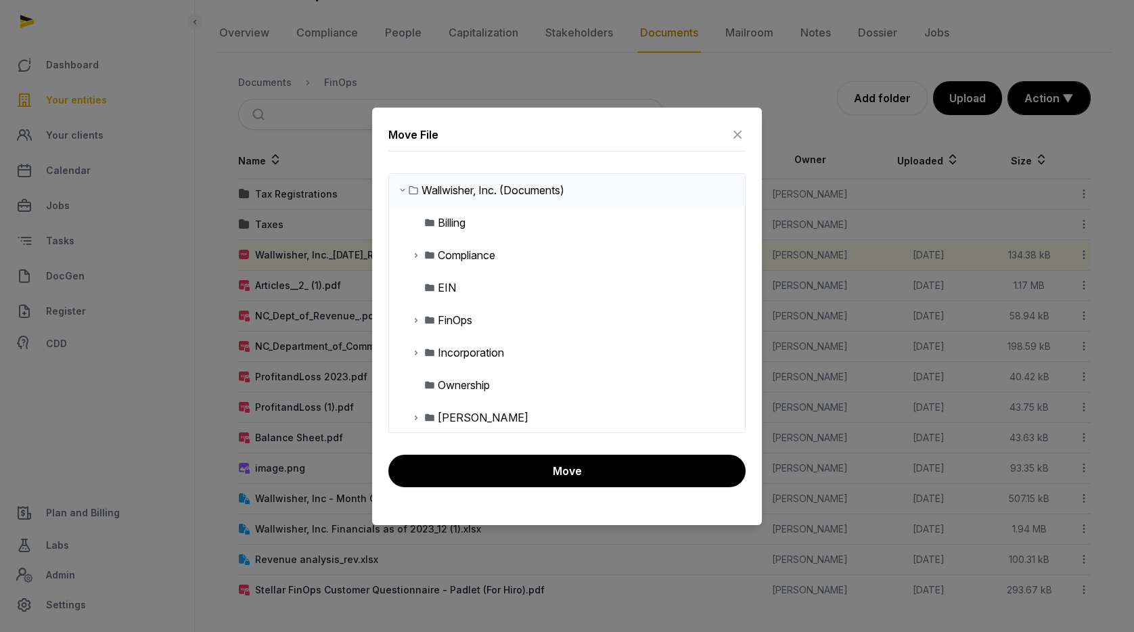
click at [414, 318] on icon at bounding box center [416, 320] width 11 height 16
click at [481, 347] on div "Tax Registrations" at bounding box center [491, 353] width 85 height 16
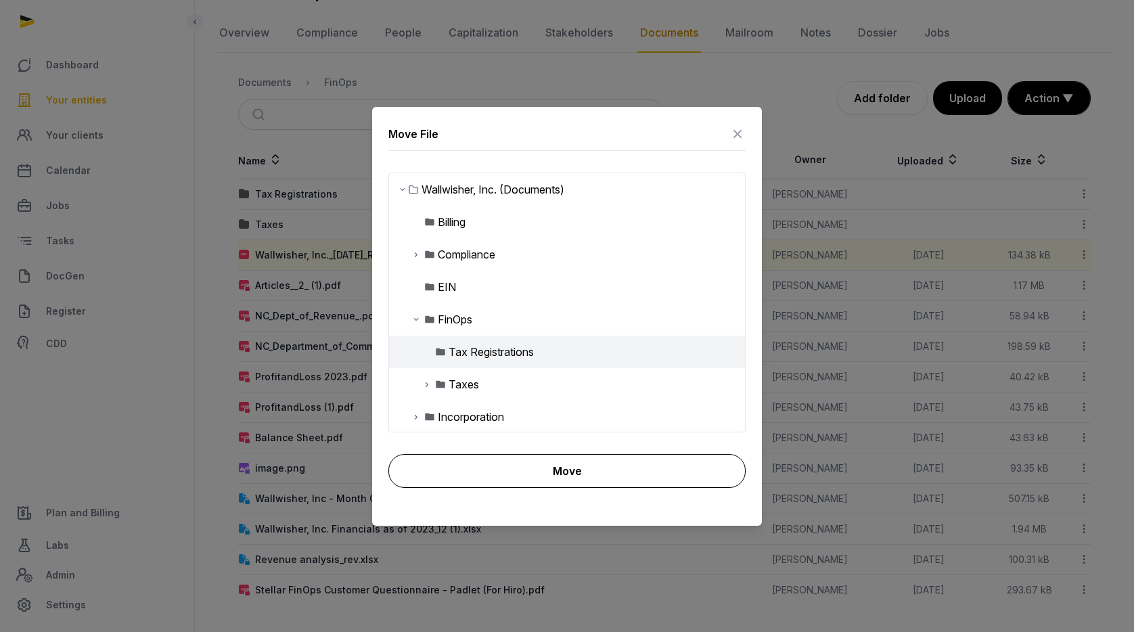
click at [586, 465] on button "Move" at bounding box center [567, 471] width 357 height 34
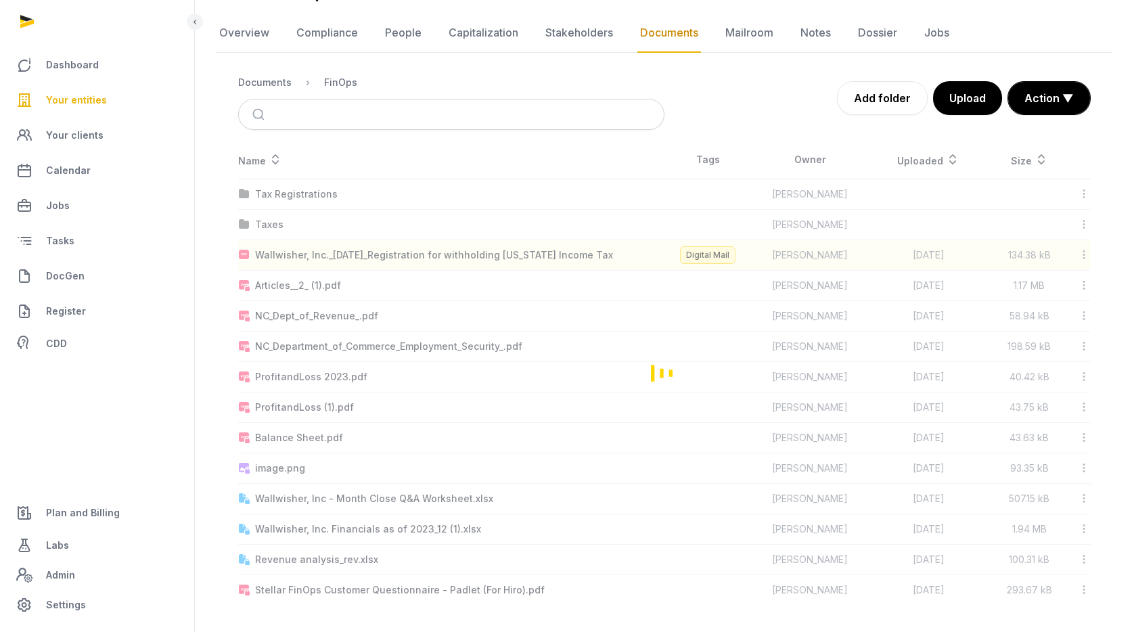
scroll to position [97, 0]
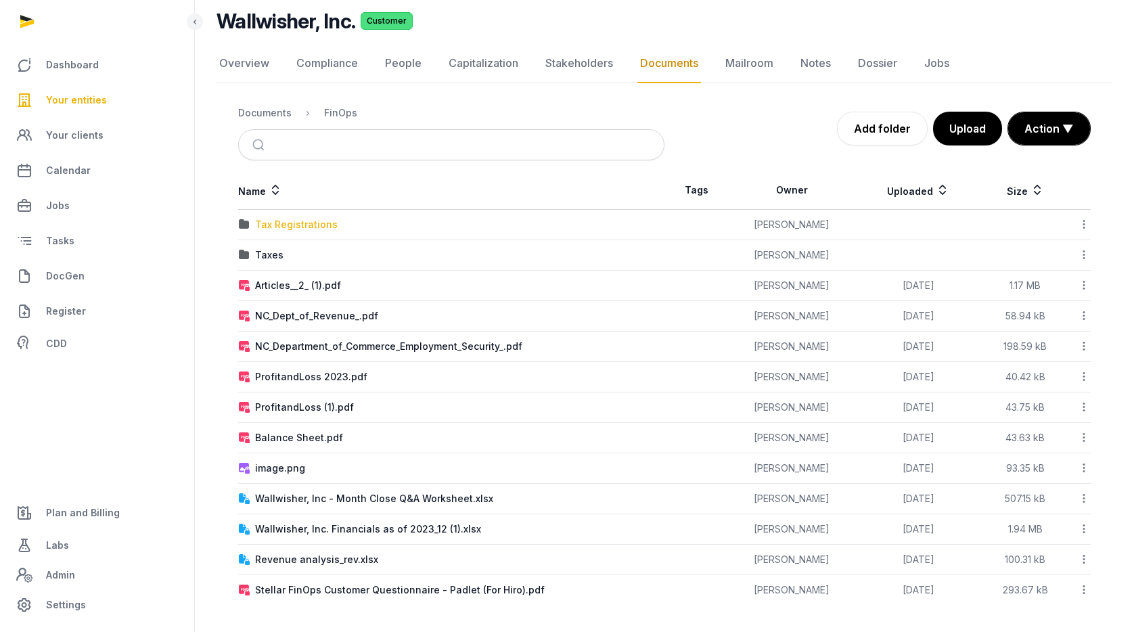
click at [323, 226] on div "Tax Registrations" at bounding box center [296, 225] width 83 height 14
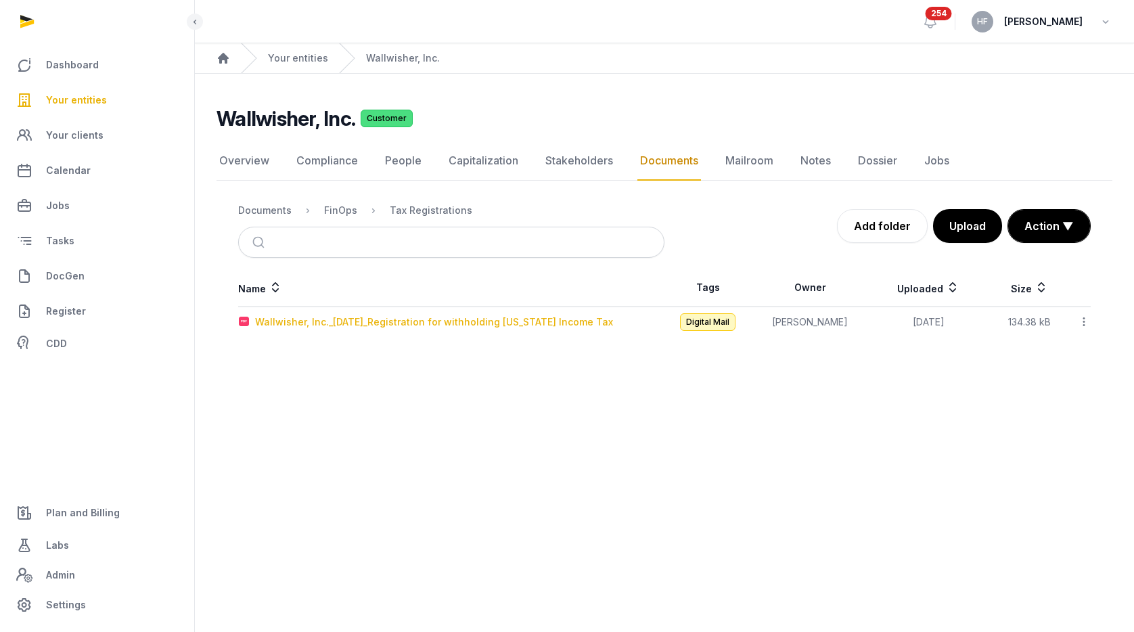
scroll to position [0, 0]
click at [338, 206] on div "FinOps" at bounding box center [340, 211] width 33 height 14
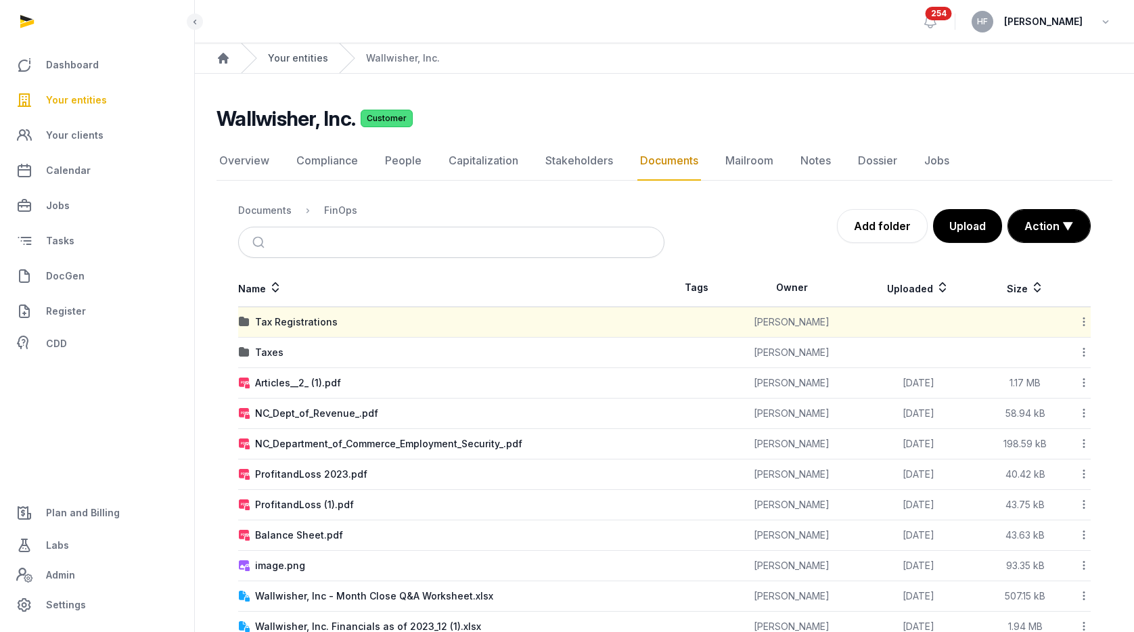
click at [292, 61] on link "Your entities" at bounding box center [298, 58] width 60 height 14
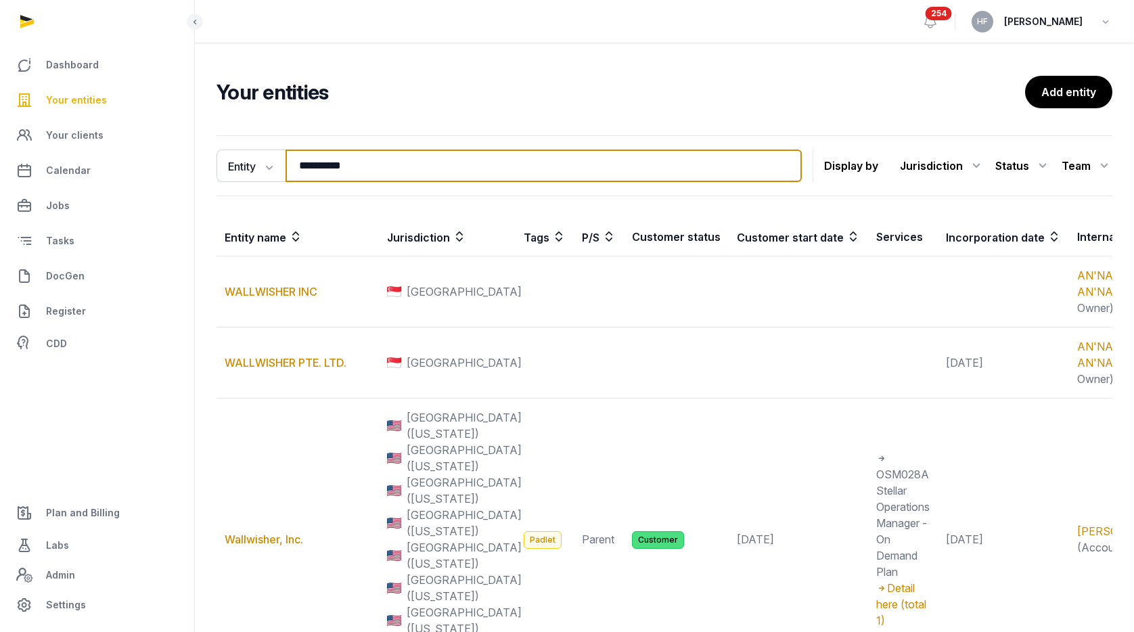
drag, startPoint x: 378, startPoint y: 172, endPoint x: 199, endPoint y: 169, distance: 179.4
click at [208, 169] on div "**********" at bounding box center [665, 454] width 940 height 648
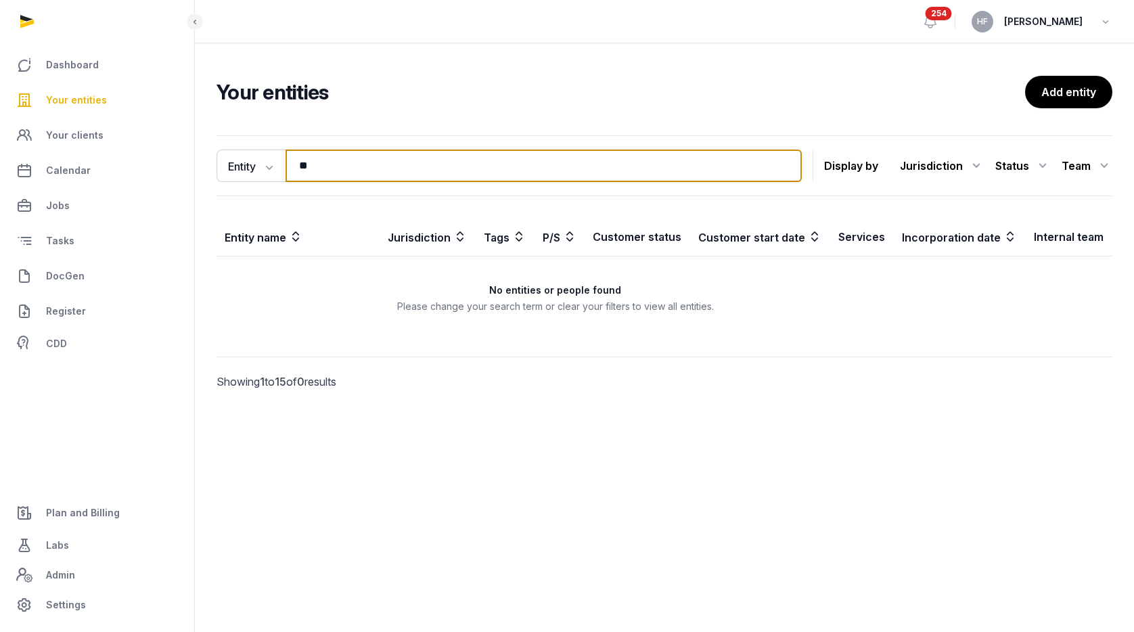
type input "*"
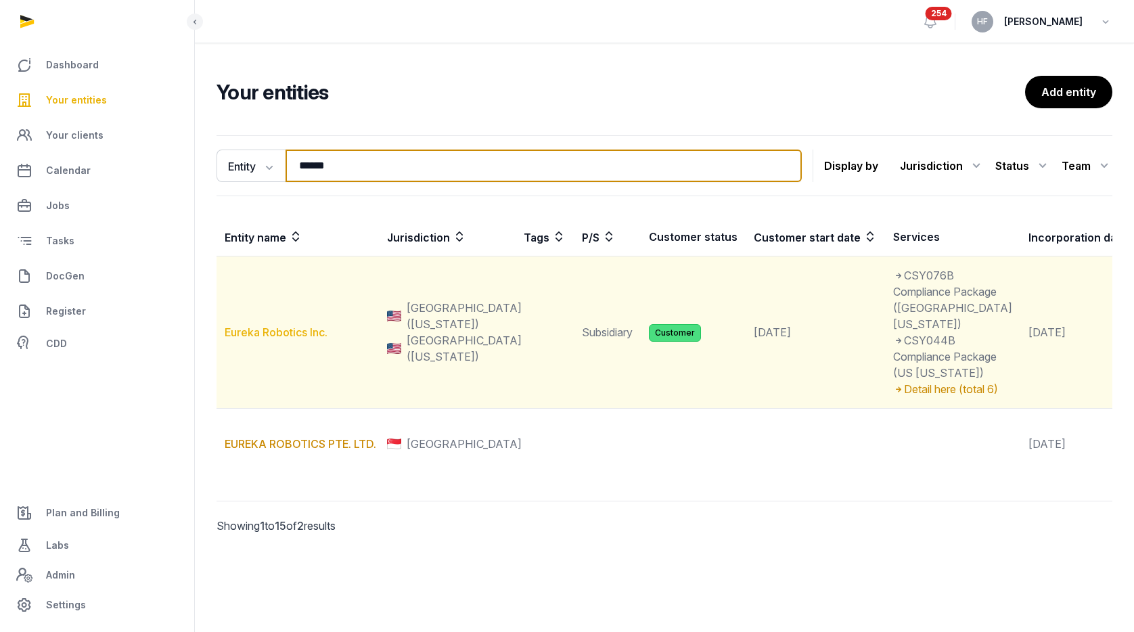
type input "******"
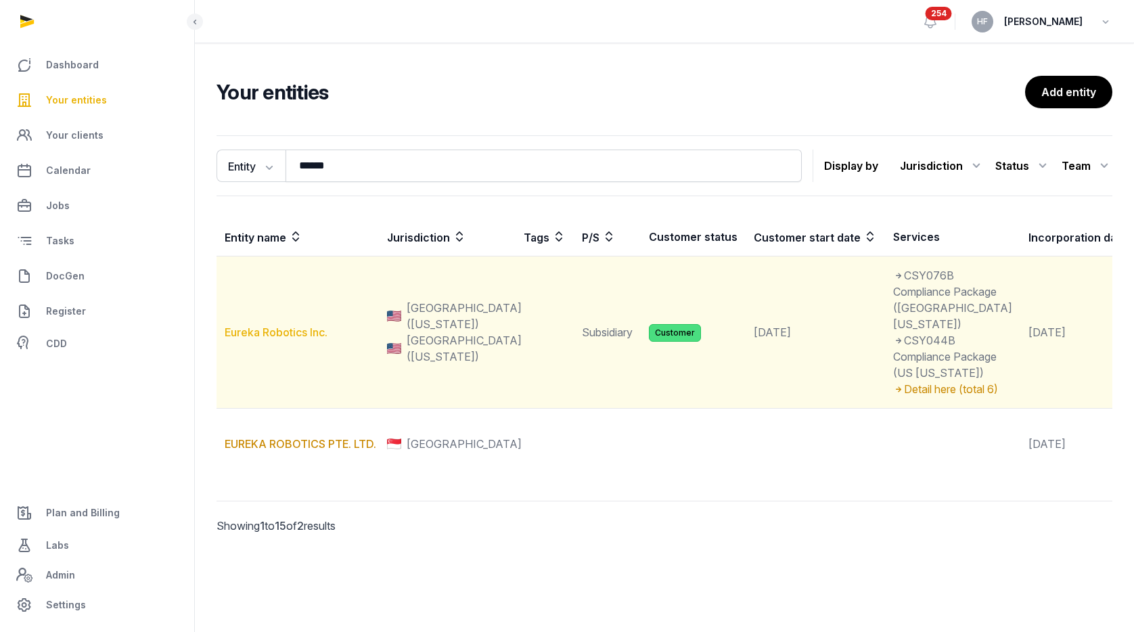
click at [296, 339] on link "Eureka Robotics Inc." at bounding box center [276, 333] width 103 height 14
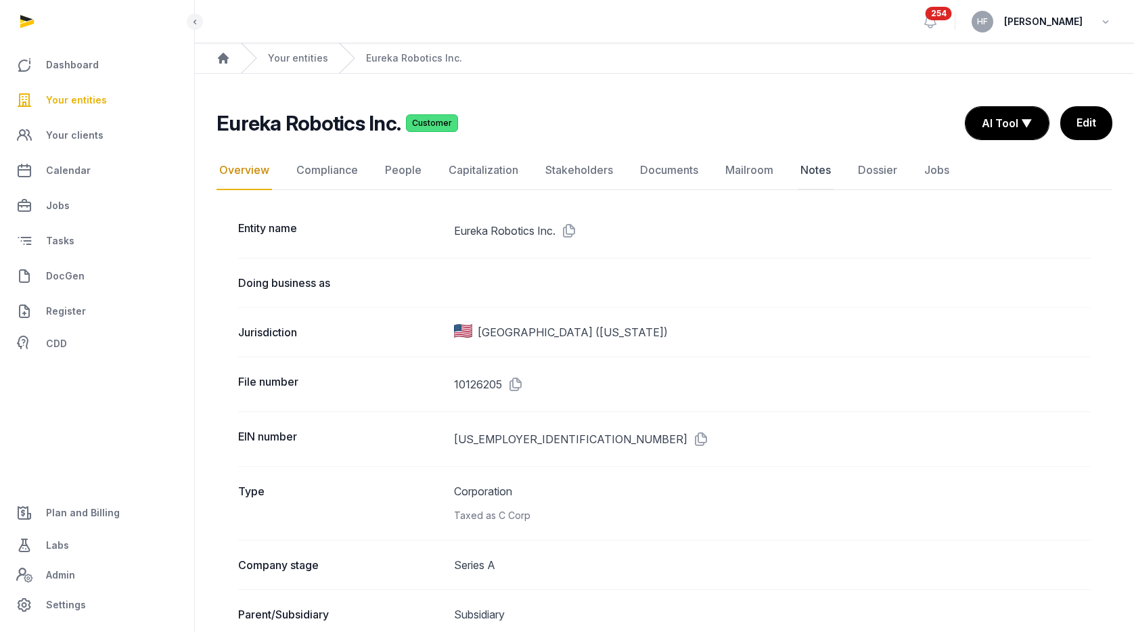
click at [810, 170] on link "Notes" at bounding box center [816, 170] width 36 height 39
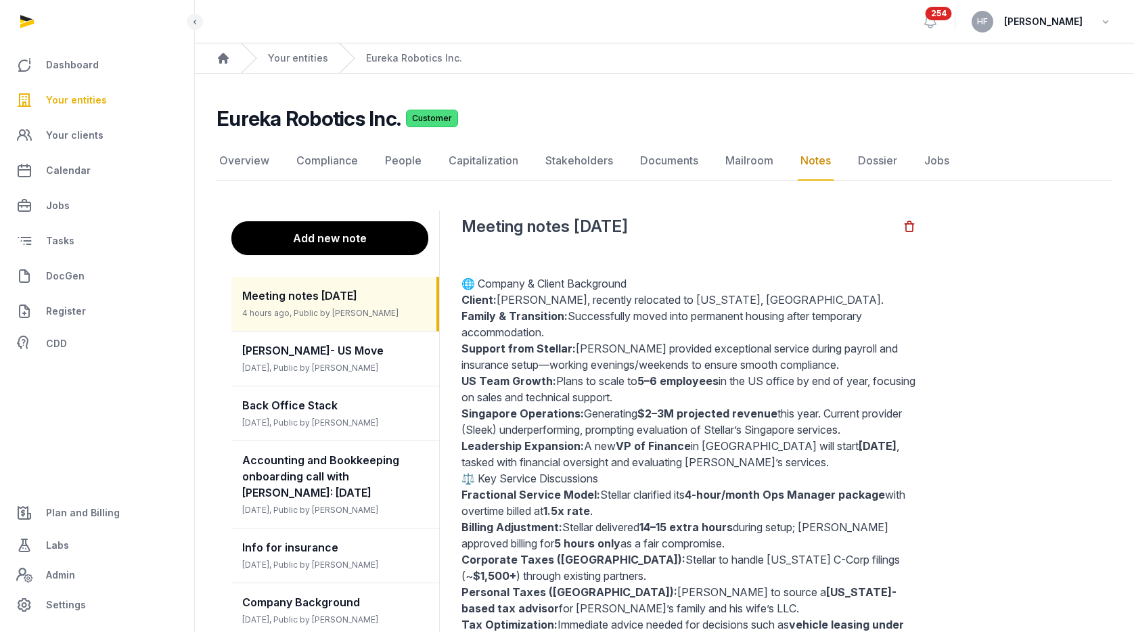
click at [387, 231] on button "Add new note" at bounding box center [329, 238] width 197 height 34
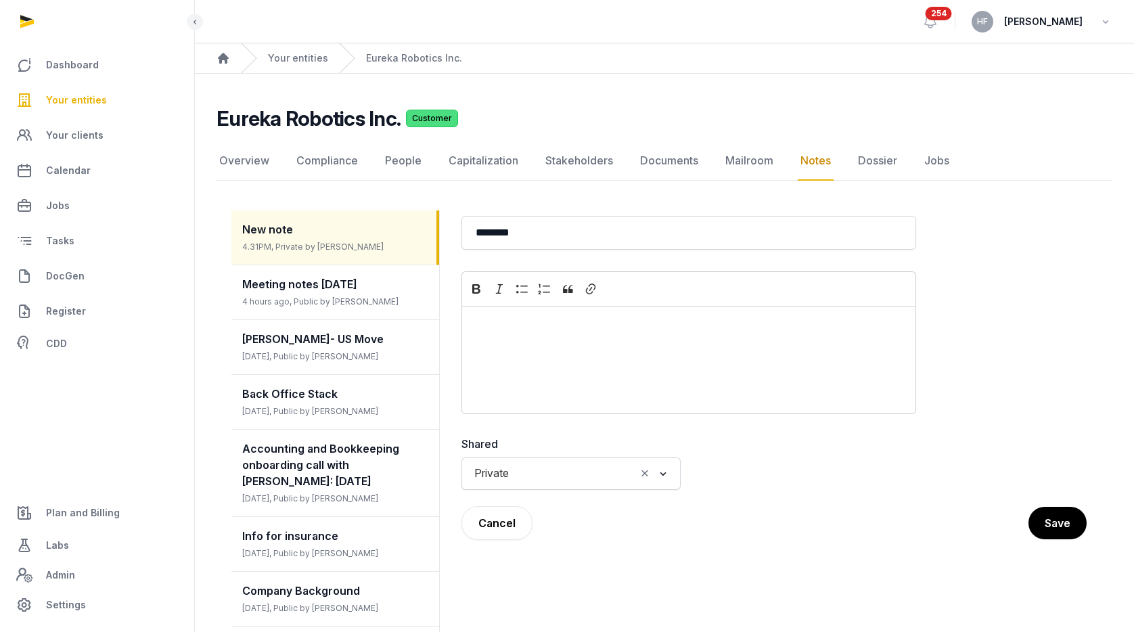
click at [547, 340] on div "Editor editing area: main" at bounding box center [689, 360] width 455 height 108
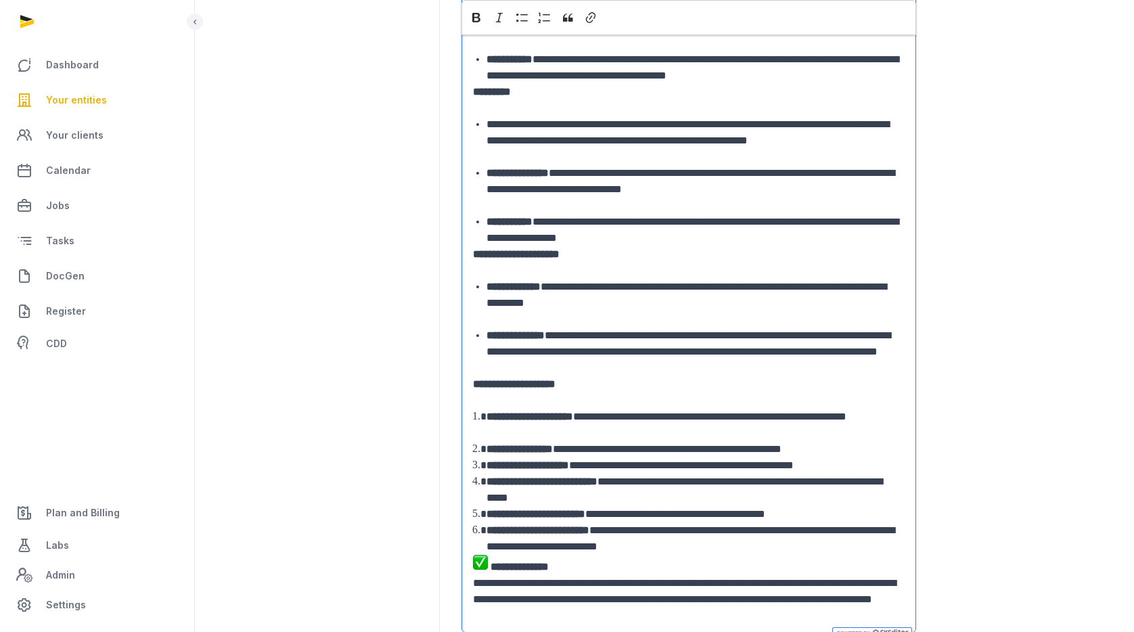
scroll to position [1019, 0]
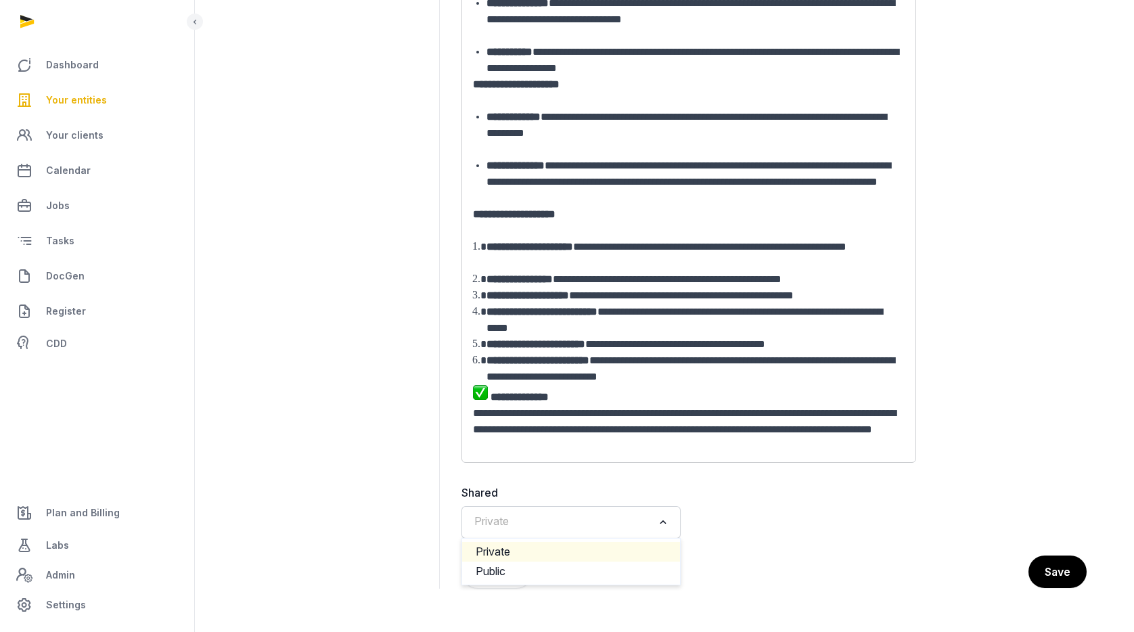
click at [580, 533] on div "Private Loading..." at bounding box center [571, 522] width 206 height 24
click at [531, 572] on li "Public" at bounding box center [571, 572] width 218 height 20
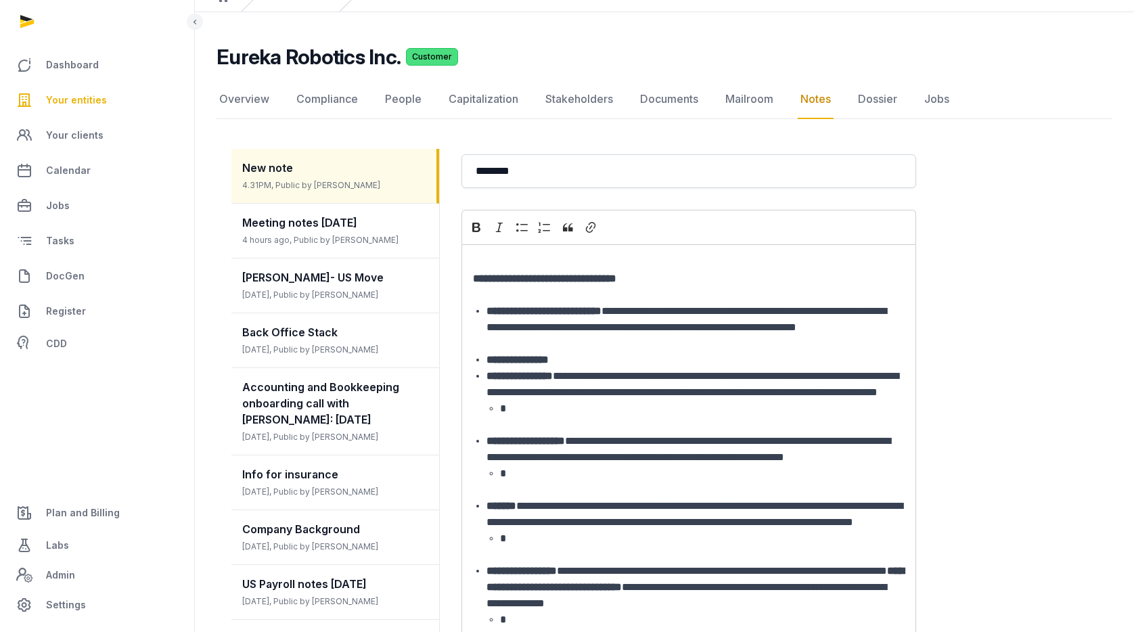
scroll to position [0, 0]
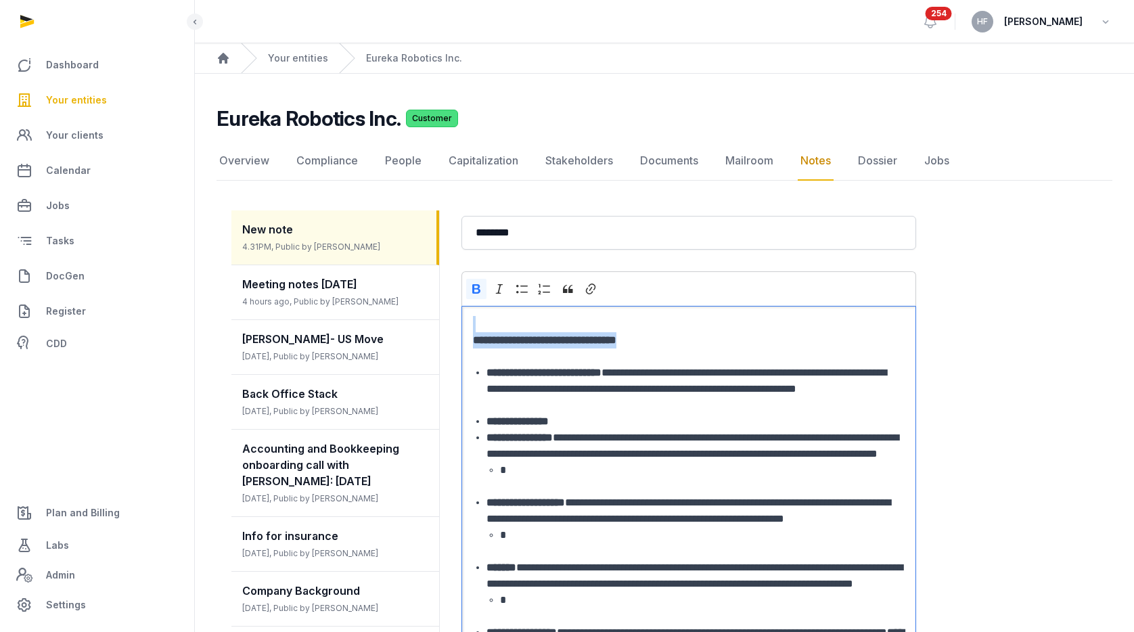
drag, startPoint x: 688, startPoint y: 338, endPoint x: 480, endPoint y: 331, distance: 208.6
click at [480, 331] on p "**********" at bounding box center [689, 340] width 432 height 49
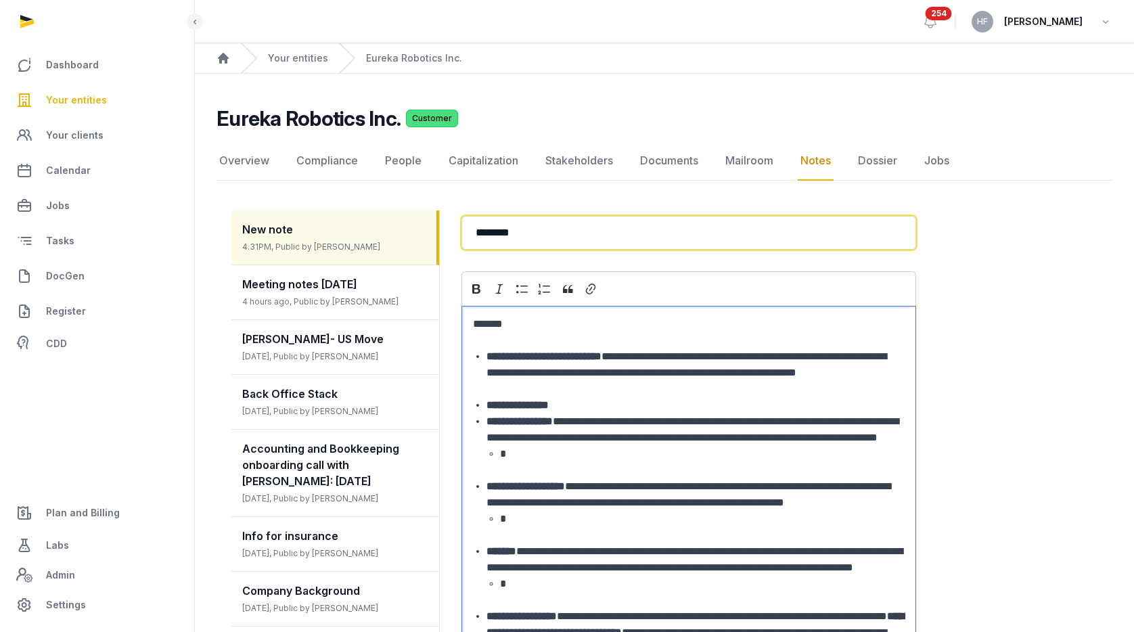
click at [517, 229] on input "********" at bounding box center [689, 233] width 455 height 34
paste input "**********"
drag, startPoint x: 523, startPoint y: 231, endPoint x: 431, endPoint y: 231, distance: 92.1
click at [703, 236] on input "**********" at bounding box center [689, 233] width 455 height 34
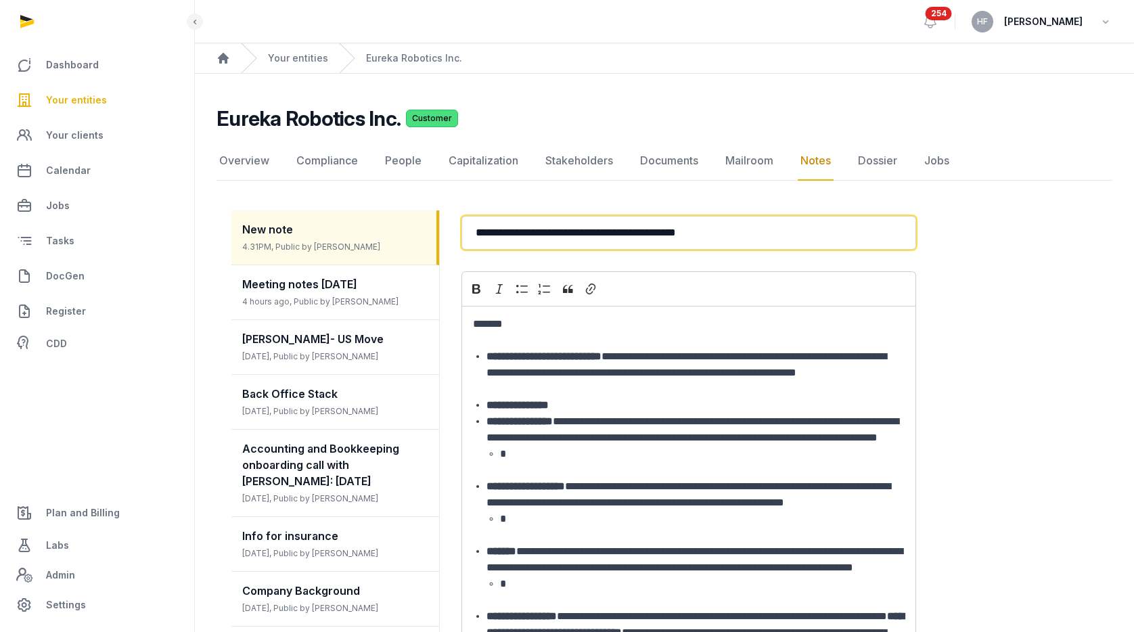
type input "**********"
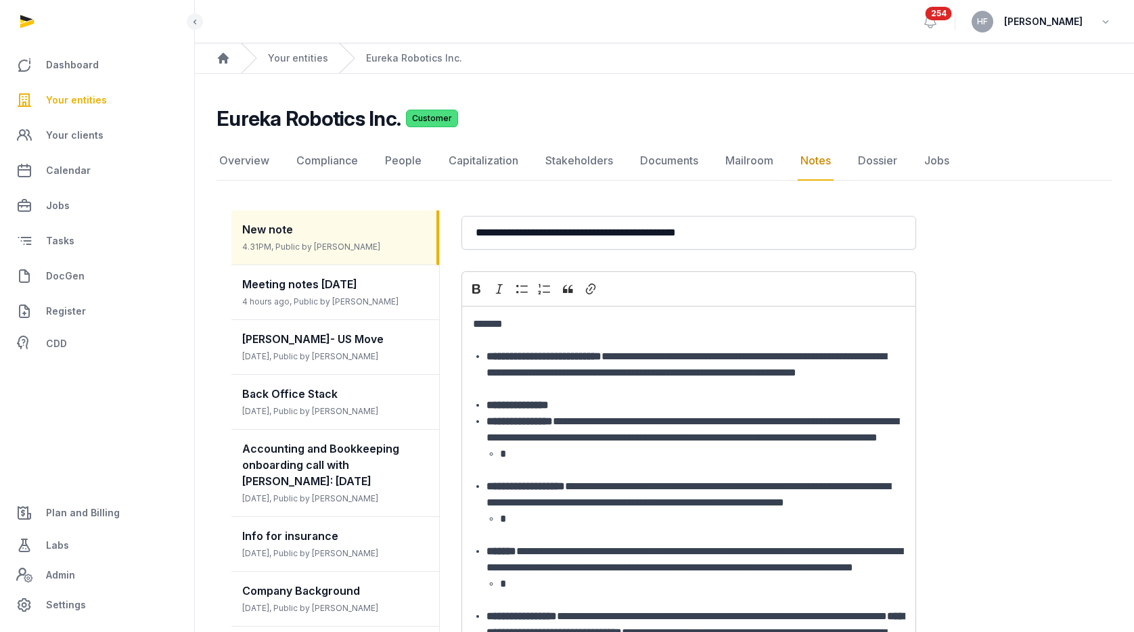
click at [556, 329] on p "*******" at bounding box center [689, 332] width 432 height 32
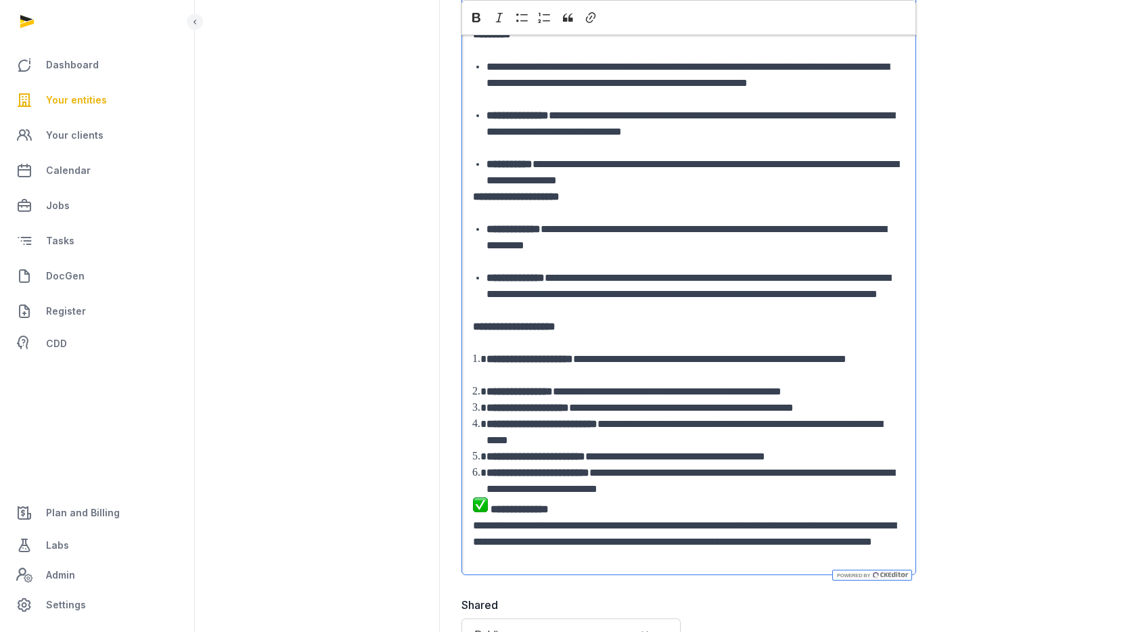
scroll to position [1003, 0]
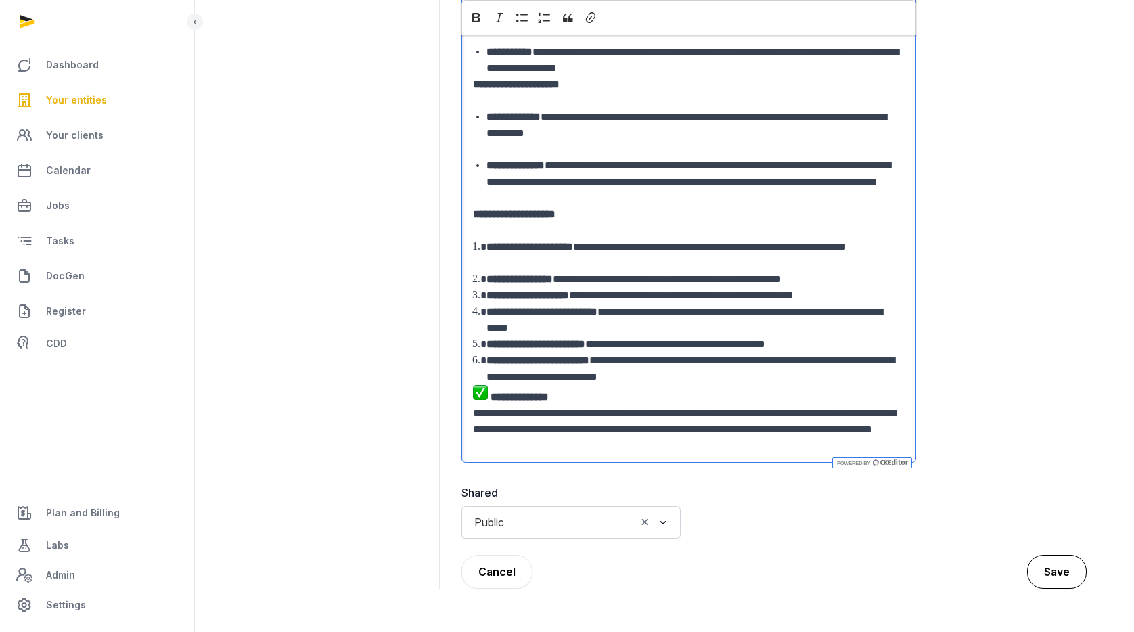
click at [1061, 570] on button "Save" at bounding box center [1058, 572] width 60 height 34
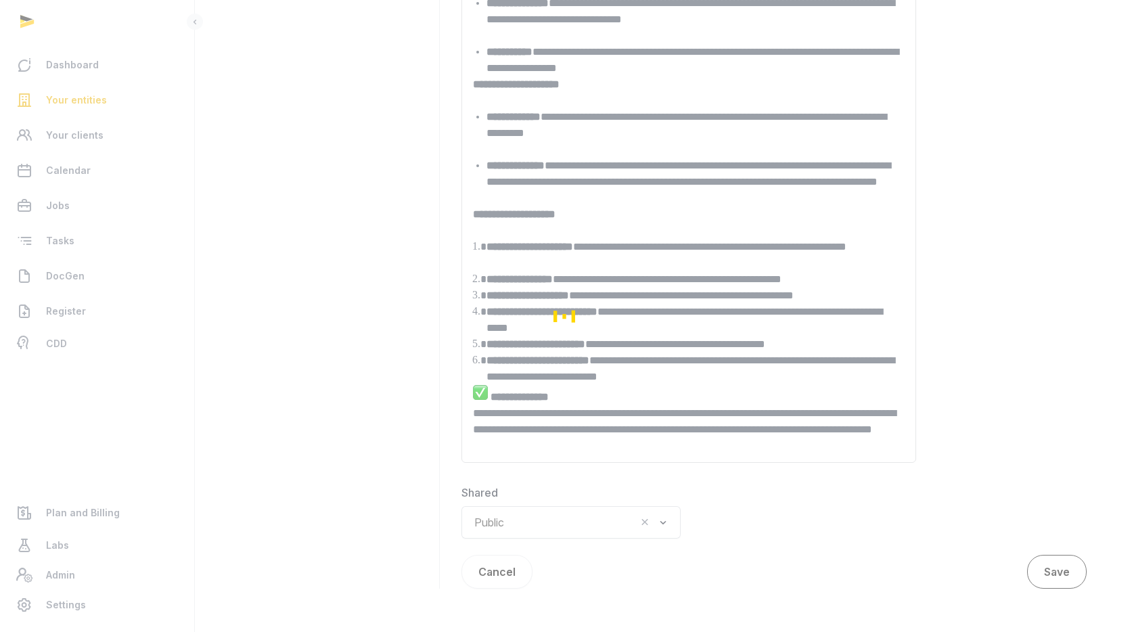
scroll to position [840, 0]
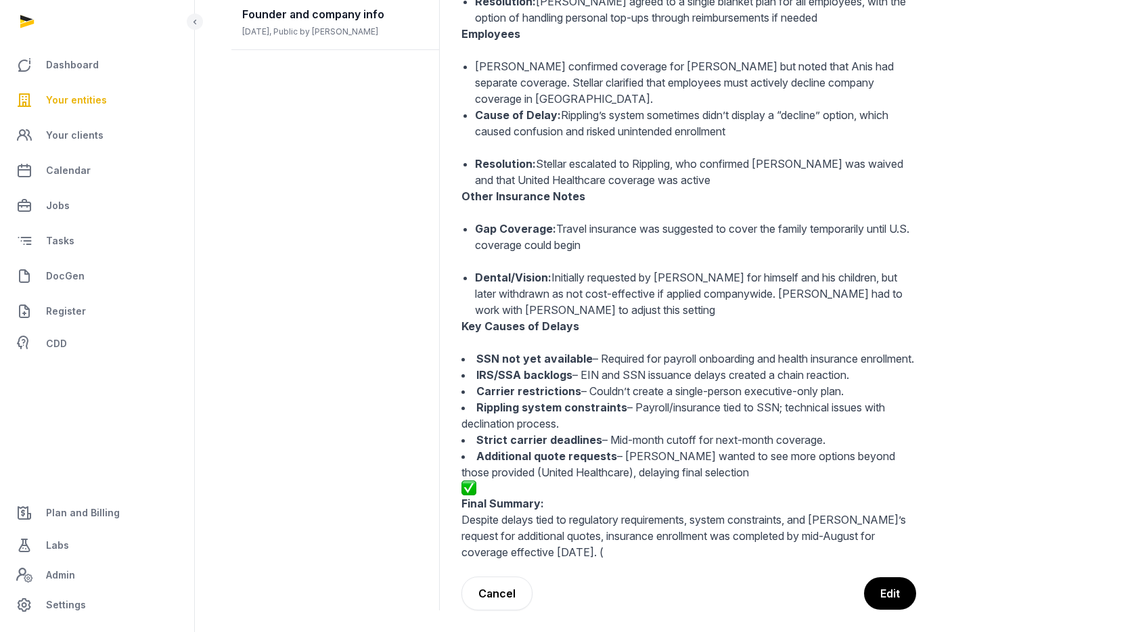
drag, startPoint x: 622, startPoint y: 532, endPoint x: 588, endPoint y: 395, distance: 140.9
click at [588, 396] on div "Initial Request (July 2025): Cuong asked for health insurance for himself and h…" at bounding box center [689, 1] width 455 height 1120
click at [632, 481] on p "Final Summary: Despite delays tied to regulatory requirements, system constrain…" at bounding box center [689, 521] width 455 height 80
click at [110, 507] on span "Plan and Billing" at bounding box center [83, 513] width 74 height 16
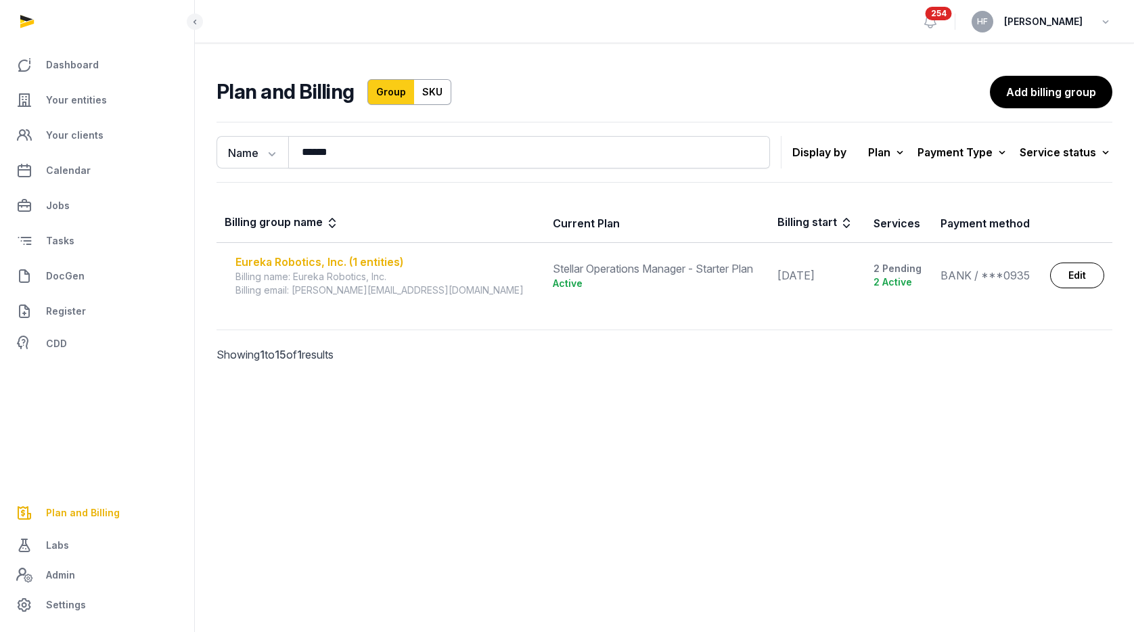
click at [363, 264] on div "Eureka Robotics, Inc. (1 entities)" at bounding box center [386, 262] width 301 height 16
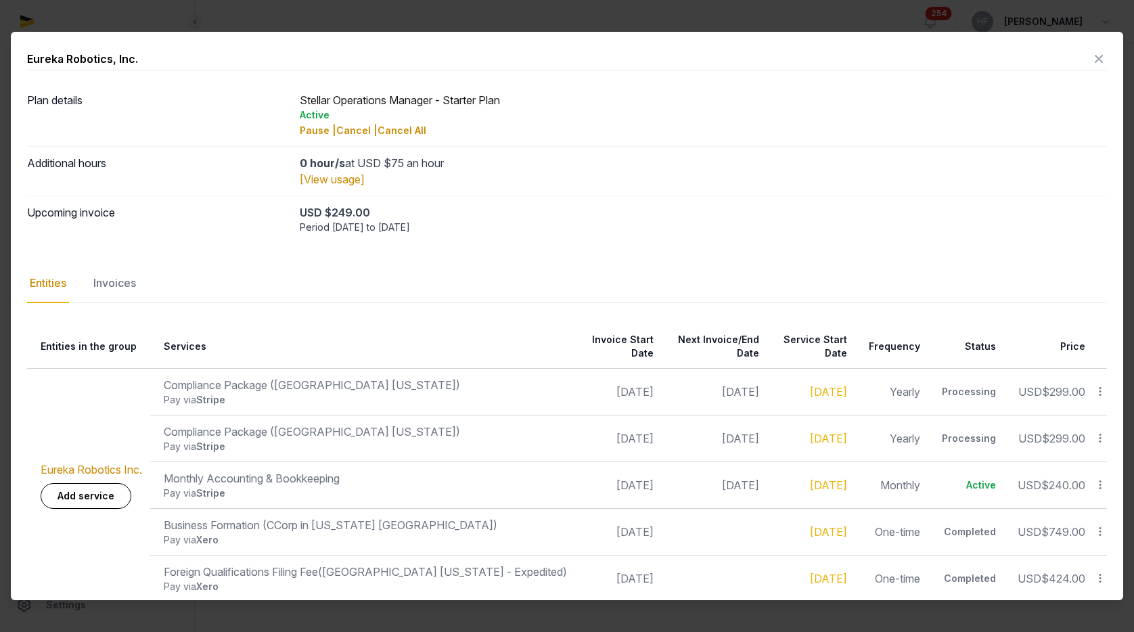
scroll to position [3, 0]
